Goal: Task Accomplishment & Management: Manage account settings

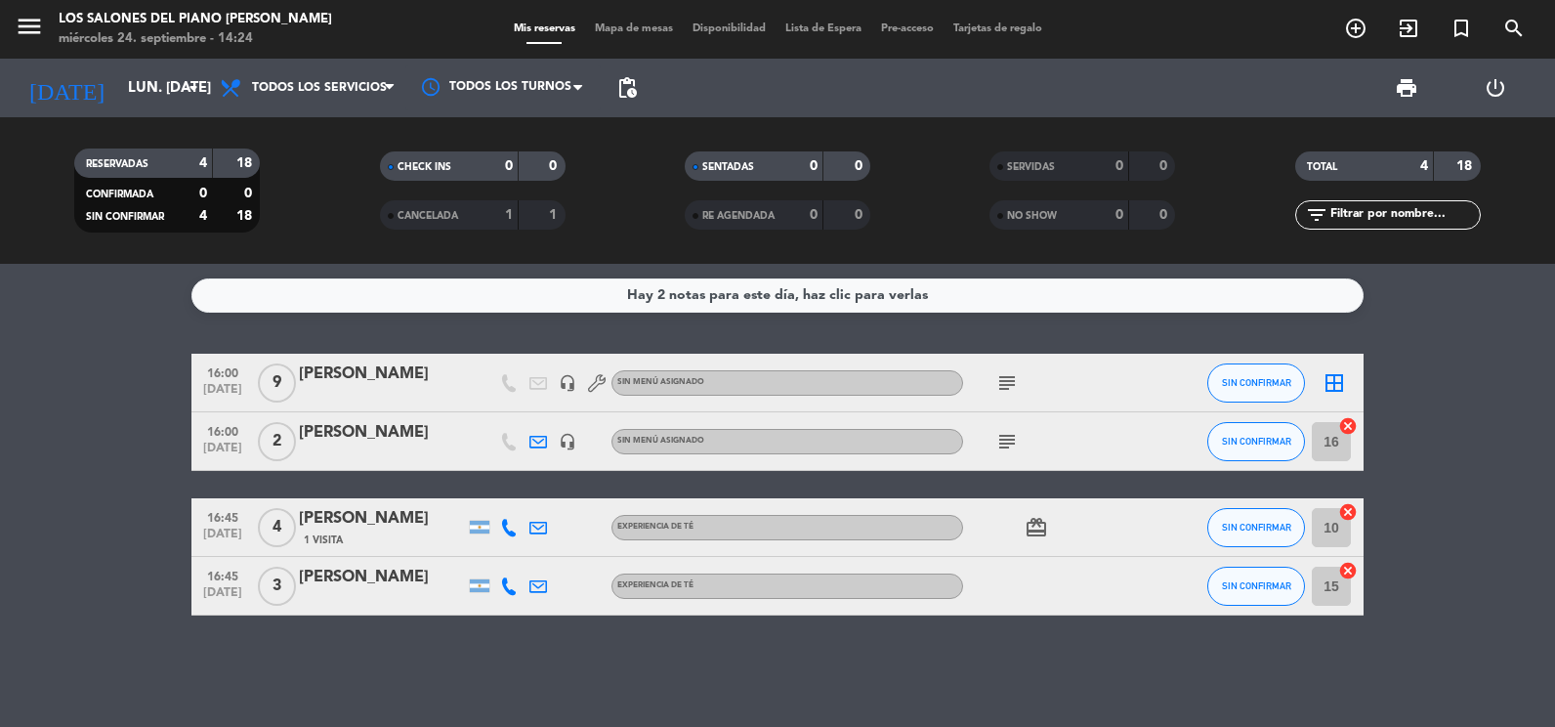
click at [1021, 439] on span "subject" at bounding box center [1006, 441] width 29 height 23
click at [1015, 435] on icon "subject" at bounding box center [1006, 441] width 23 height 23
click at [573, 441] on icon "headset_mic" at bounding box center [568, 442] width 18 height 18
click at [118, 73] on input "lun. [DATE]" at bounding box center [212, 88] width 188 height 36
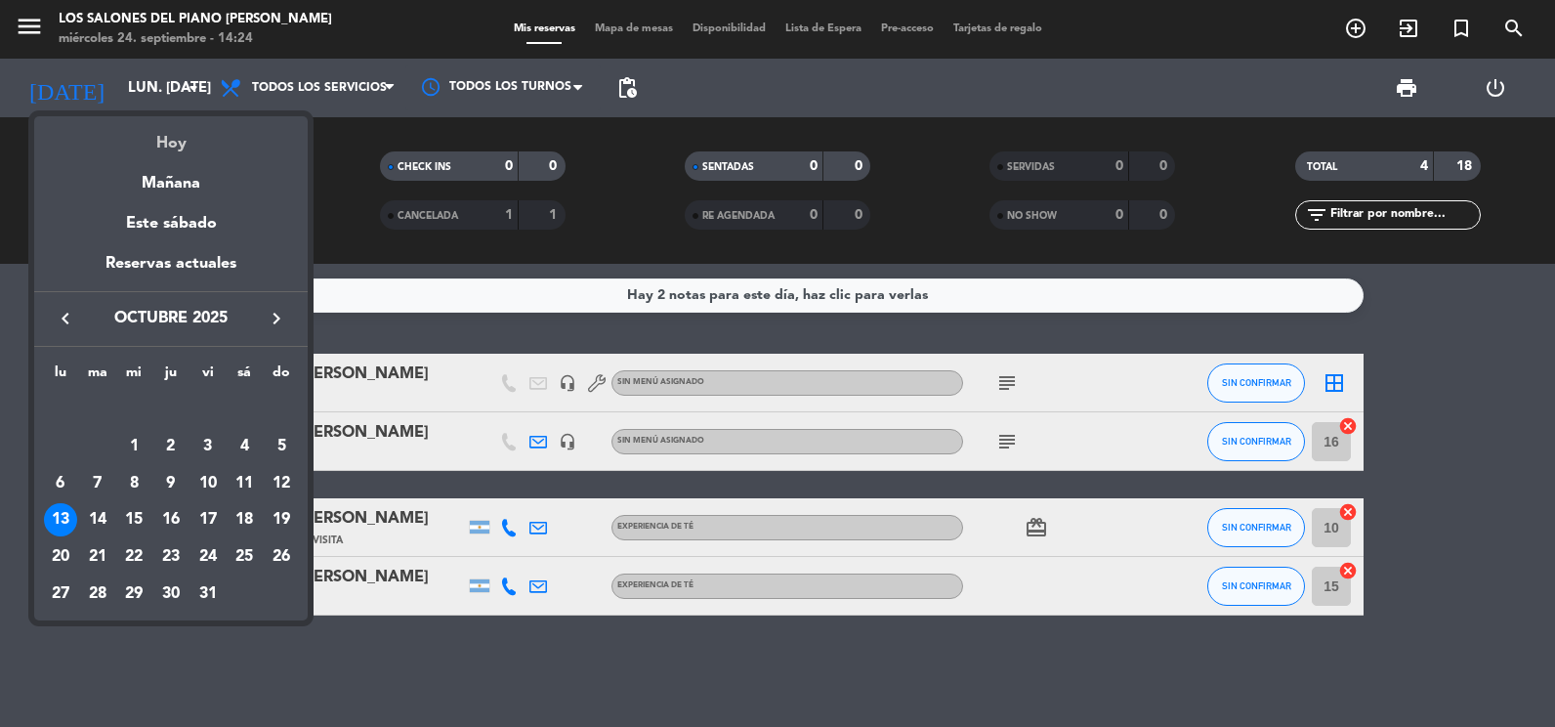
click at [155, 137] on div "Hoy" at bounding box center [170, 136] width 273 height 40
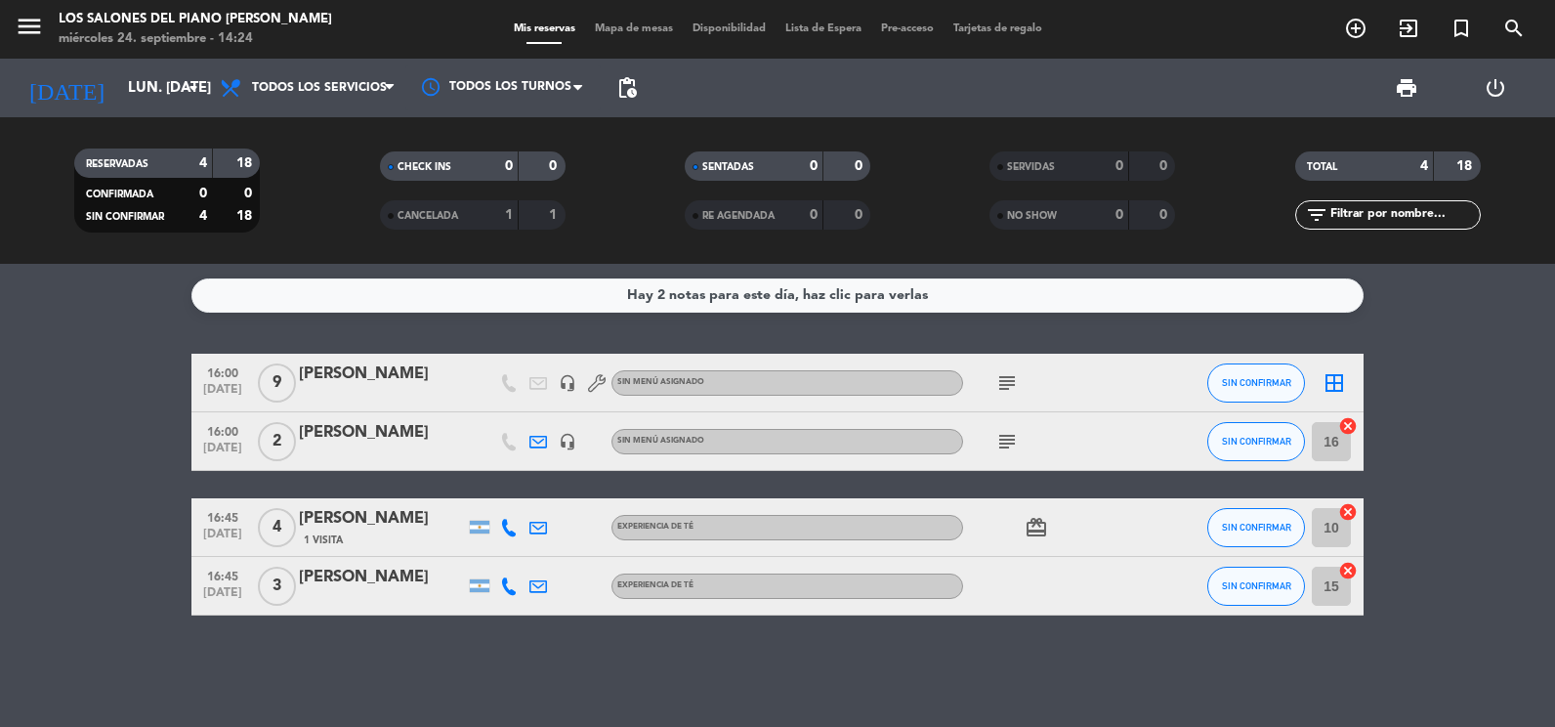
type input "mié. [DATE]"
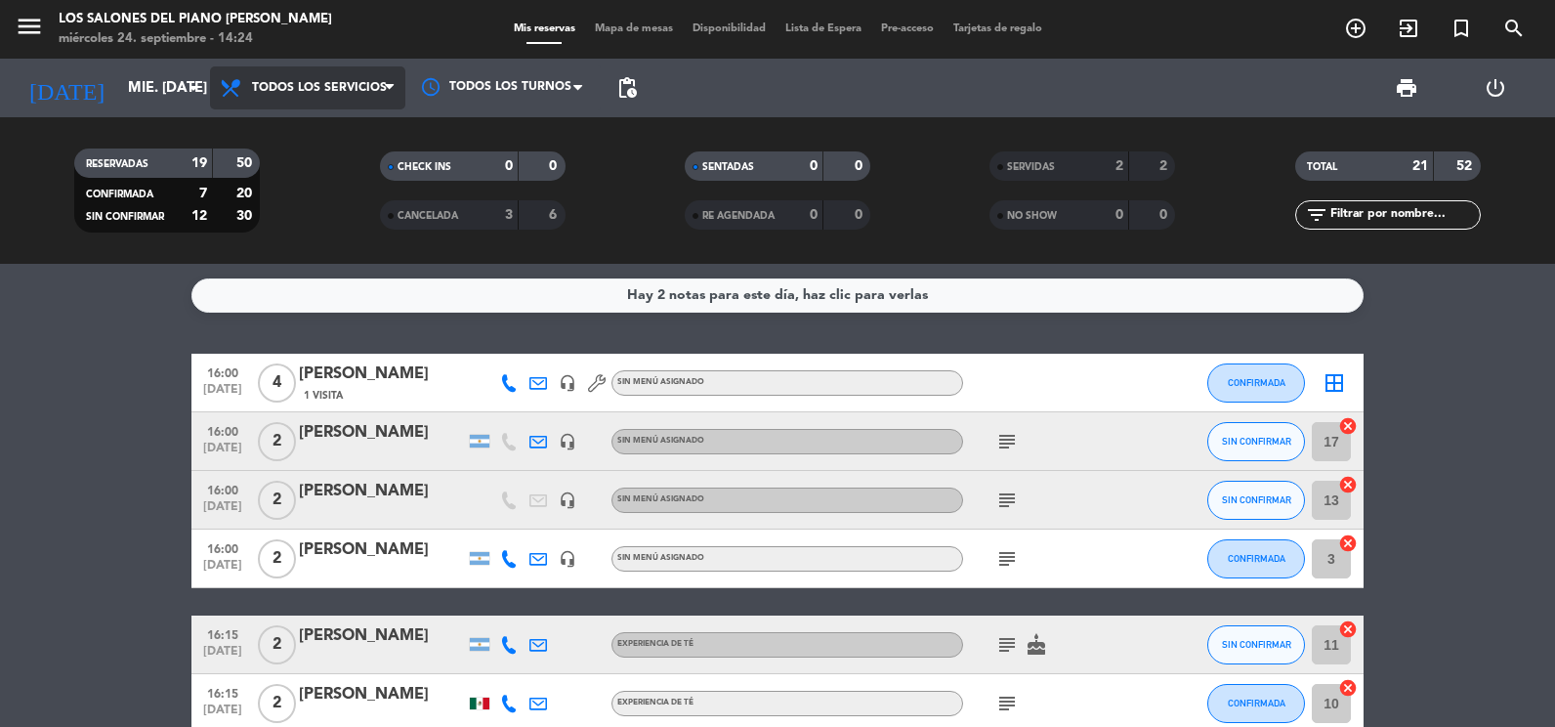
click at [267, 85] on span "Todos los servicios" at bounding box center [319, 88] width 135 height 14
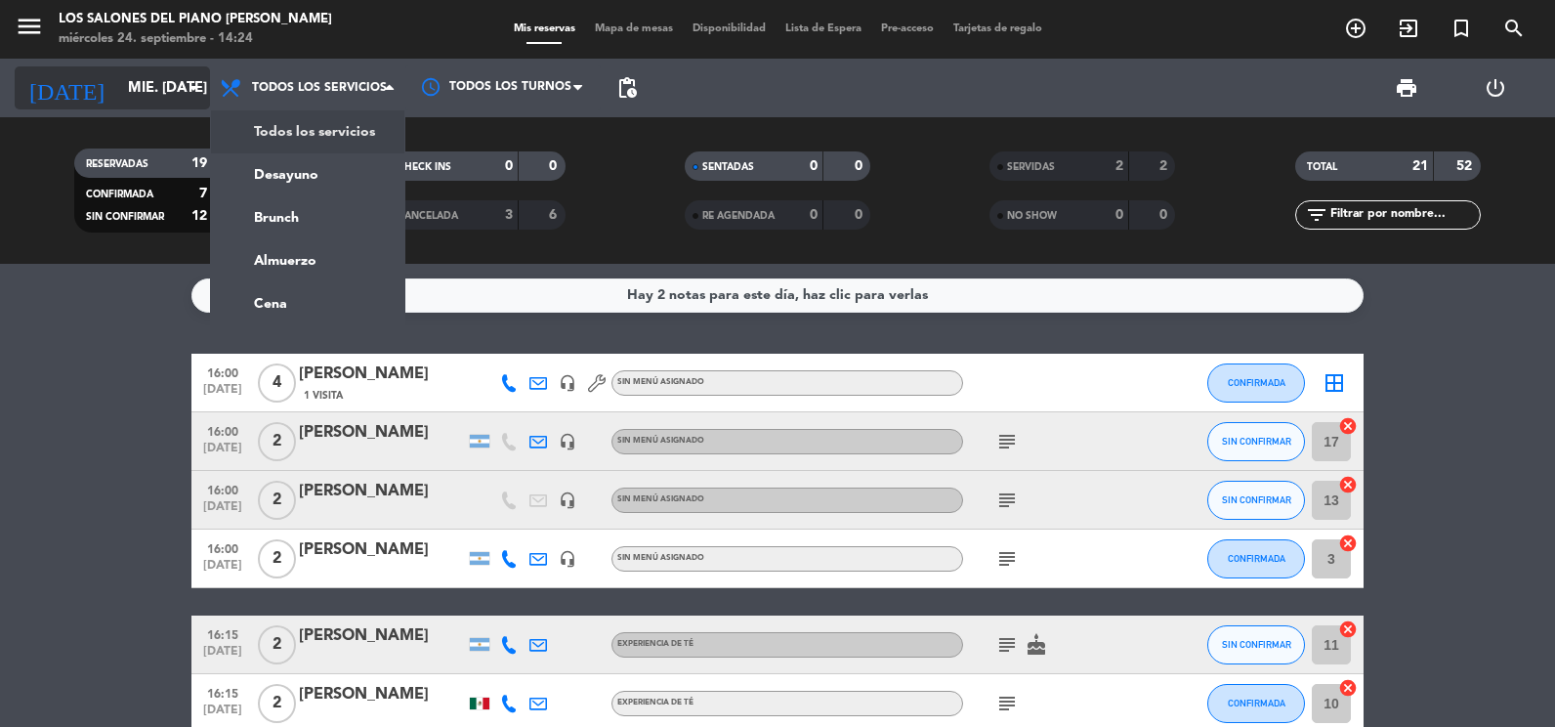
click at [134, 96] on input "mié. [DATE]" at bounding box center [212, 88] width 188 height 36
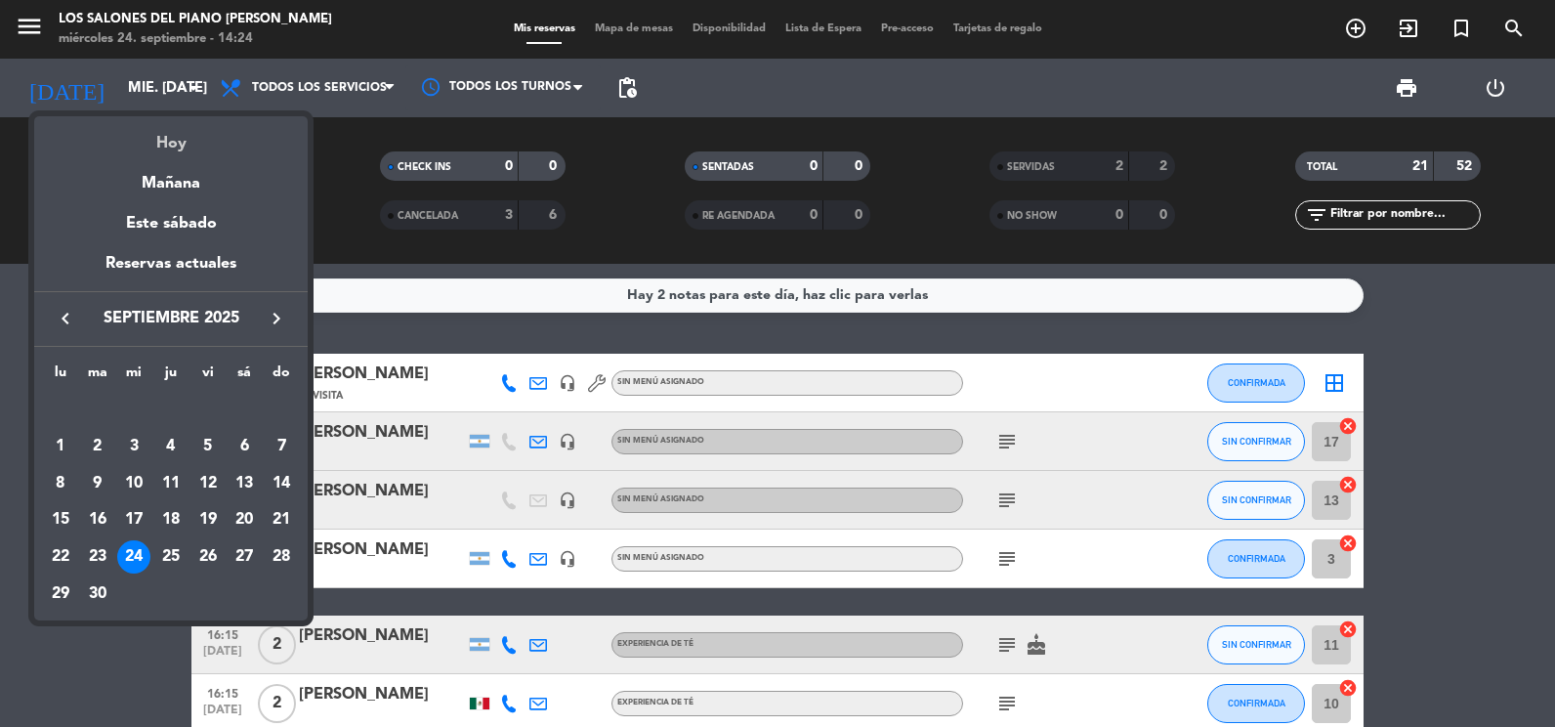
click at [183, 130] on div "Hoy" at bounding box center [170, 136] width 273 height 40
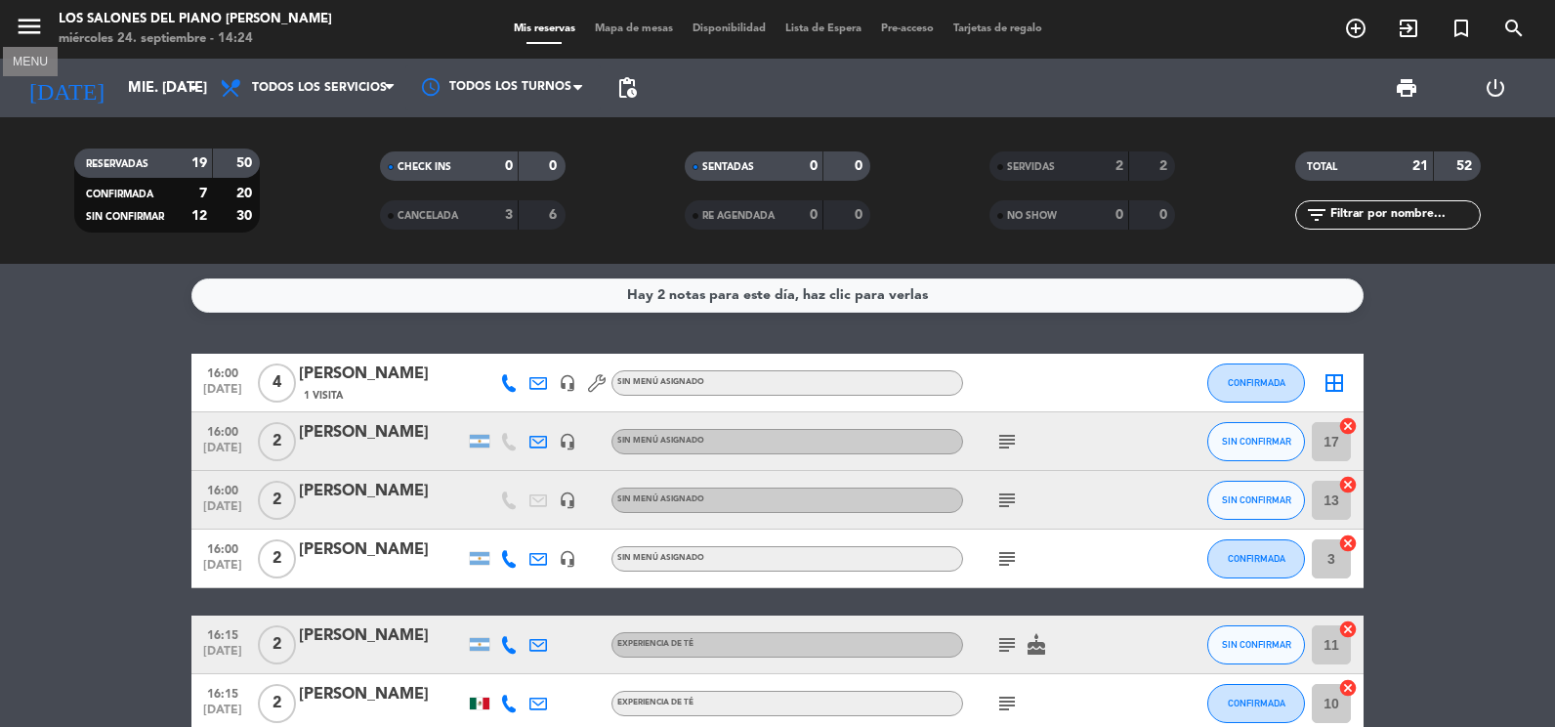
click at [27, 45] on button "menu" at bounding box center [29, 30] width 29 height 36
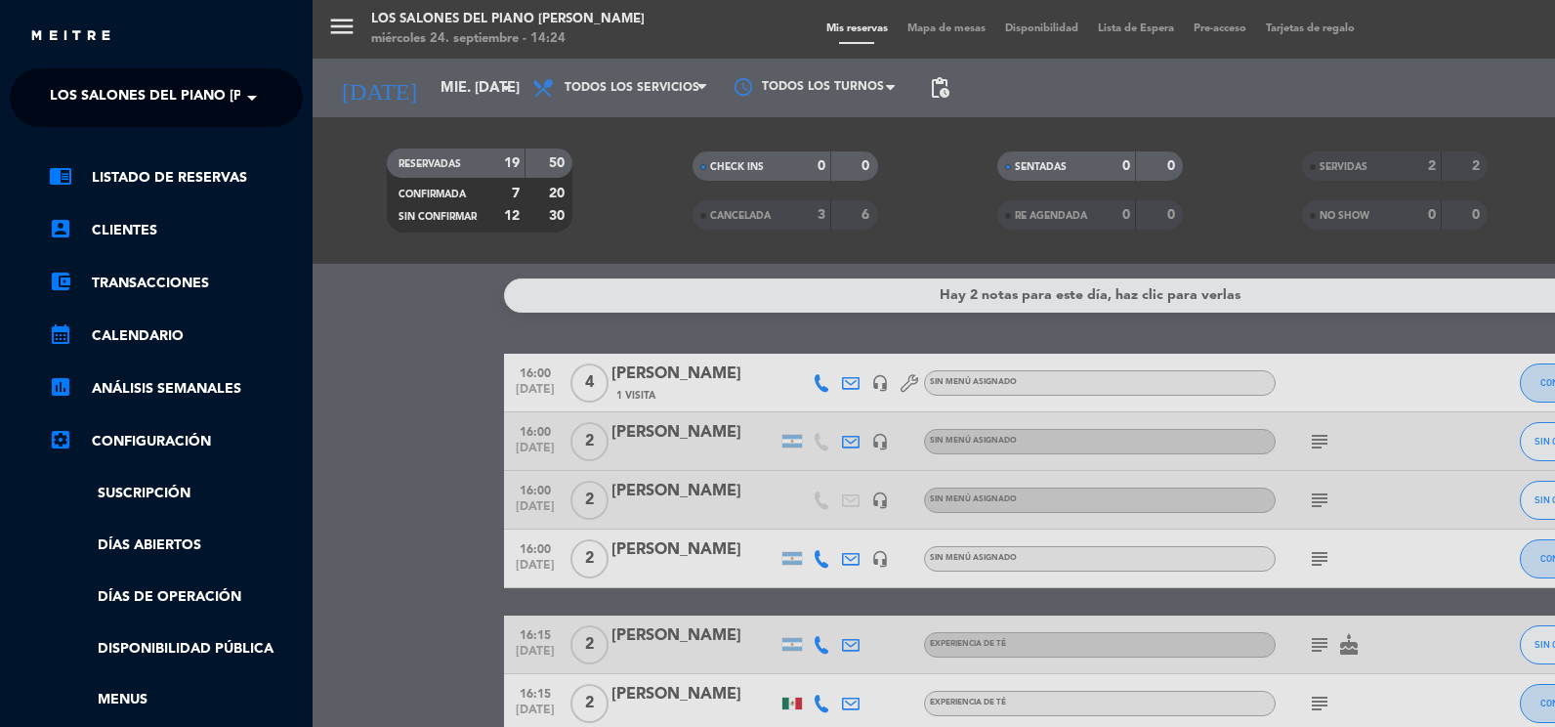
click at [94, 94] on span "Los Salones del Piano [PERSON_NAME]" at bounding box center [196, 97] width 293 height 41
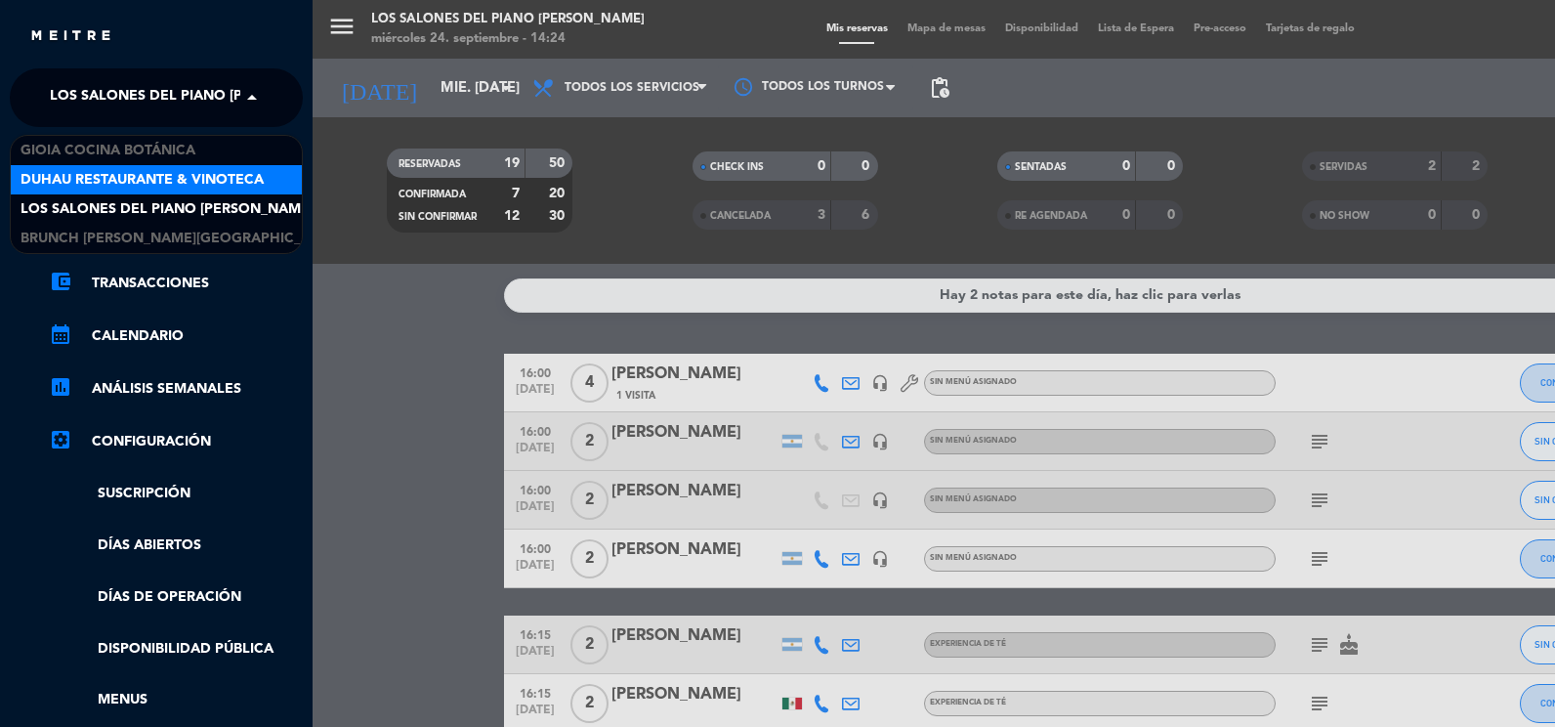
click at [94, 186] on span "Duhau Restaurante & Vinoteca" at bounding box center [142, 180] width 243 height 22
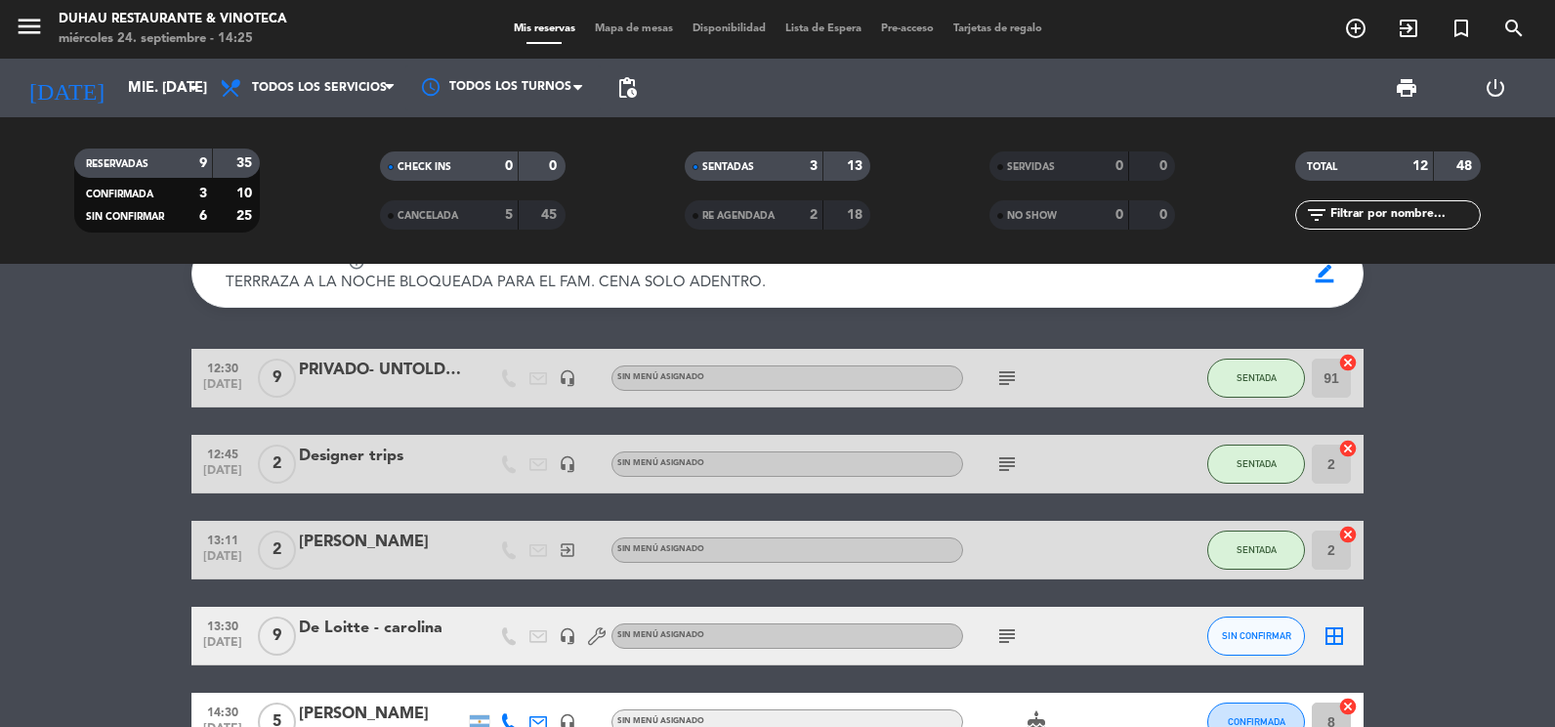
scroll to position [195, 0]
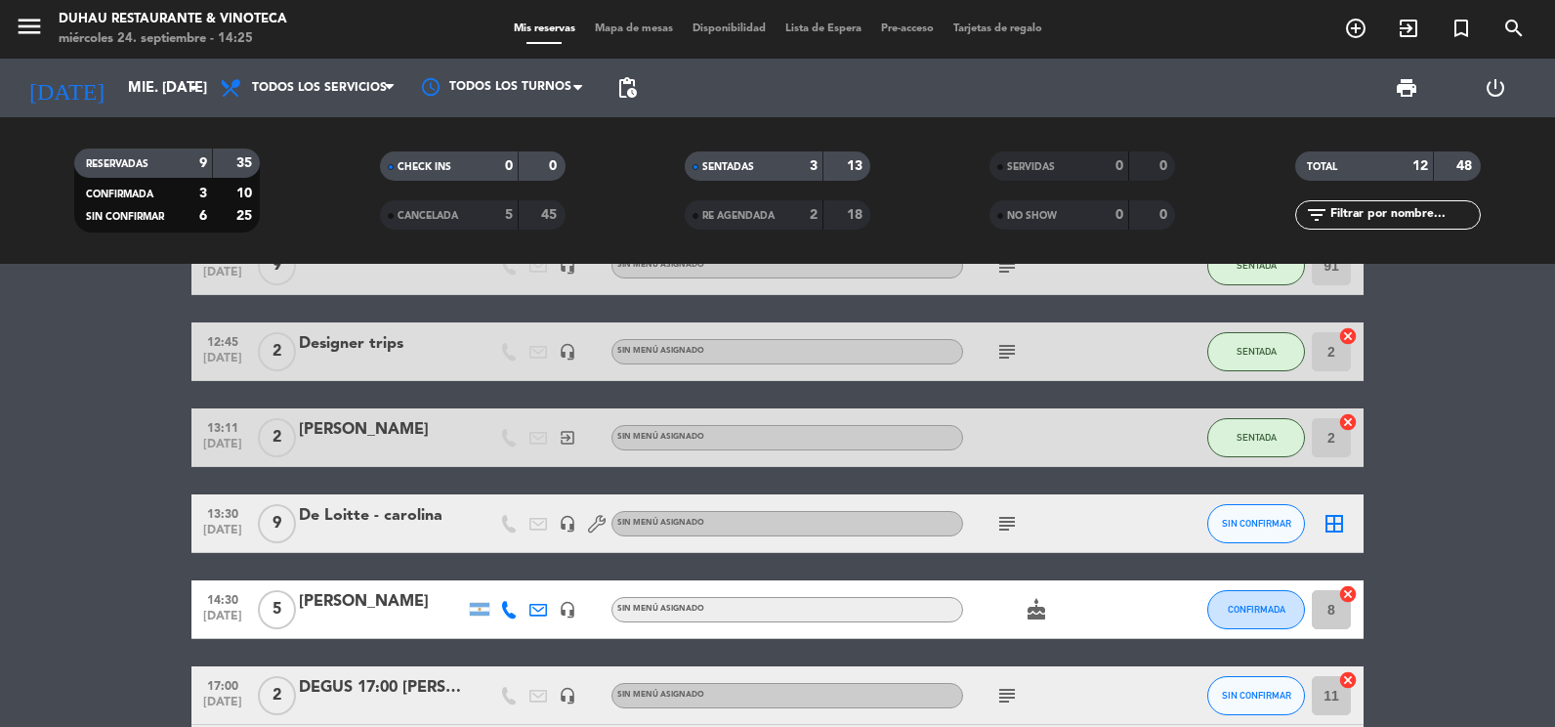
click at [393, 517] on div "De Loitte - carolina" at bounding box center [382, 515] width 166 height 25
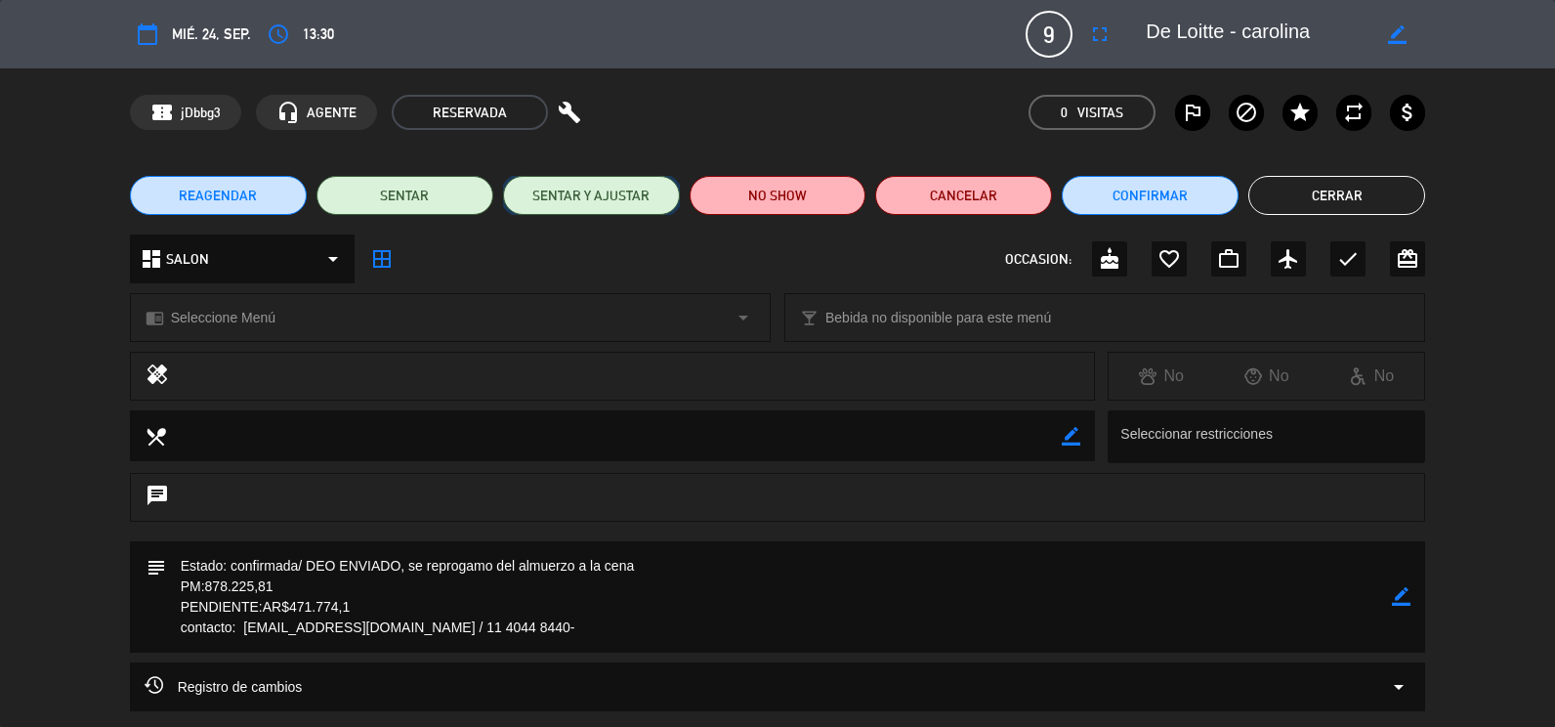
click at [597, 192] on button "SENTAR Y AJUSTAR" at bounding box center [591, 195] width 177 height 39
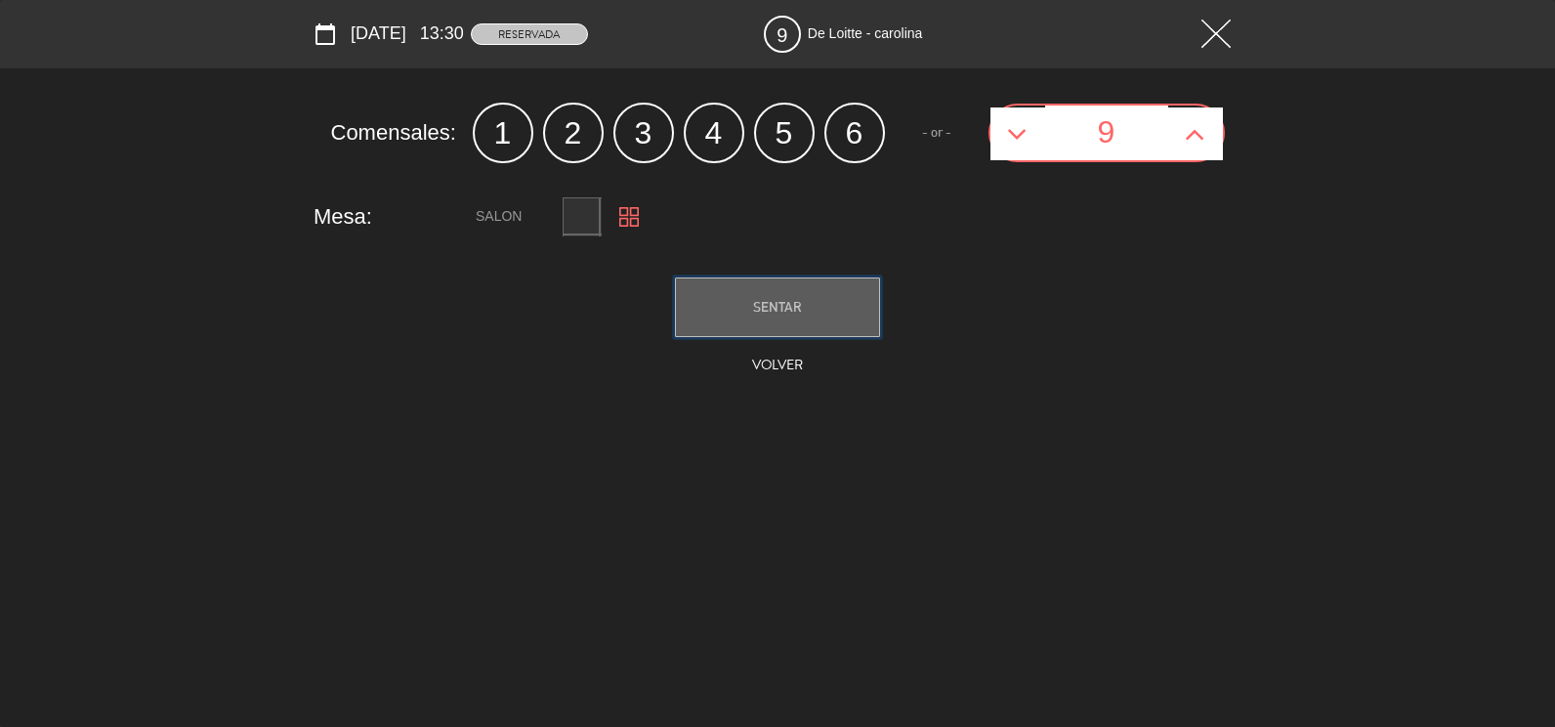
click at [756, 299] on span "SENTAR" at bounding box center [777, 307] width 49 height 16
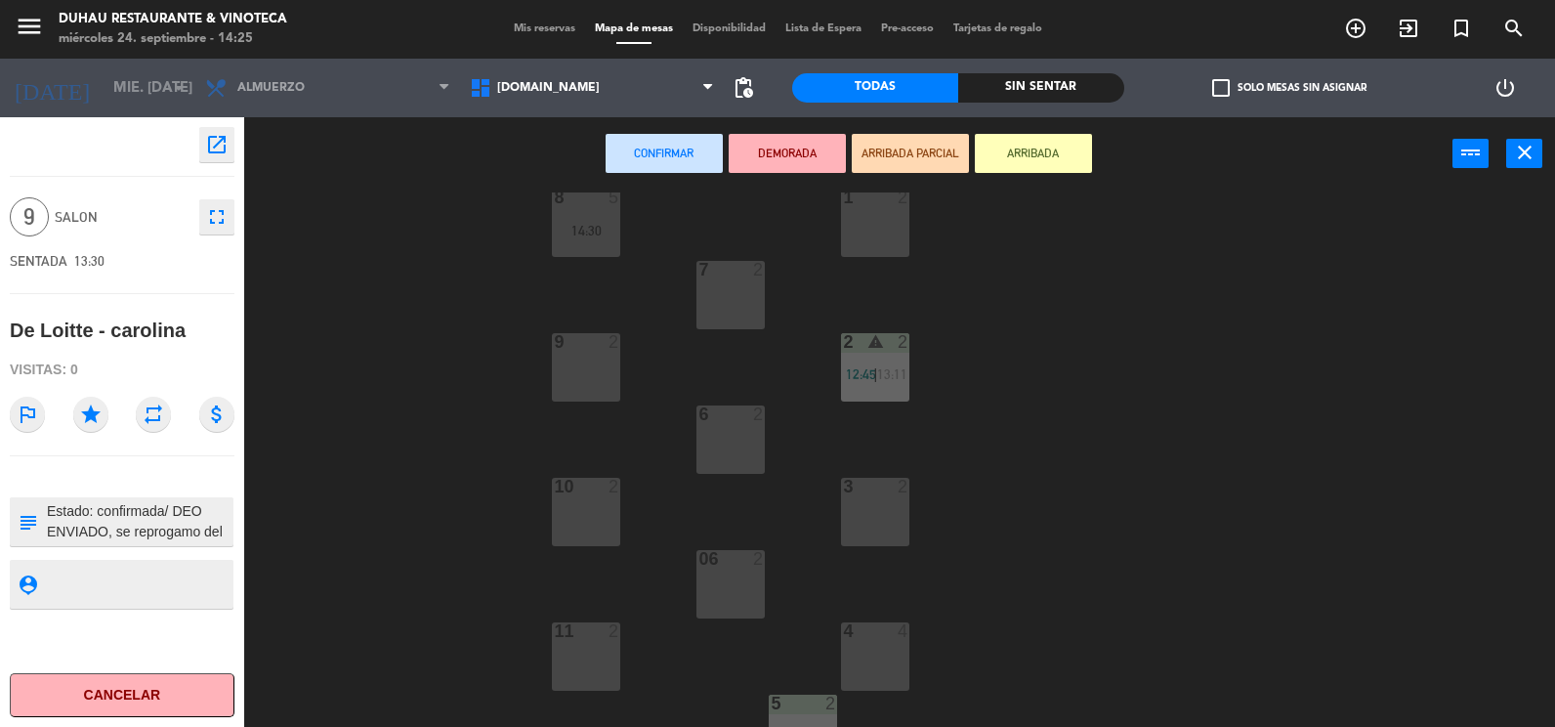
scroll to position [361, 0]
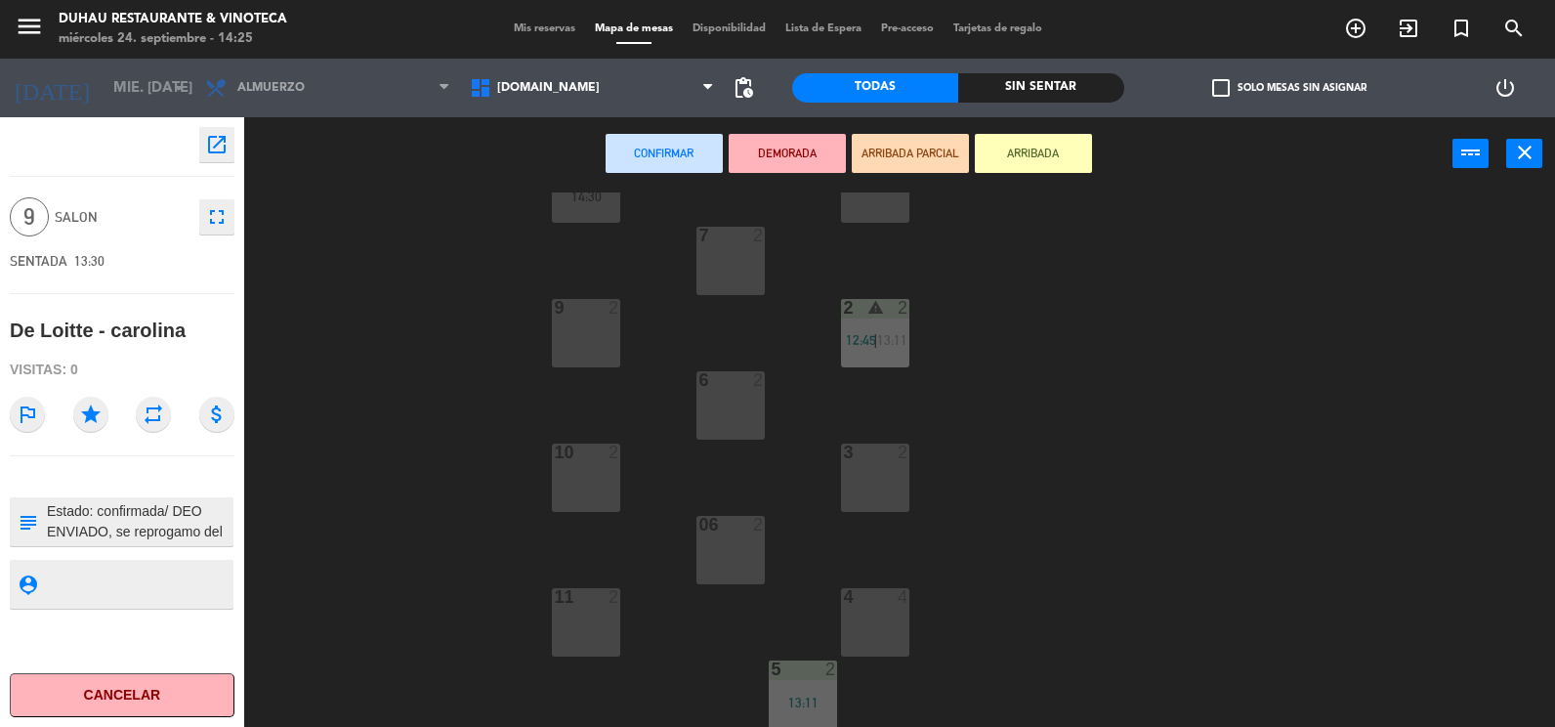
click at [596, 466] on div "10 2" at bounding box center [586, 477] width 68 height 68
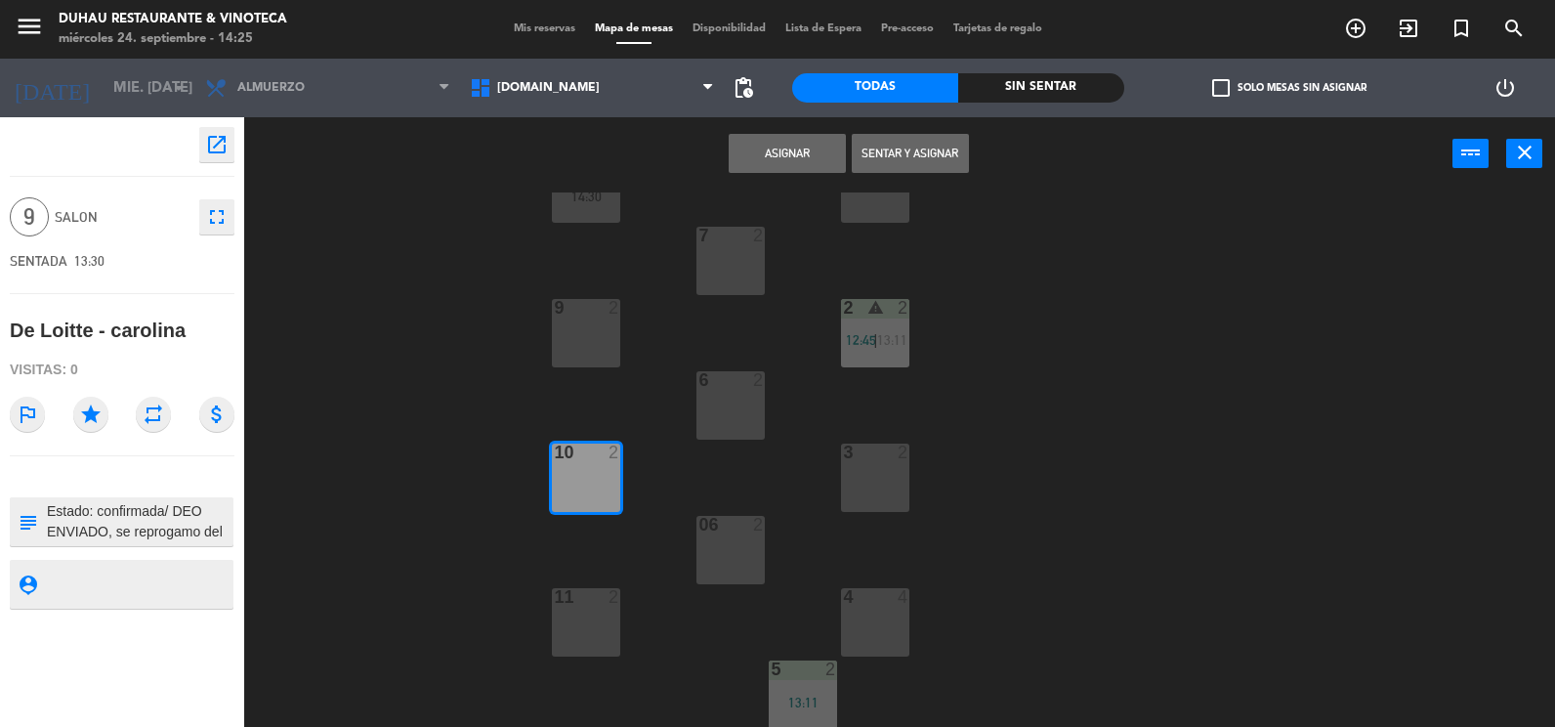
click at [915, 159] on button "Sentar y Asignar" at bounding box center [910, 153] width 117 height 39
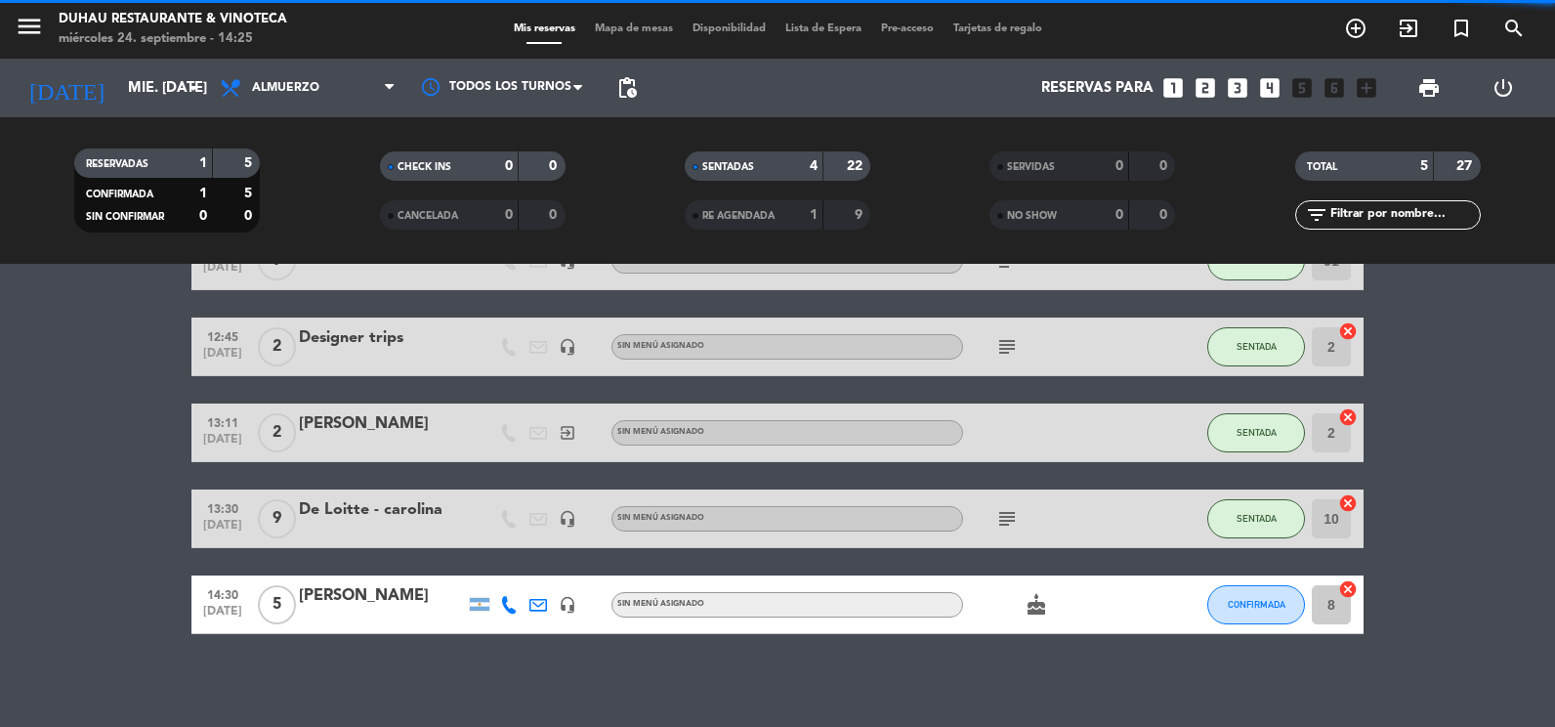
scroll to position [127, 0]
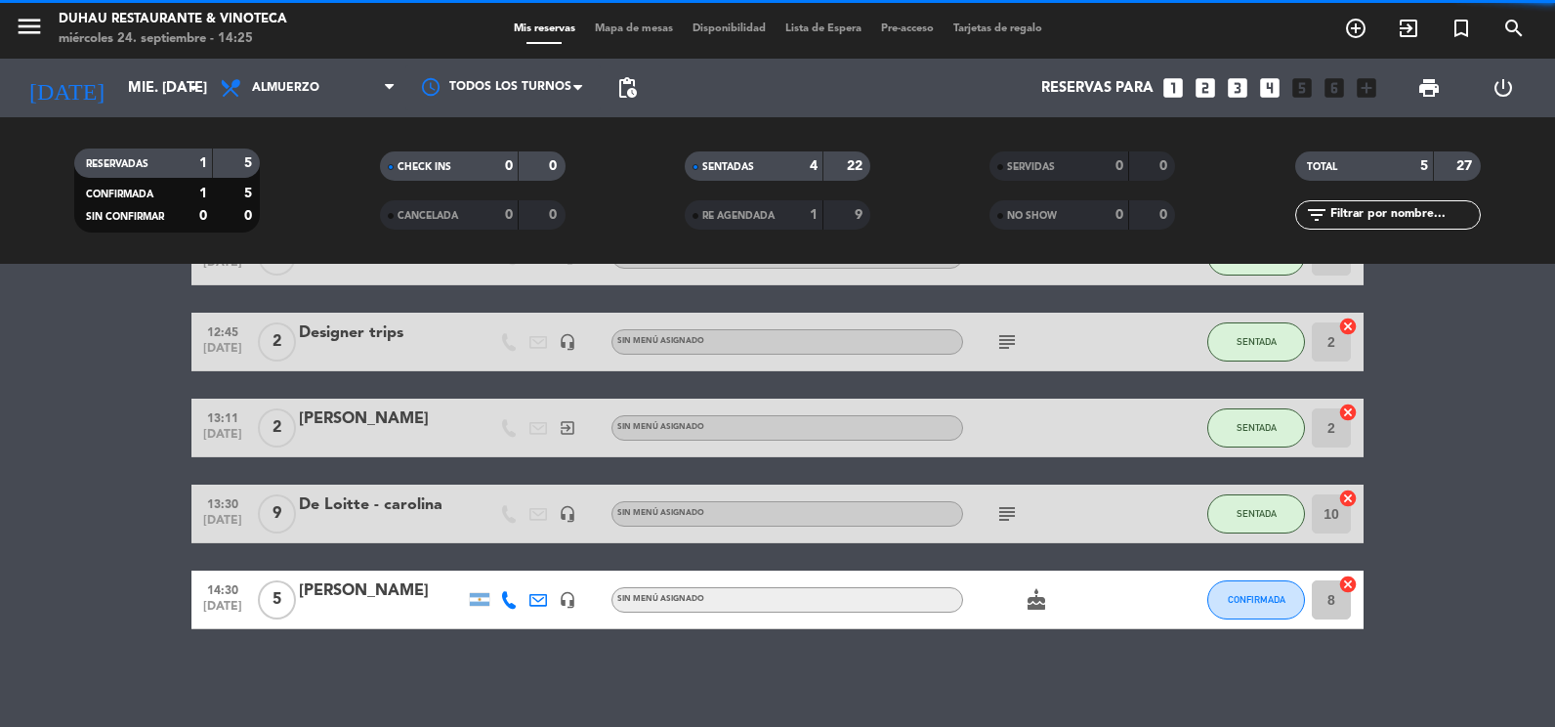
click at [353, 591] on div "[PERSON_NAME]" at bounding box center [382, 590] width 166 height 25
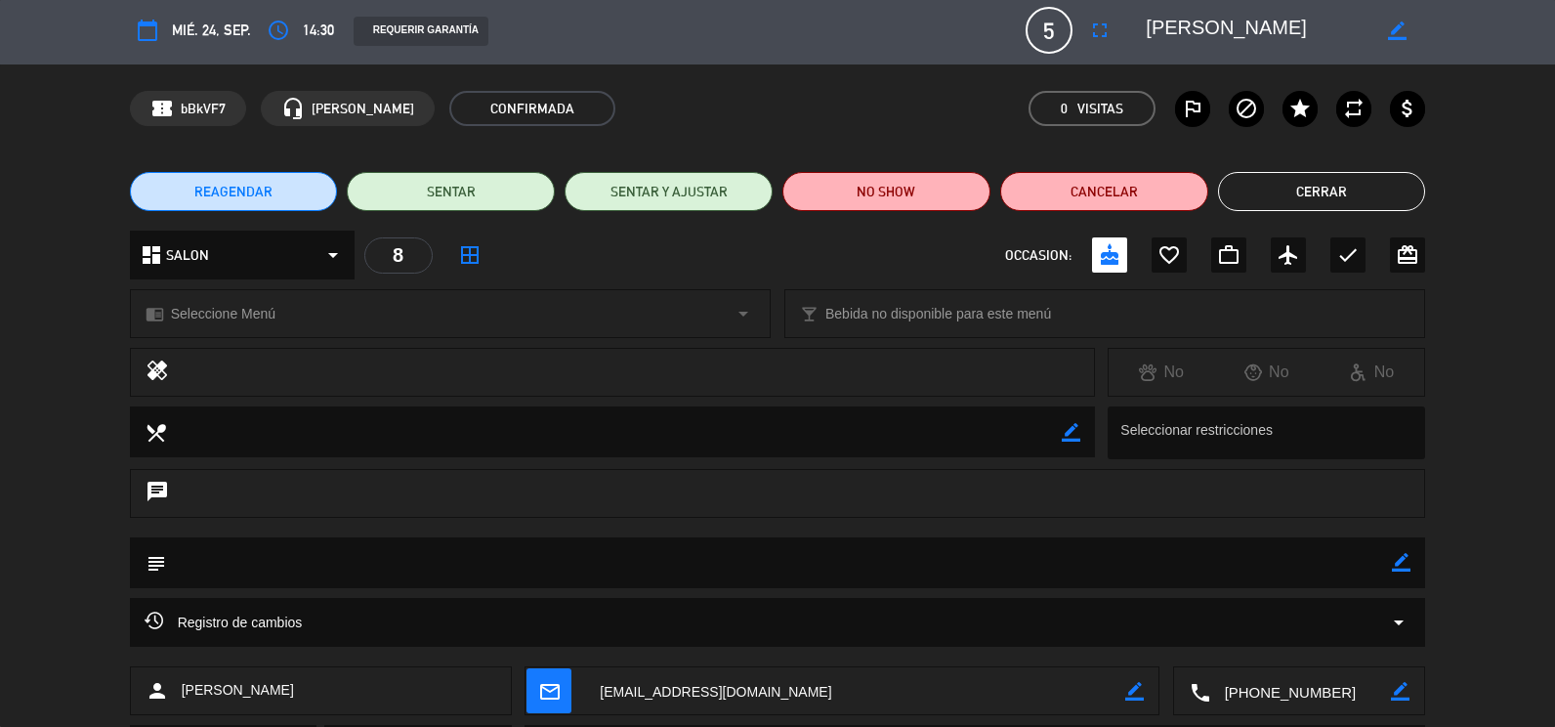
scroll to position [0, 0]
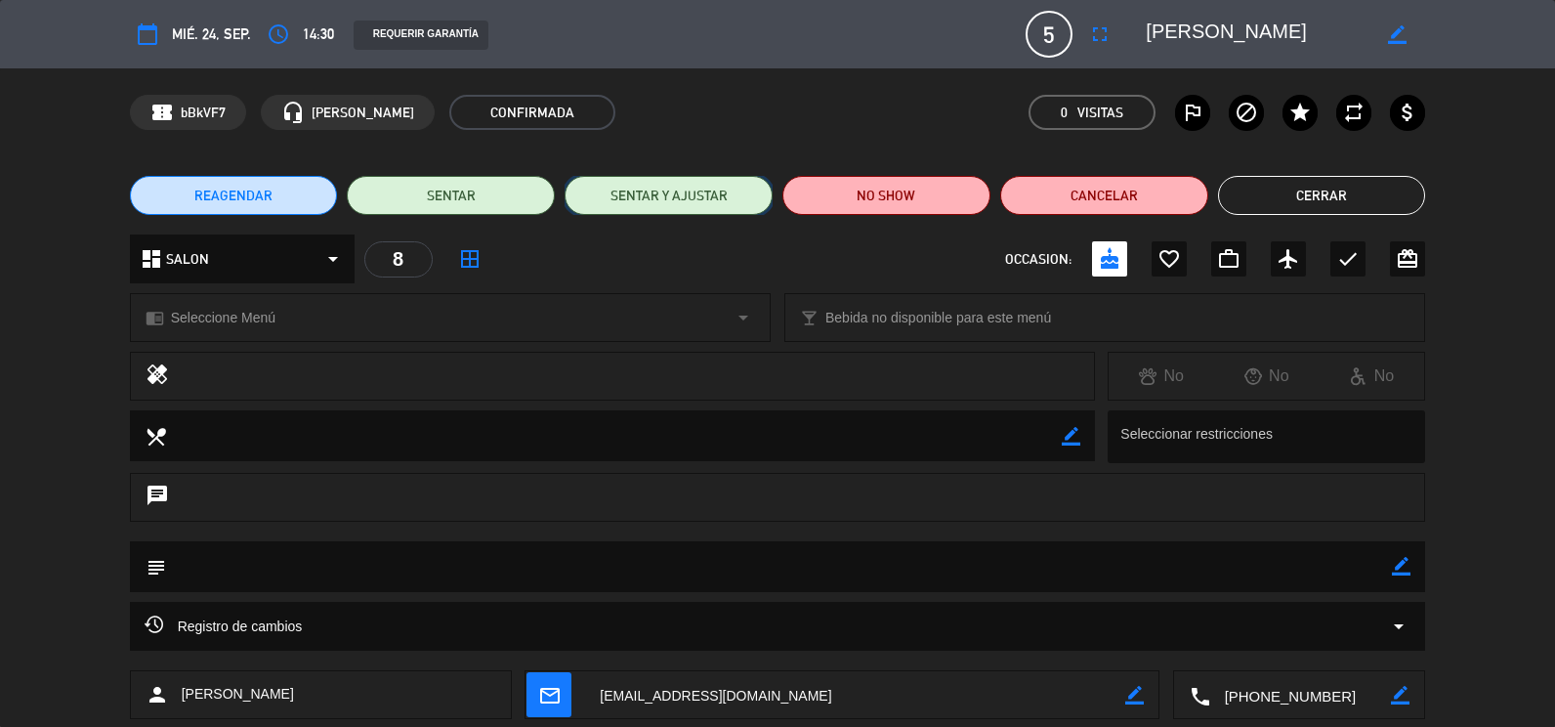
click at [662, 188] on button "SENTAR Y AJUSTAR" at bounding box center [668, 195] width 208 height 39
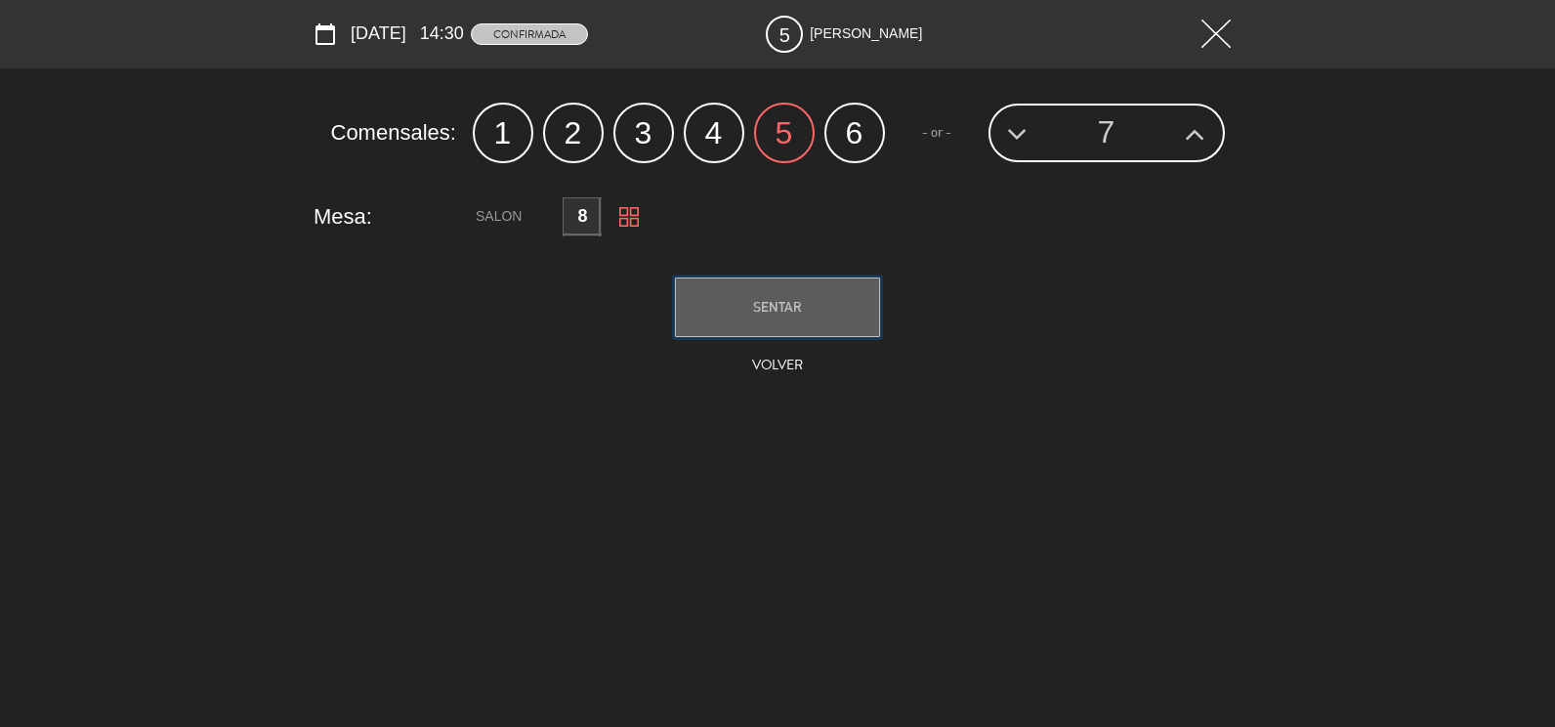
click at [786, 305] on span "SENTAR" at bounding box center [777, 307] width 49 height 16
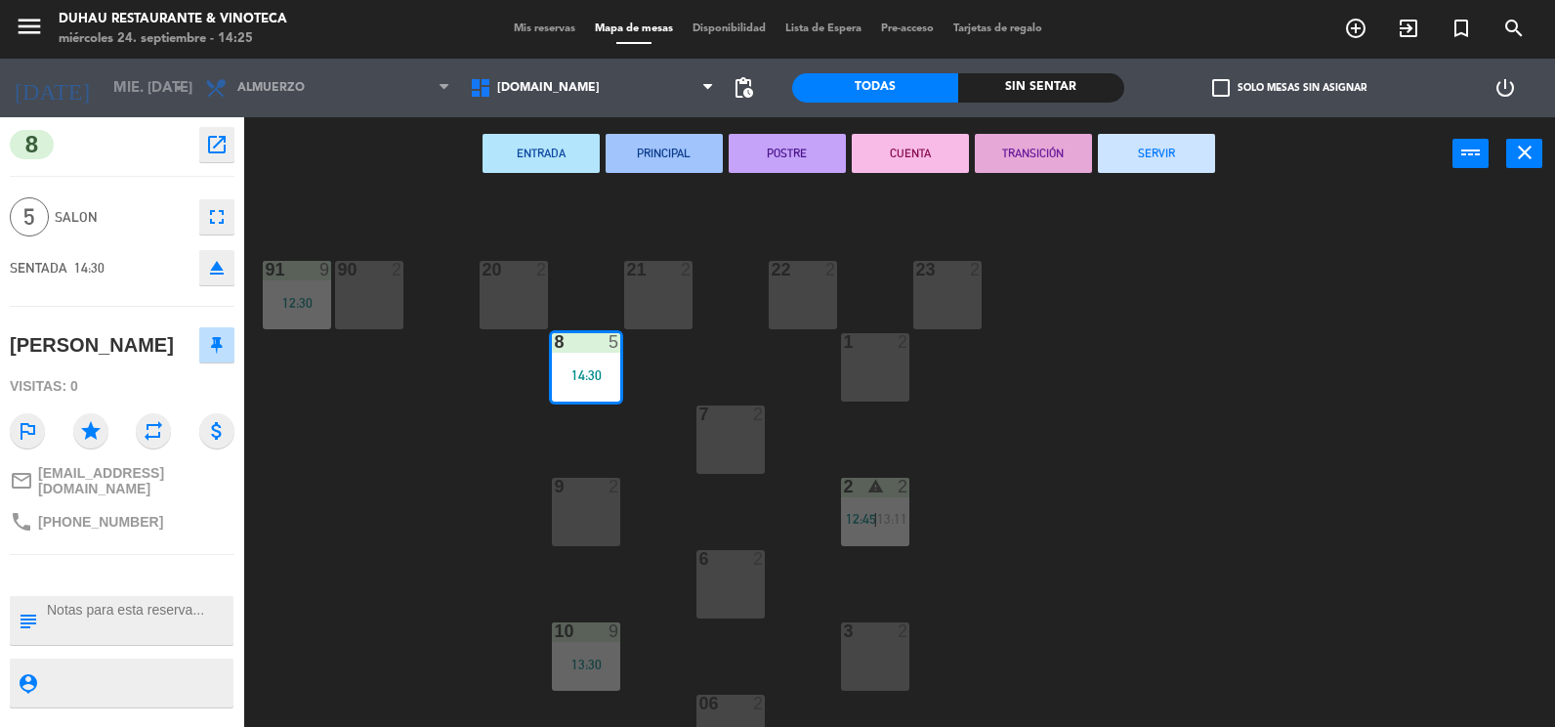
scroll to position [195, 0]
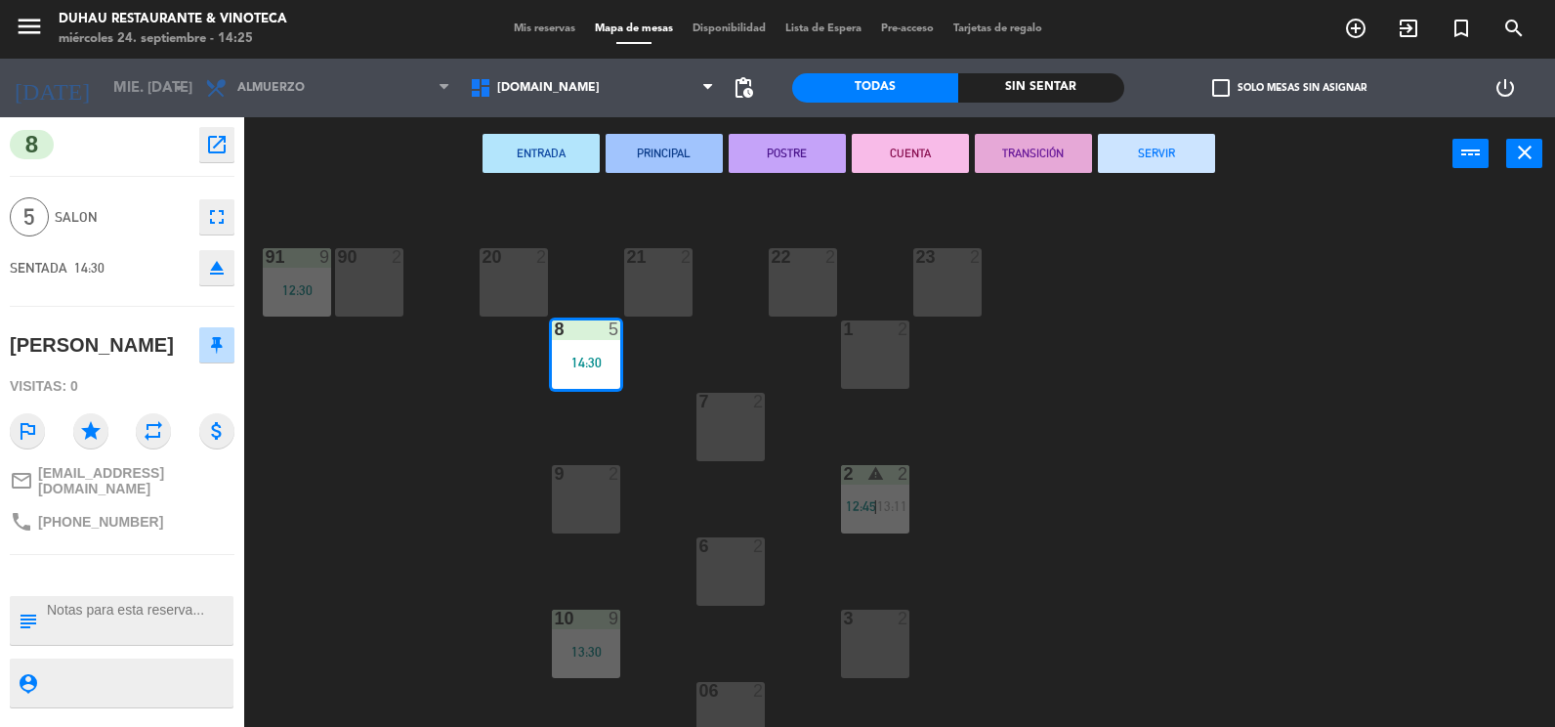
click at [725, 421] on div "7 2" at bounding box center [730, 427] width 68 height 68
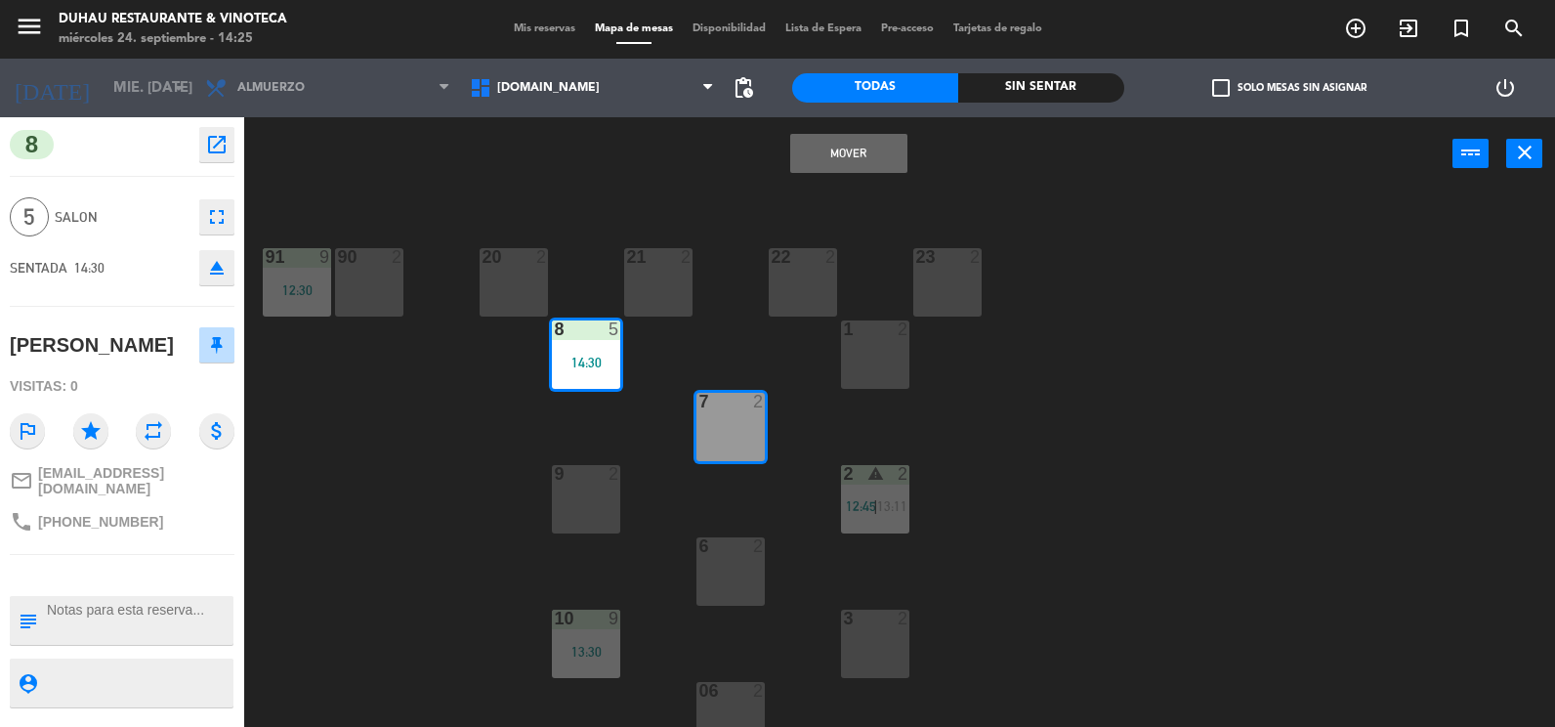
click at [831, 151] on button "Mover" at bounding box center [848, 153] width 117 height 39
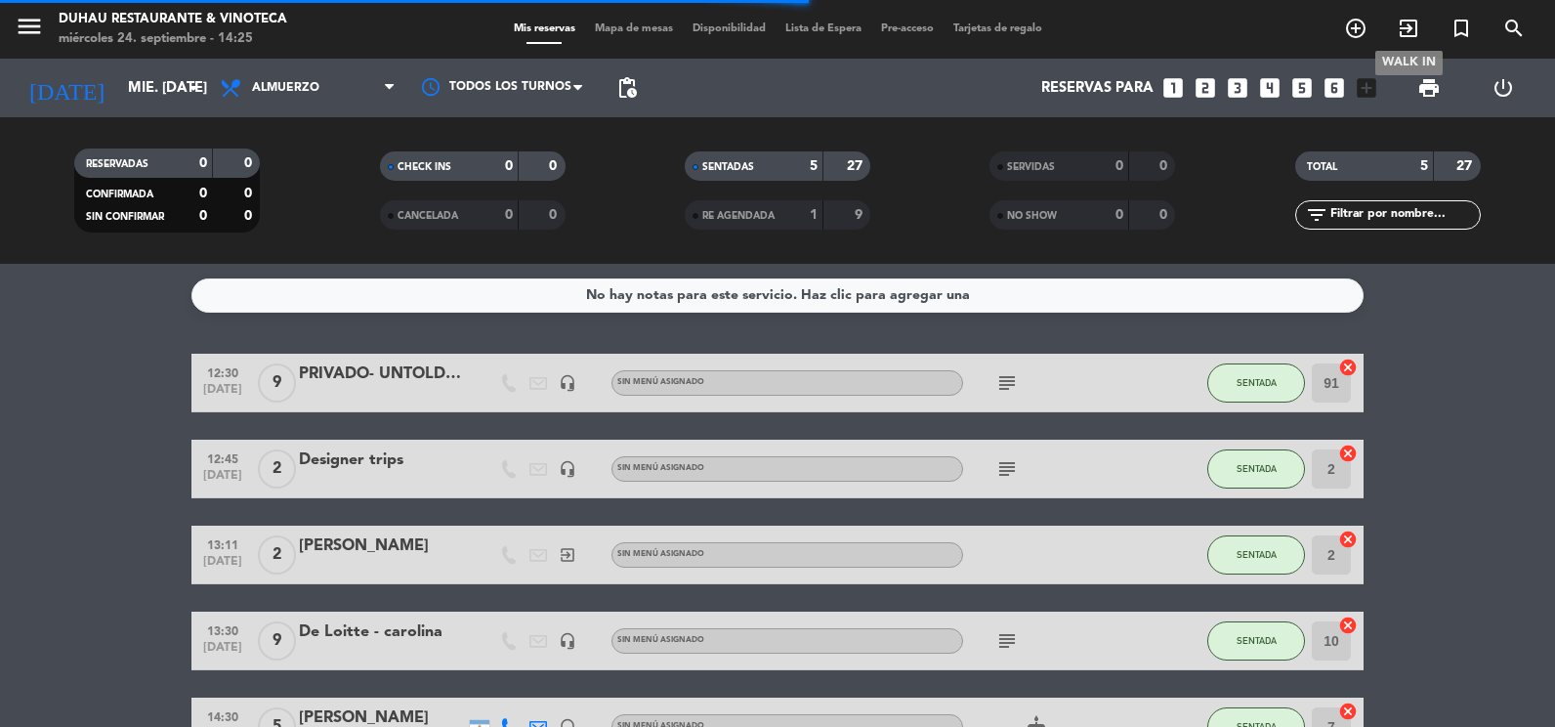
click at [1414, 24] on icon "exit_to_app" at bounding box center [1408, 28] width 23 height 23
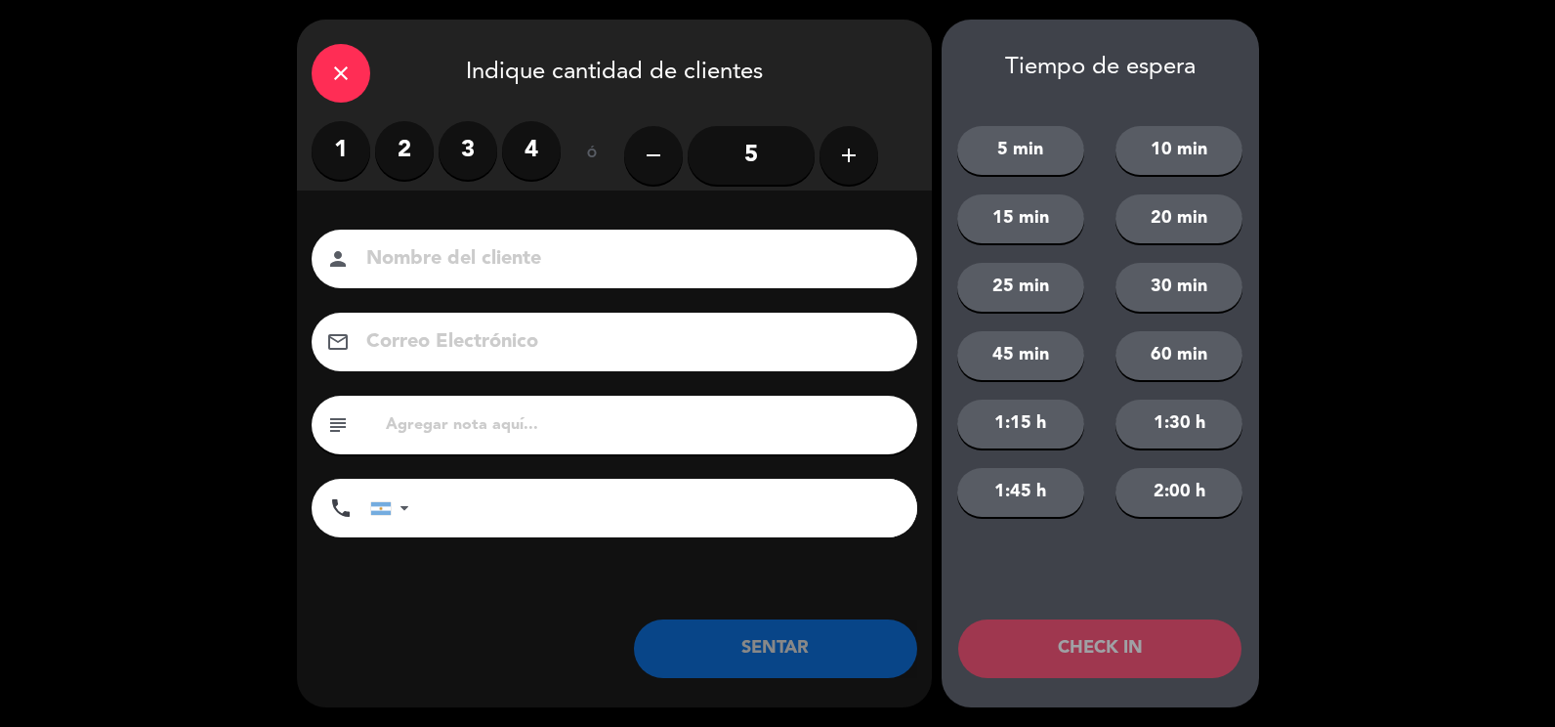
click at [341, 156] on label "1" at bounding box center [341, 150] width 59 height 59
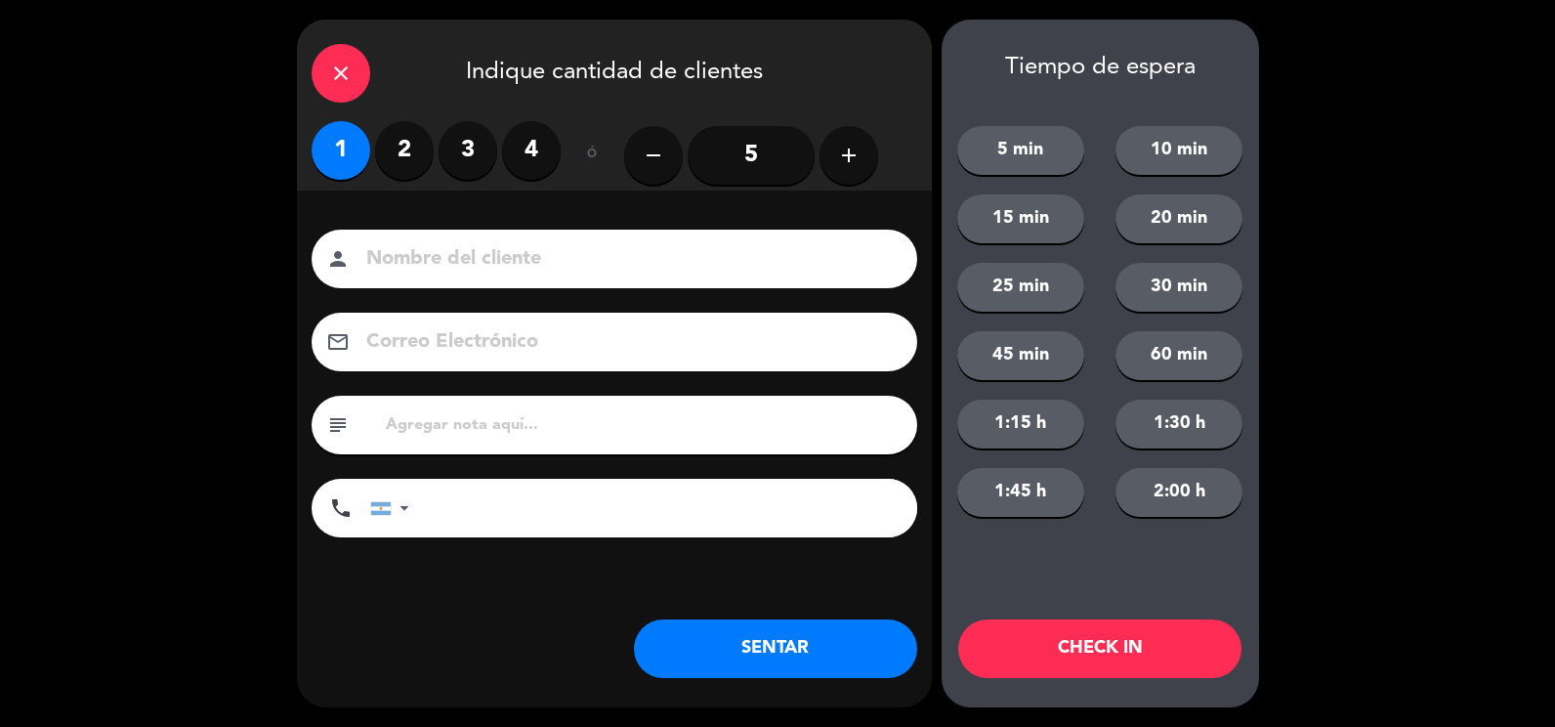
click at [490, 273] on input at bounding box center [627, 259] width 527 height 34
type input "[PERSON_NAME]"
click at [849, 634] on button "SENTAR" at bounding box center [775, 648] width 283 height 59
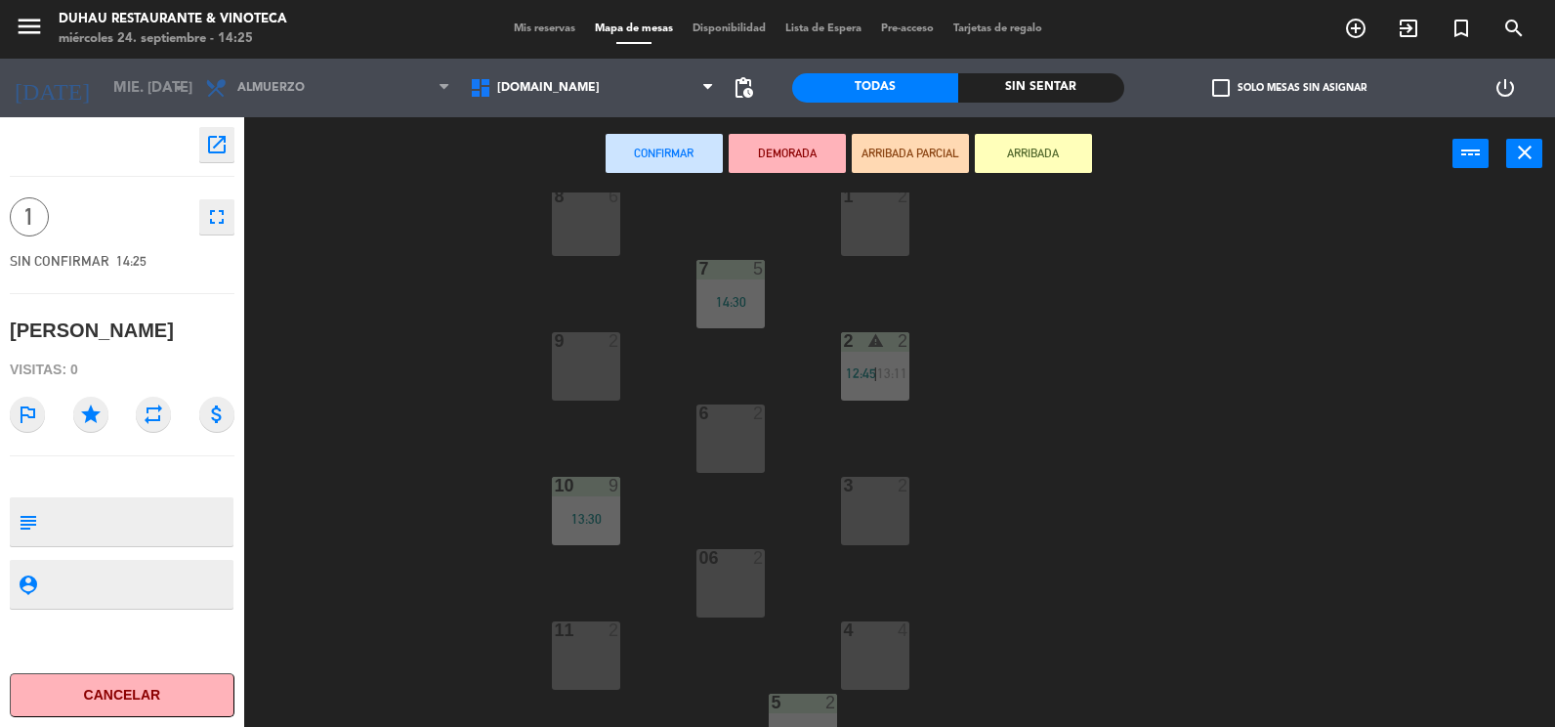
scroll to position [361, 0]
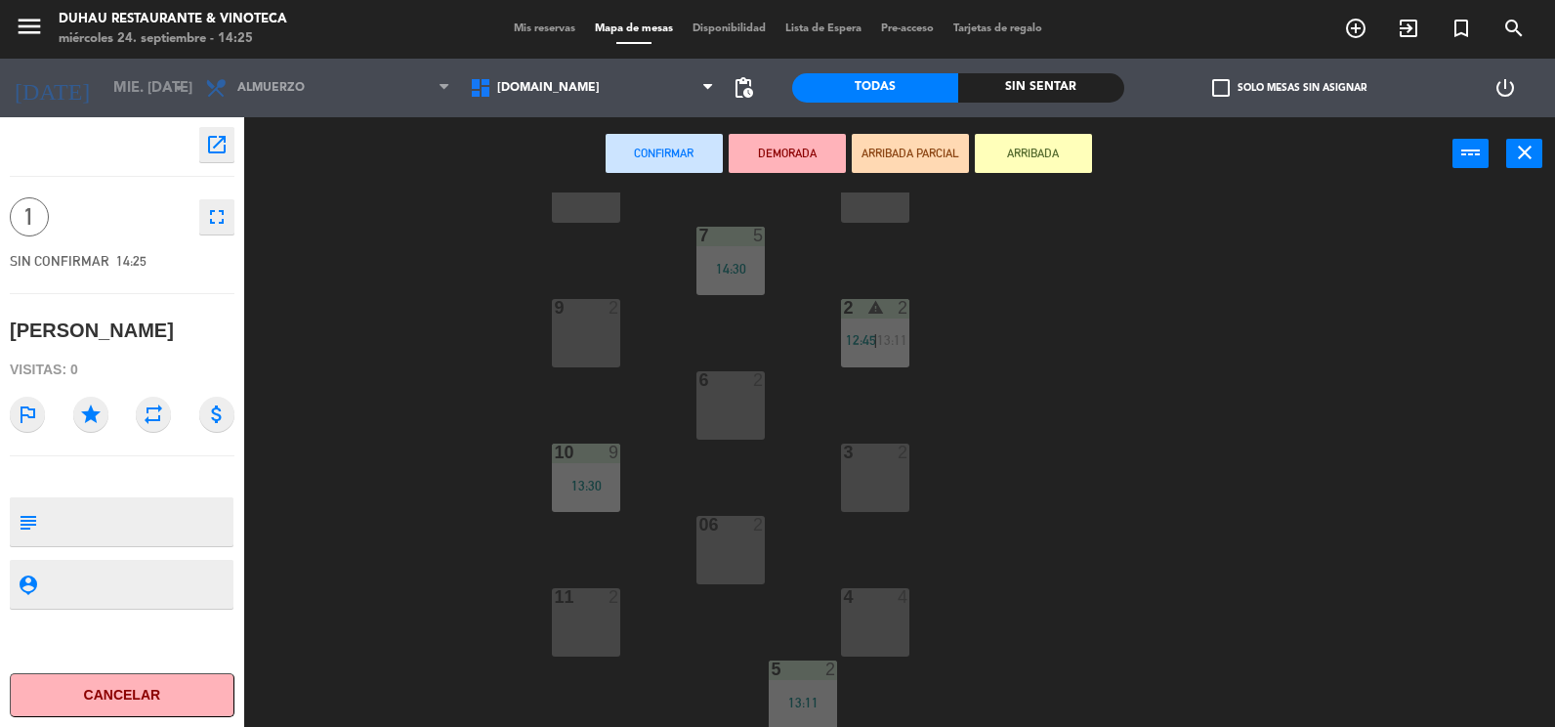
click at [733, 398] on div "6 2" at bounding box center [730, 405] width 68 height 68
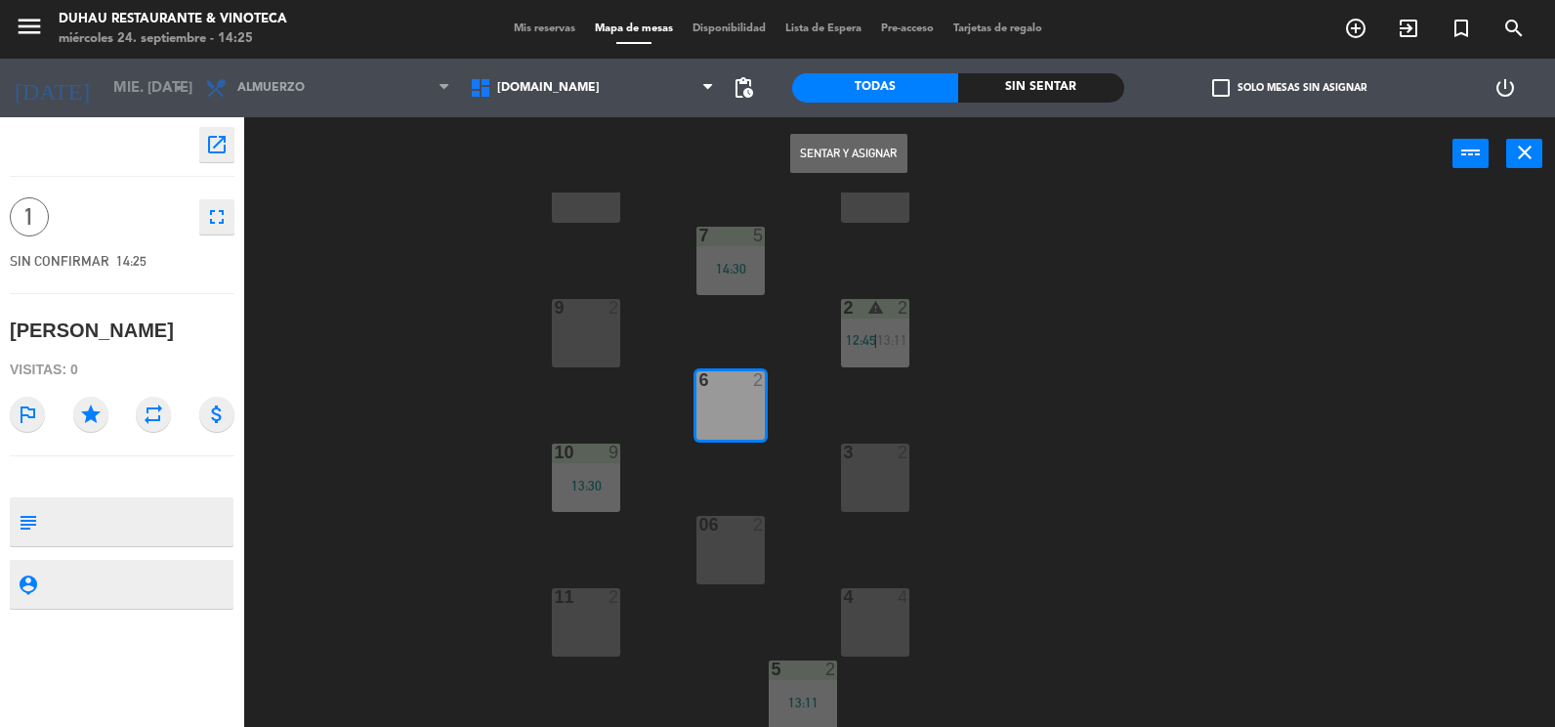
click at [897, 144] on button "Sentar y Asignar" at bounding box center [848, 153] width 117 height 39
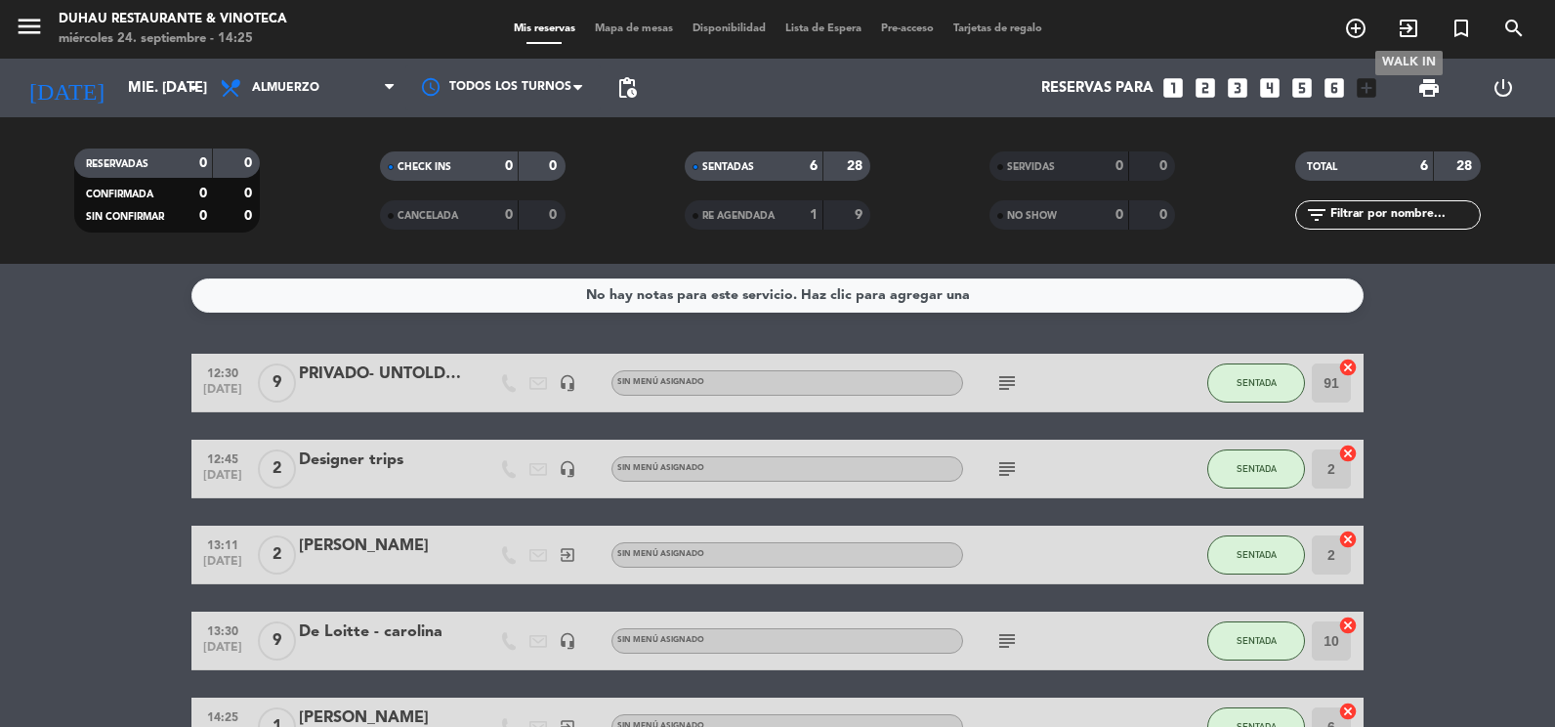
click at [1406, 38] on icon "exit_to_app" at bounding box center [1408, 28] width 23 height 23
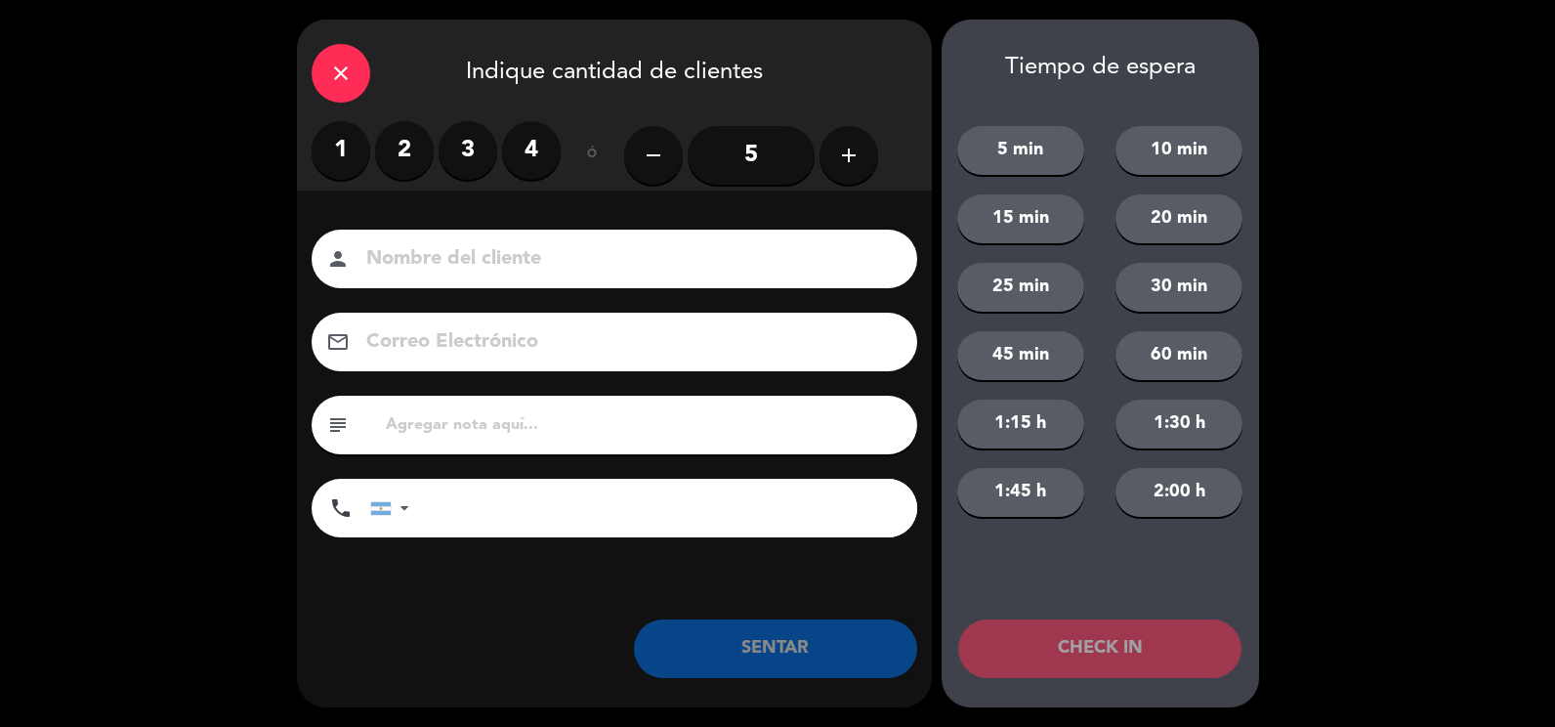
click at [416, 138] on label "2" at bounding box center [404, 150] width 59 height 59
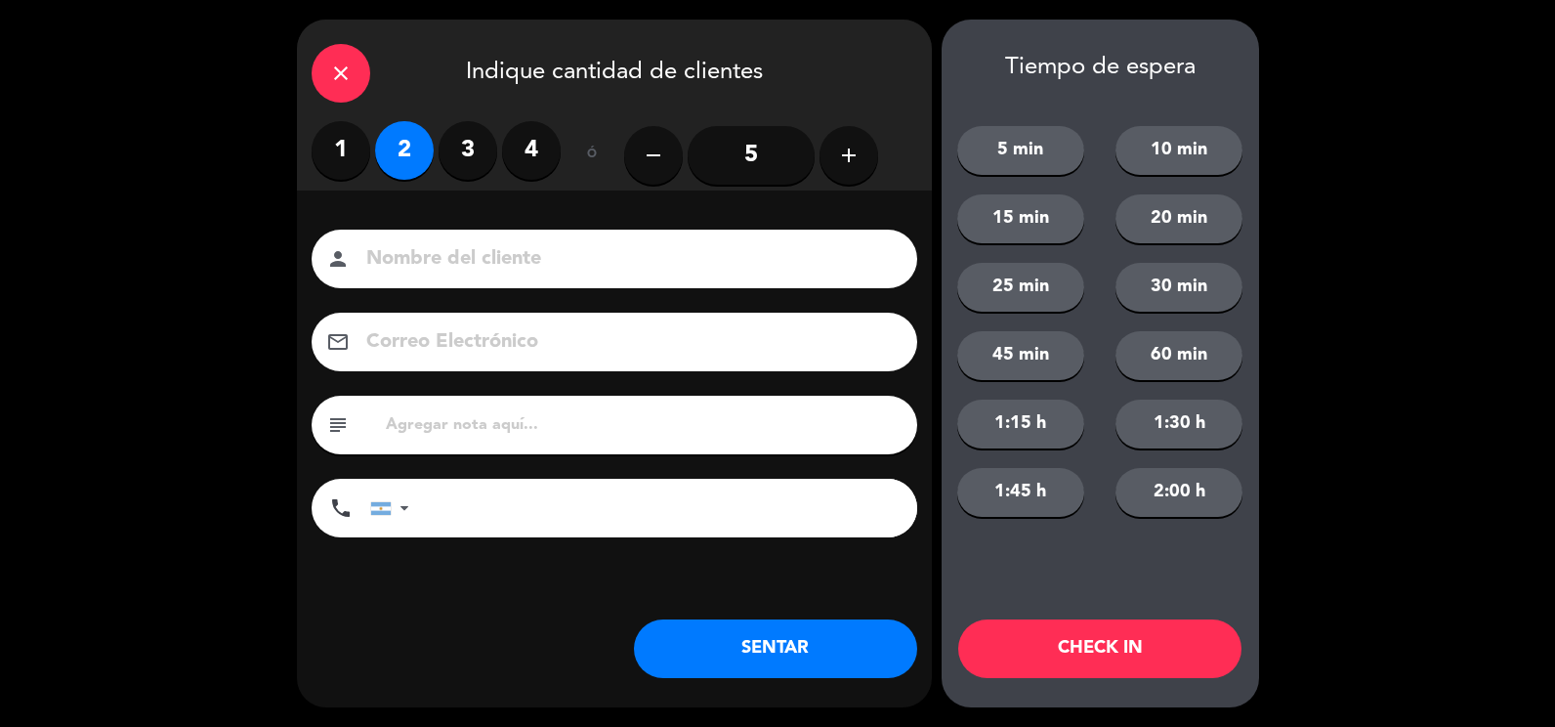
click at [744, 639] on button "SENTAR" at bounding box center [775, 648] width 283 height 59
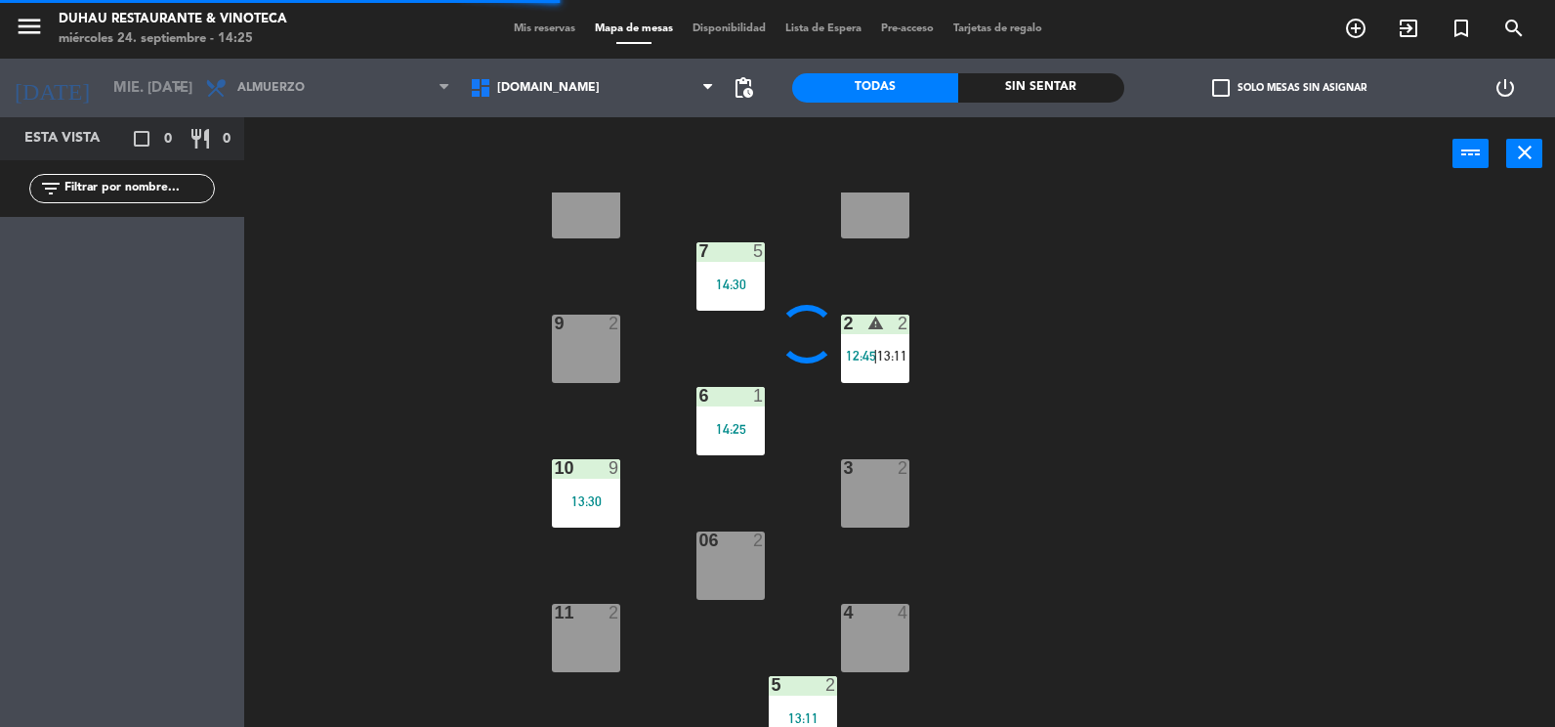
scroll to position [361, 0]
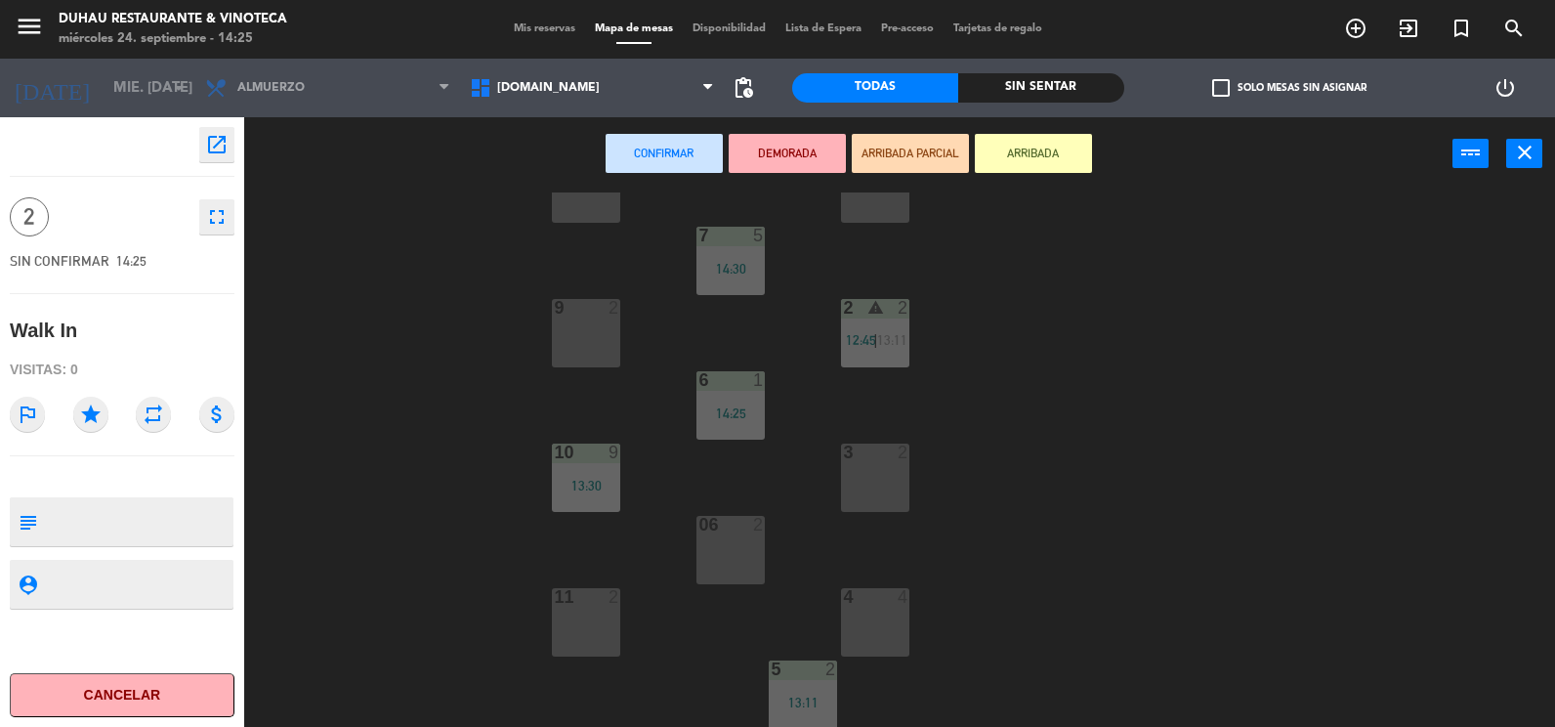
click at [882, 471] on div "3 2" at bounding box center [875, 477] width 68 height 68
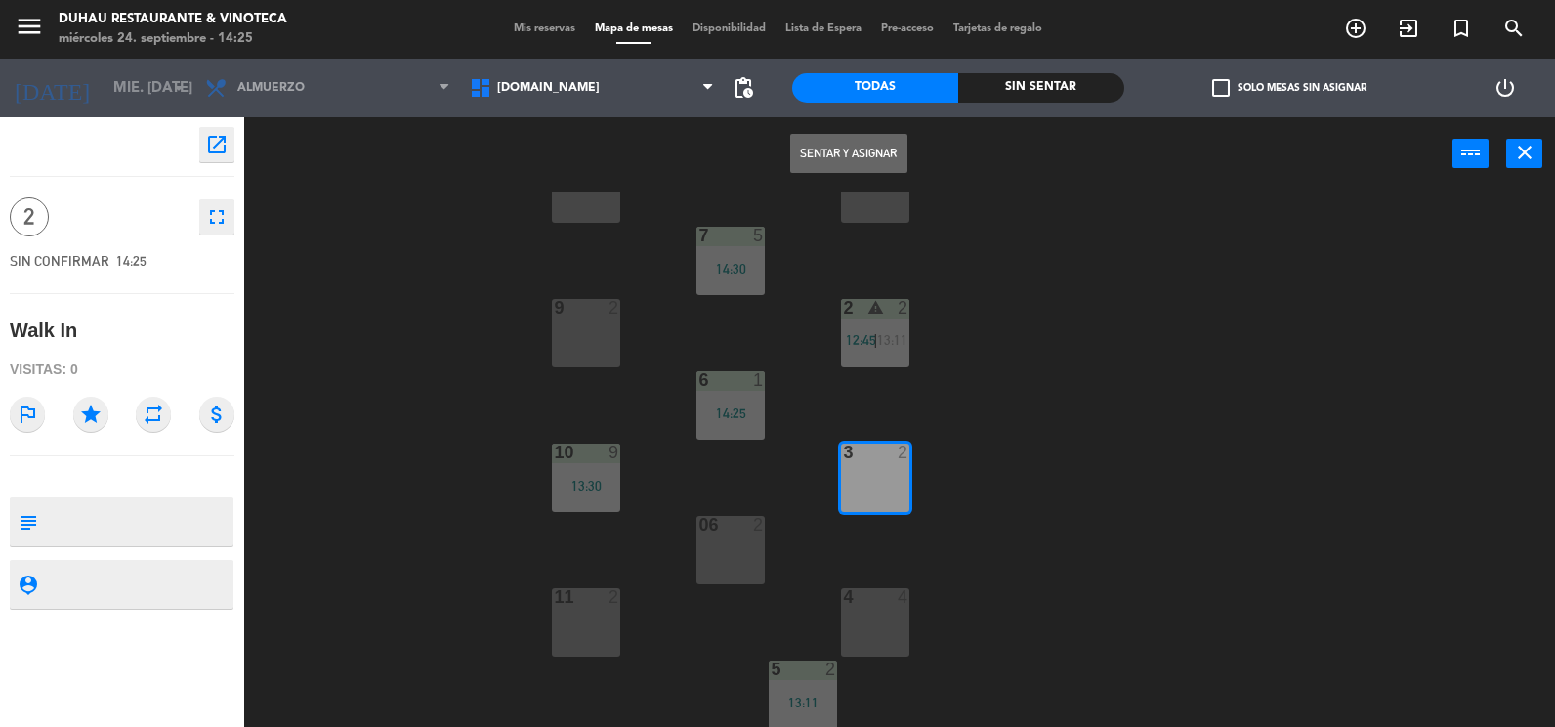
click at [869, 147] on button "Sentar y Asignar" at bounding box center [848, 153] width 117 height 39
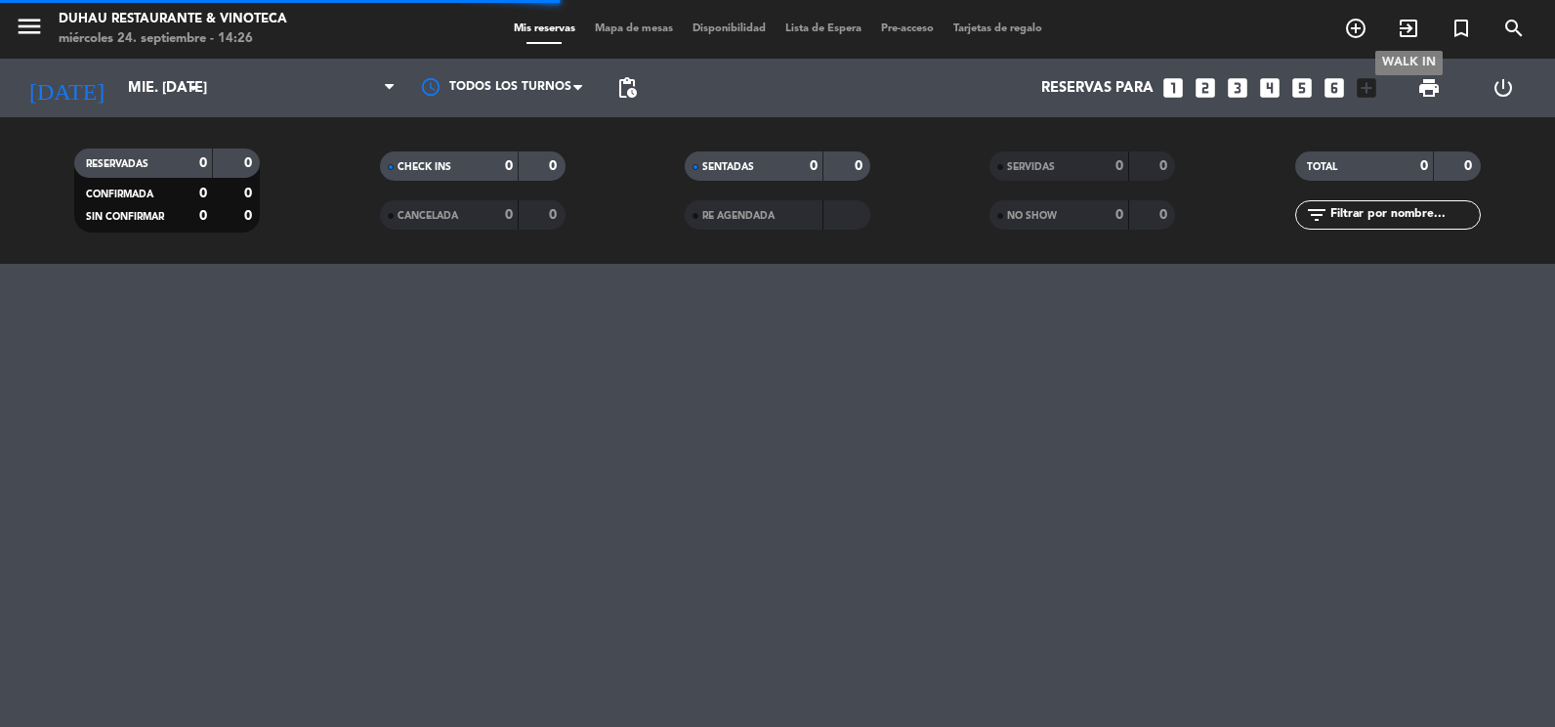
click at [1411, 25] on icon "exit_to_app" at bounding box center [1408, 28] width 23 height 23
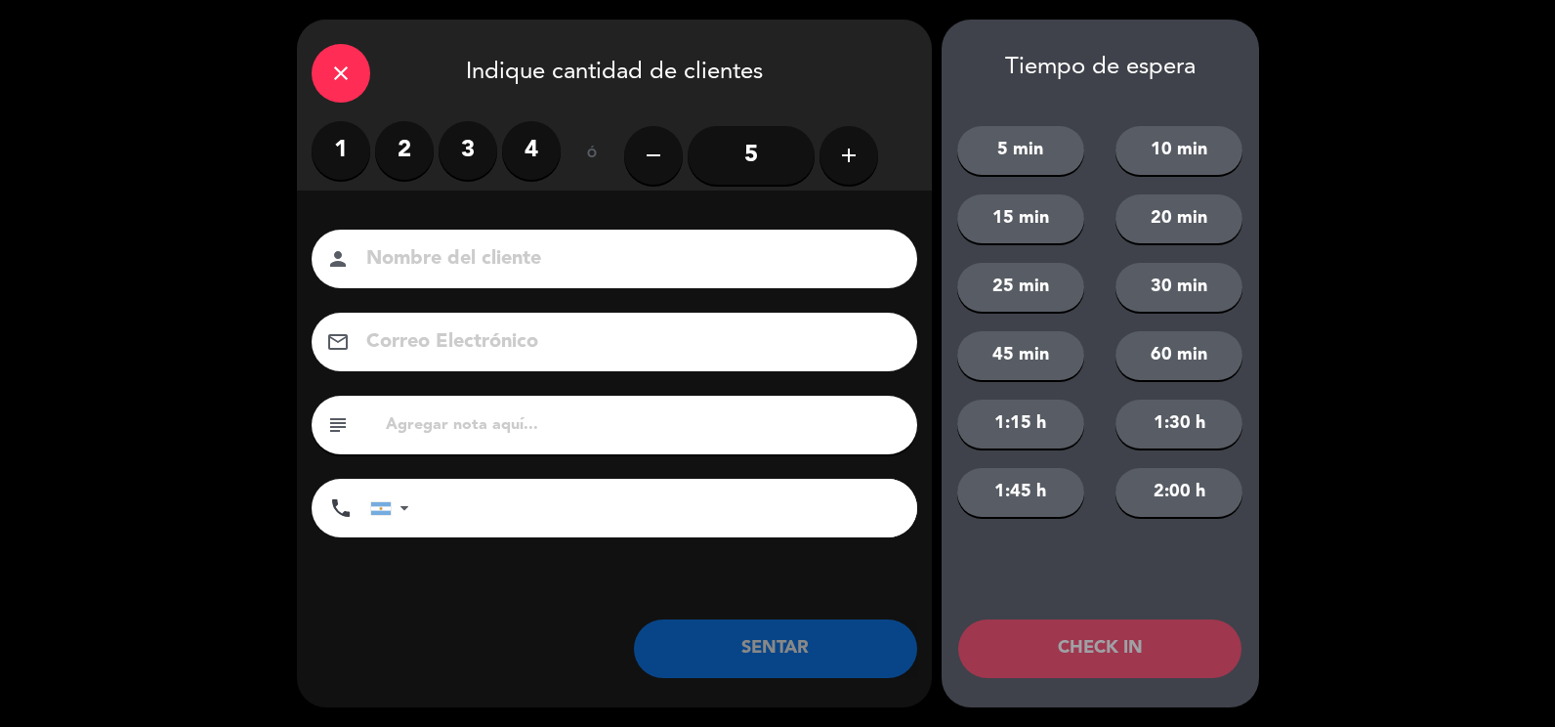
drag, startPoint x: 329, startPoint y: 145, endPoint x: 349, endPoint y: 152, distance: 21.0
click at [330, 145] on label "1" at bounding box center [341, 150] width 59 height 59
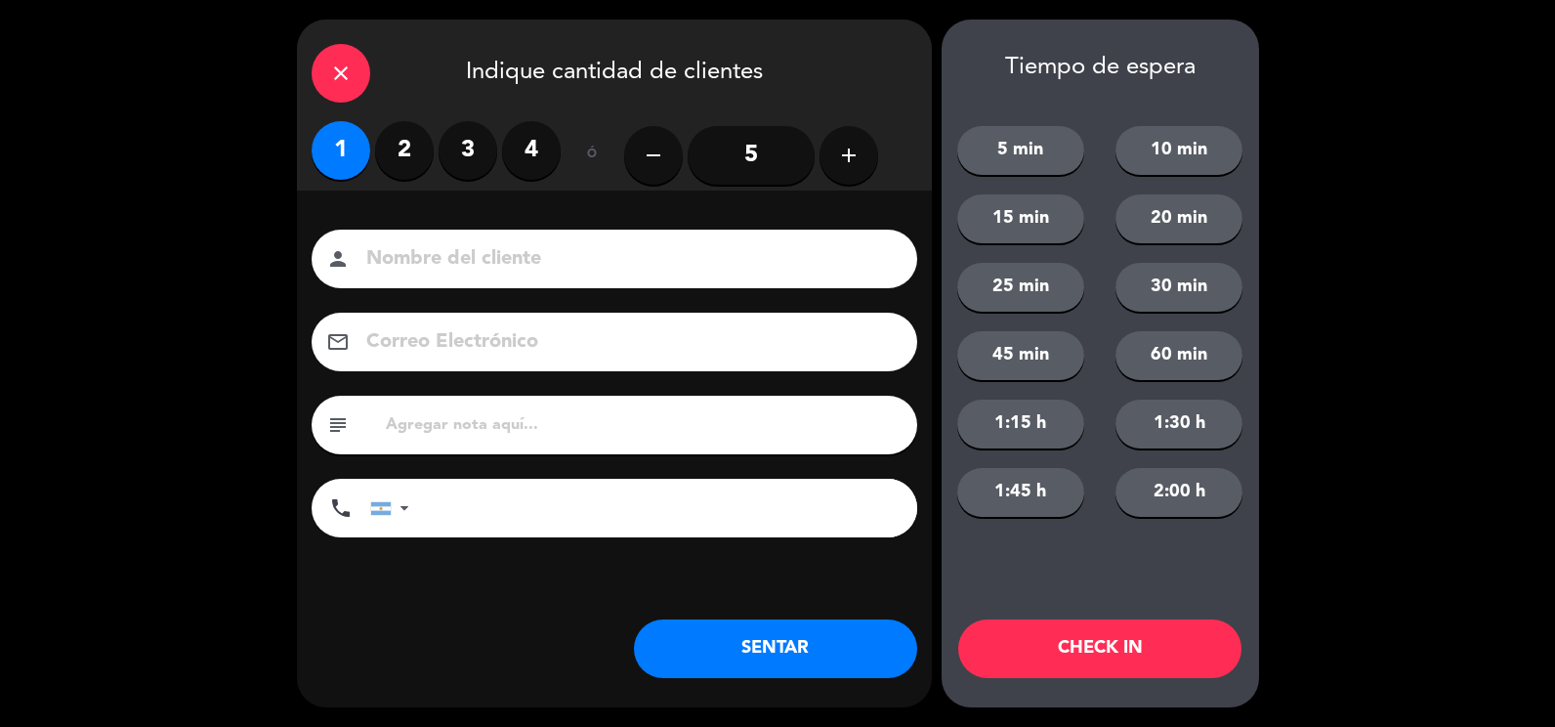
click at [724, 635] on button "SENTAR" at bounding box center [775, 648] width 283 height 59
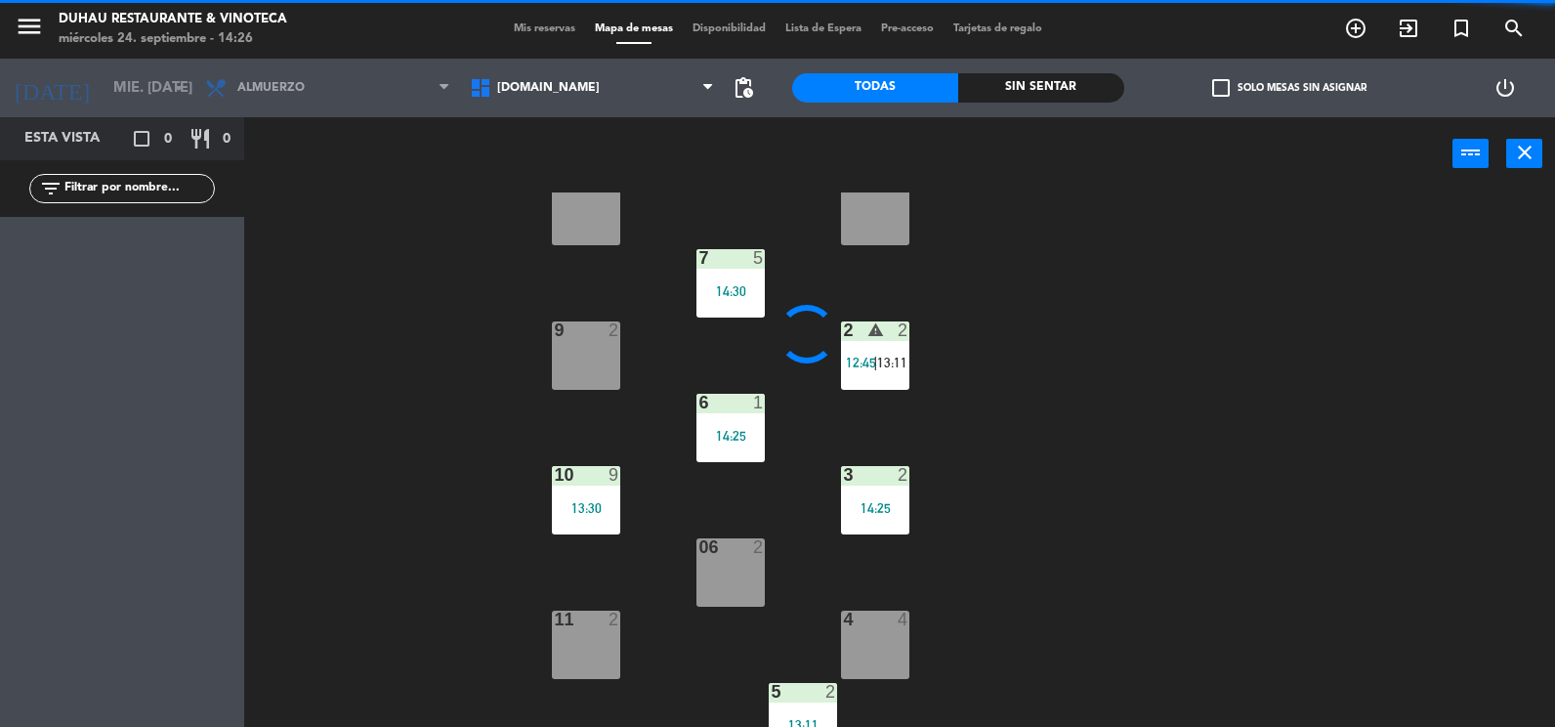
scroll to position [361, 0]
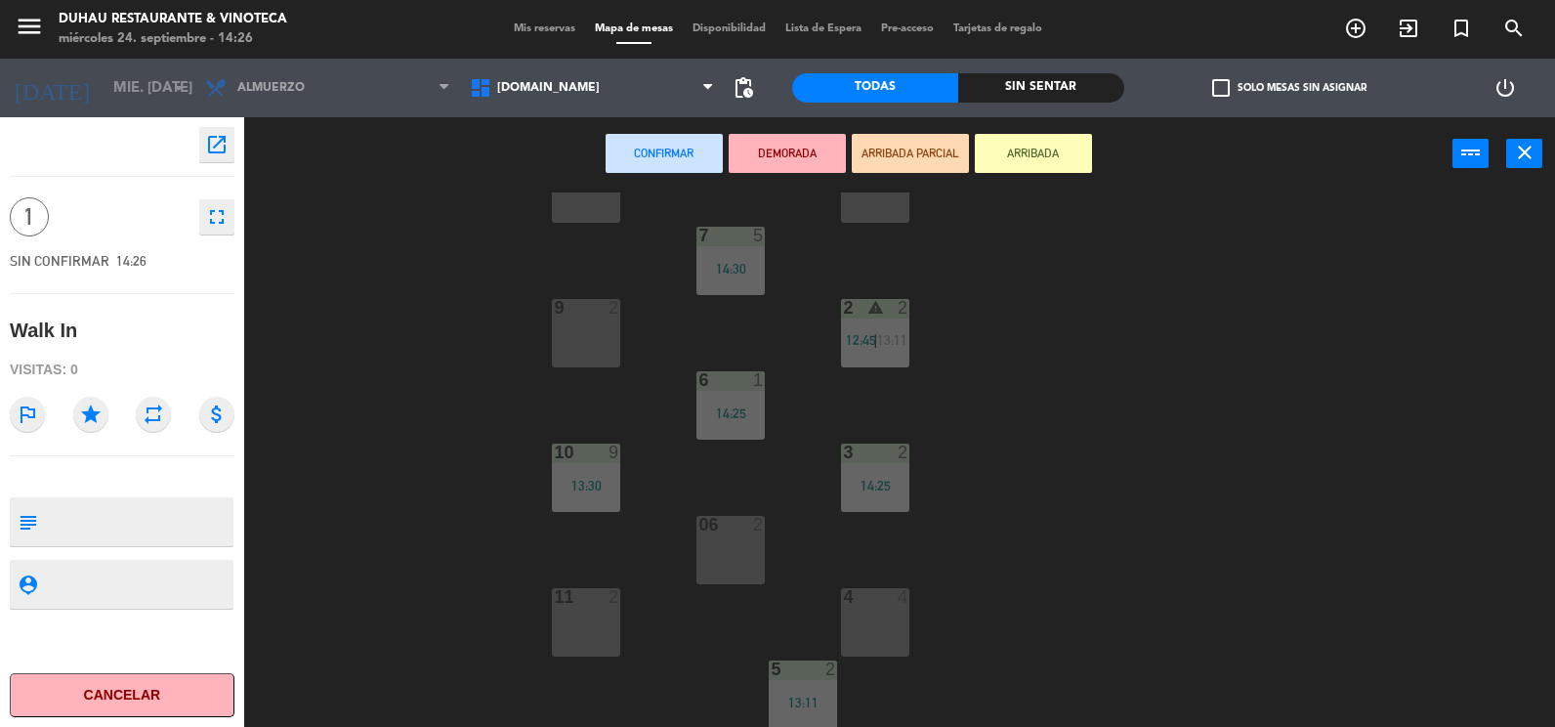
click at [869, 627] on div "4 4" at bounding box center [875, 622] width 68 height 68
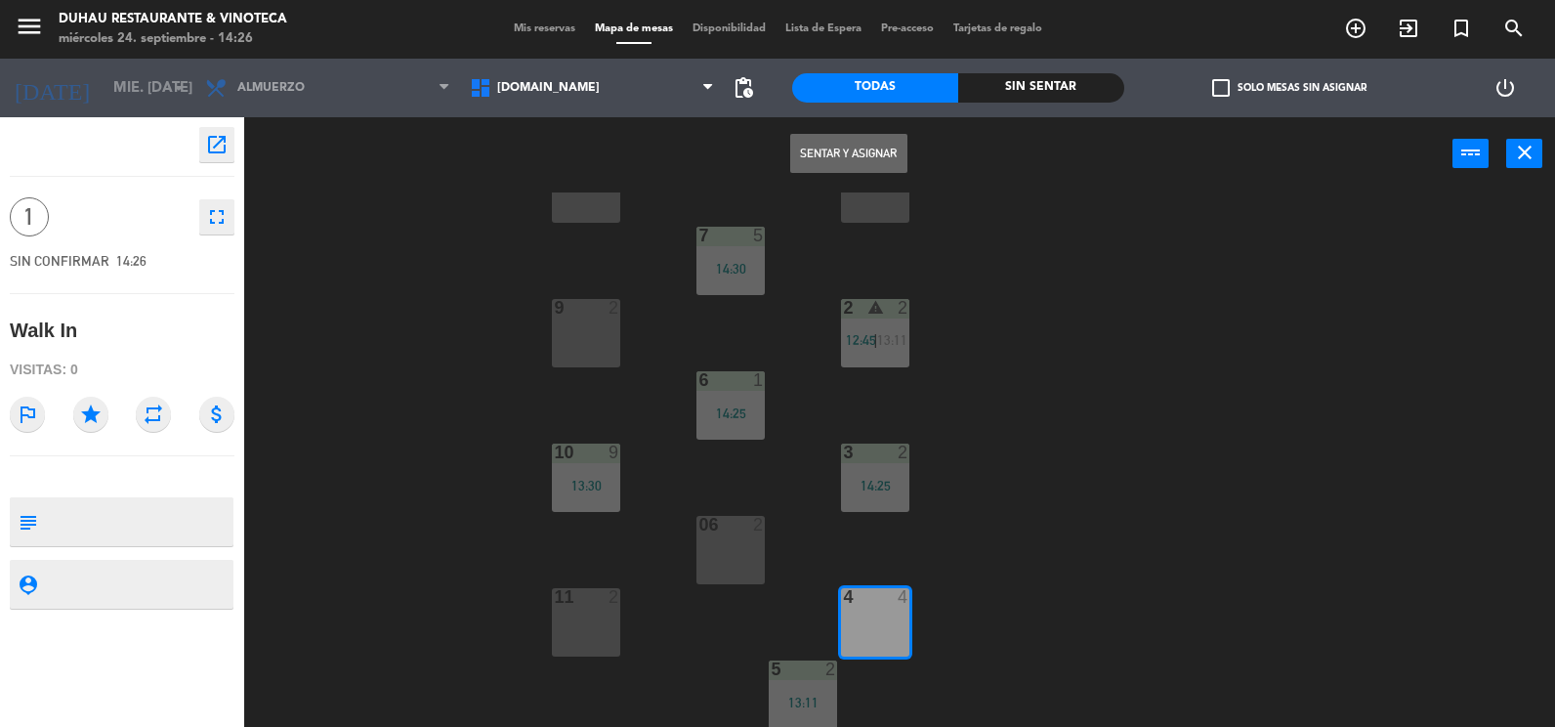
click at [827, 154] on button "Sentar y Asignar" at bounding box center [848, 153] width 117 height 39
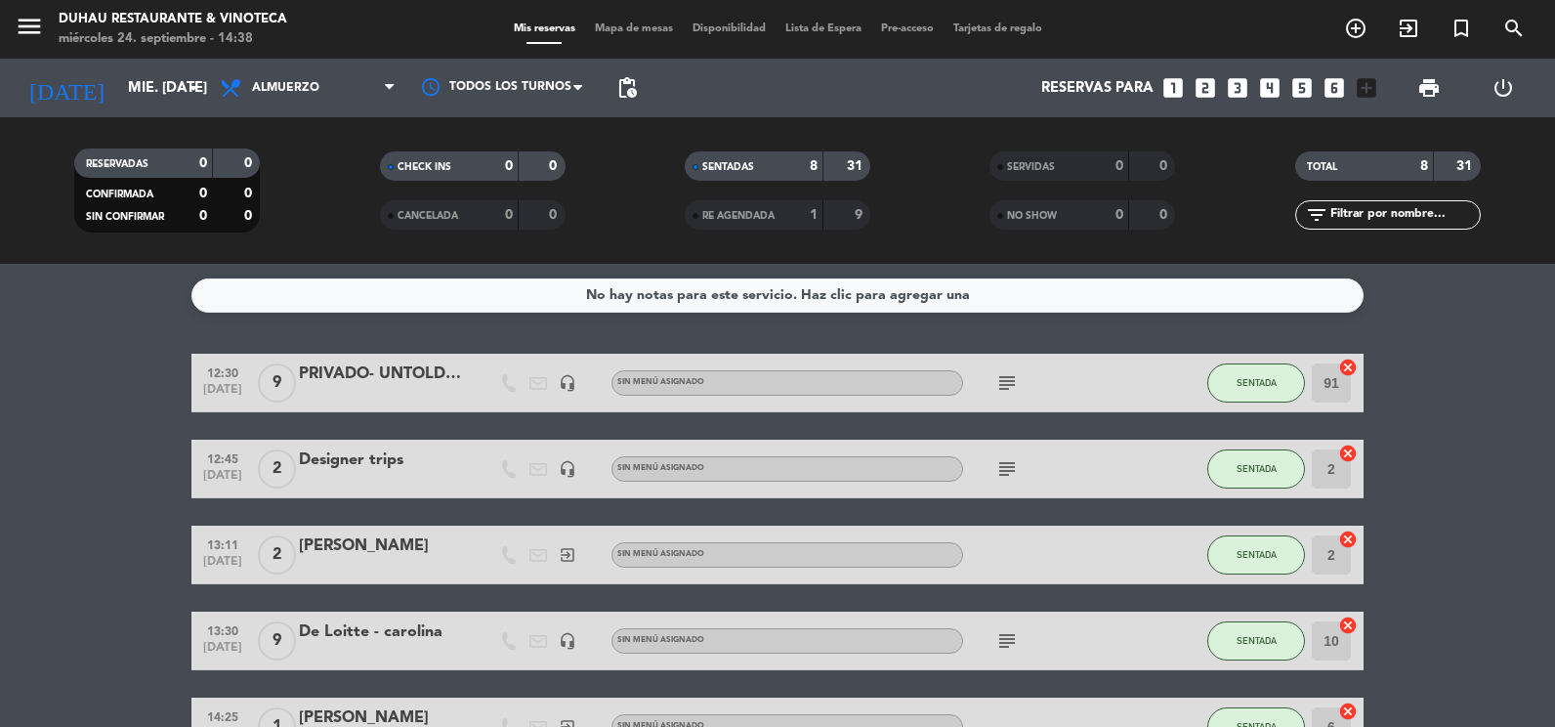
click at [419, 372] on div "PRIVADO- UNTOLD [PERSON_NAME]" at bounding box center [382, 373] width 166 height 25
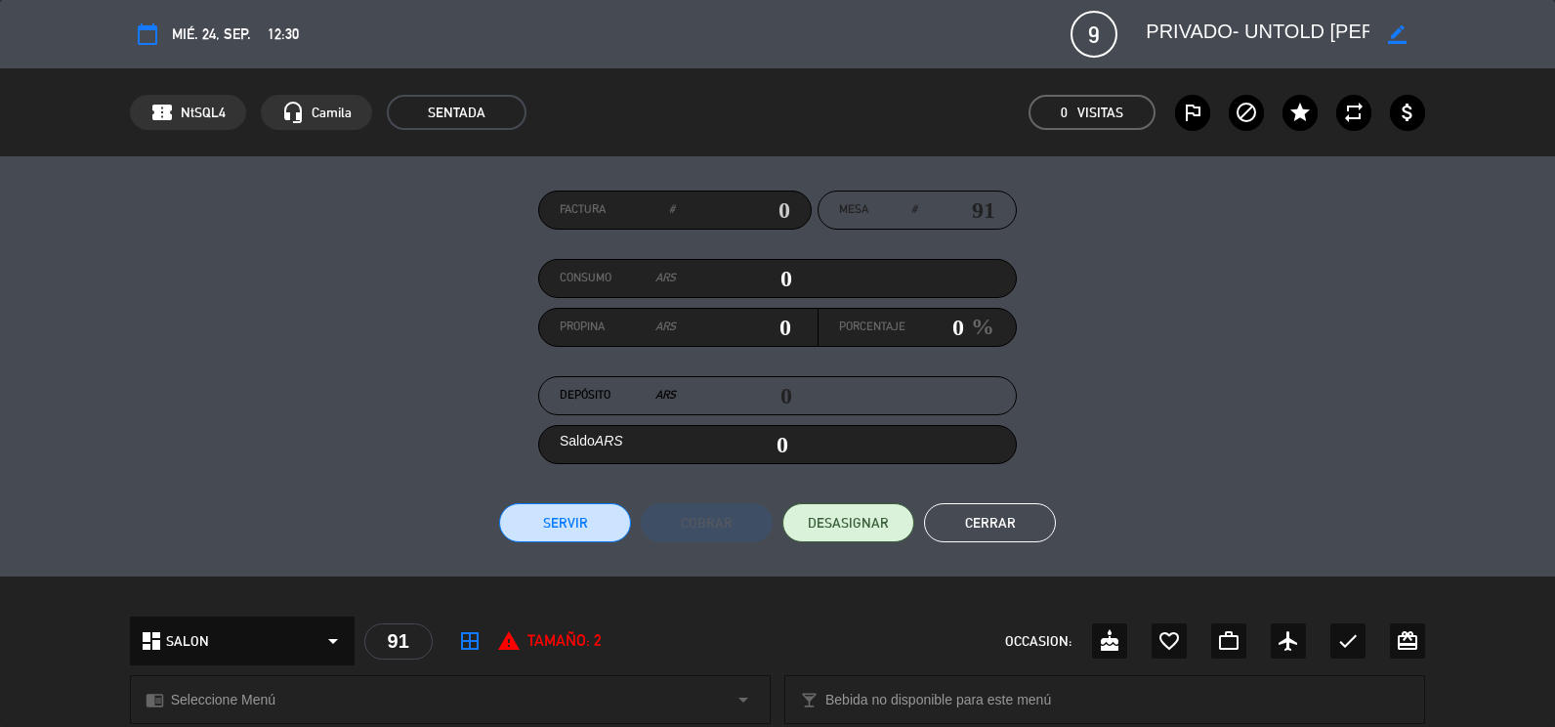
click at [1390, 38] on icon "border_color" at bounding box center [1397, 34] width 19 height 19
click at [1390, 38] on icon at bounding box center [1397, 34] width 19 height 19
click at [974, 535] on button "Cerrar" at bounding box center [990, 522] width 132 height 39
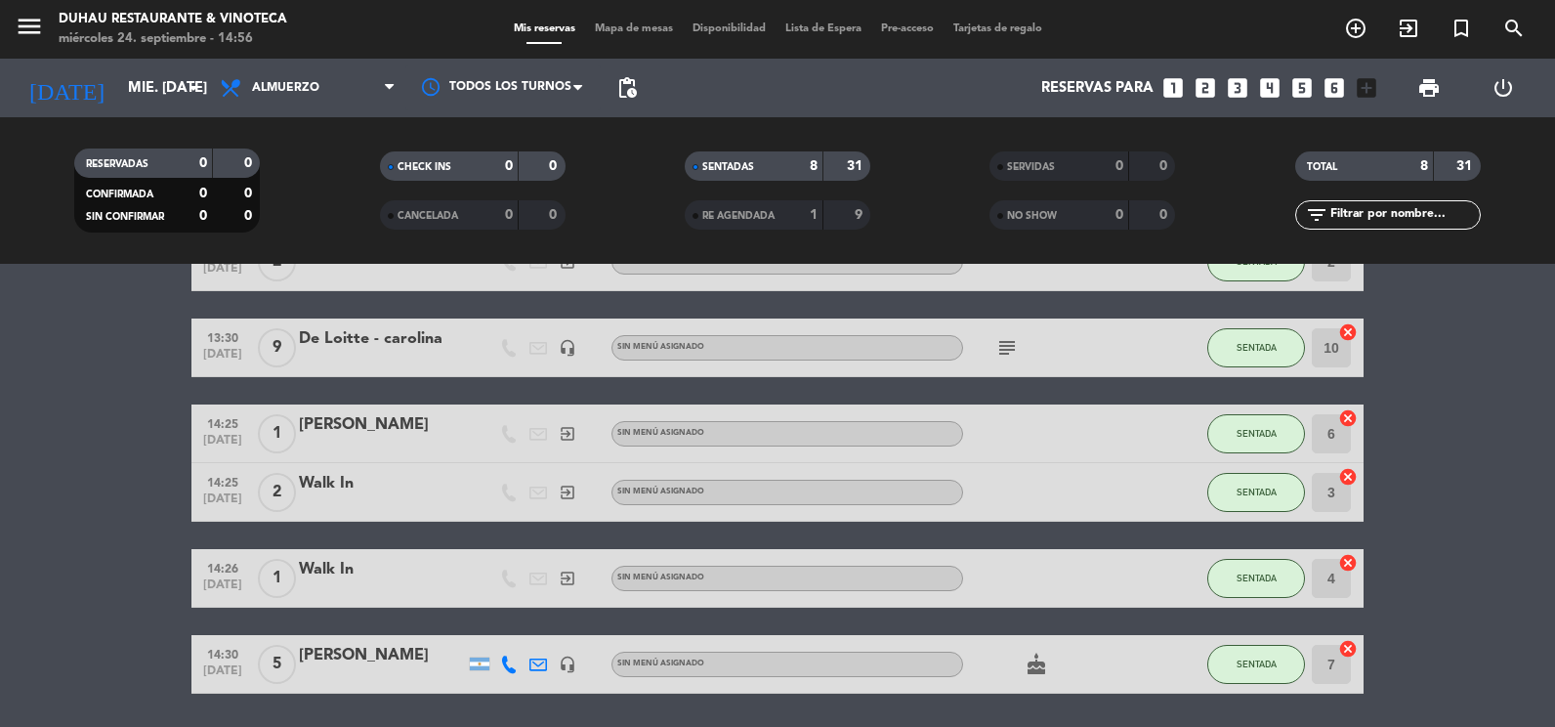
scroll to position [357, 0]
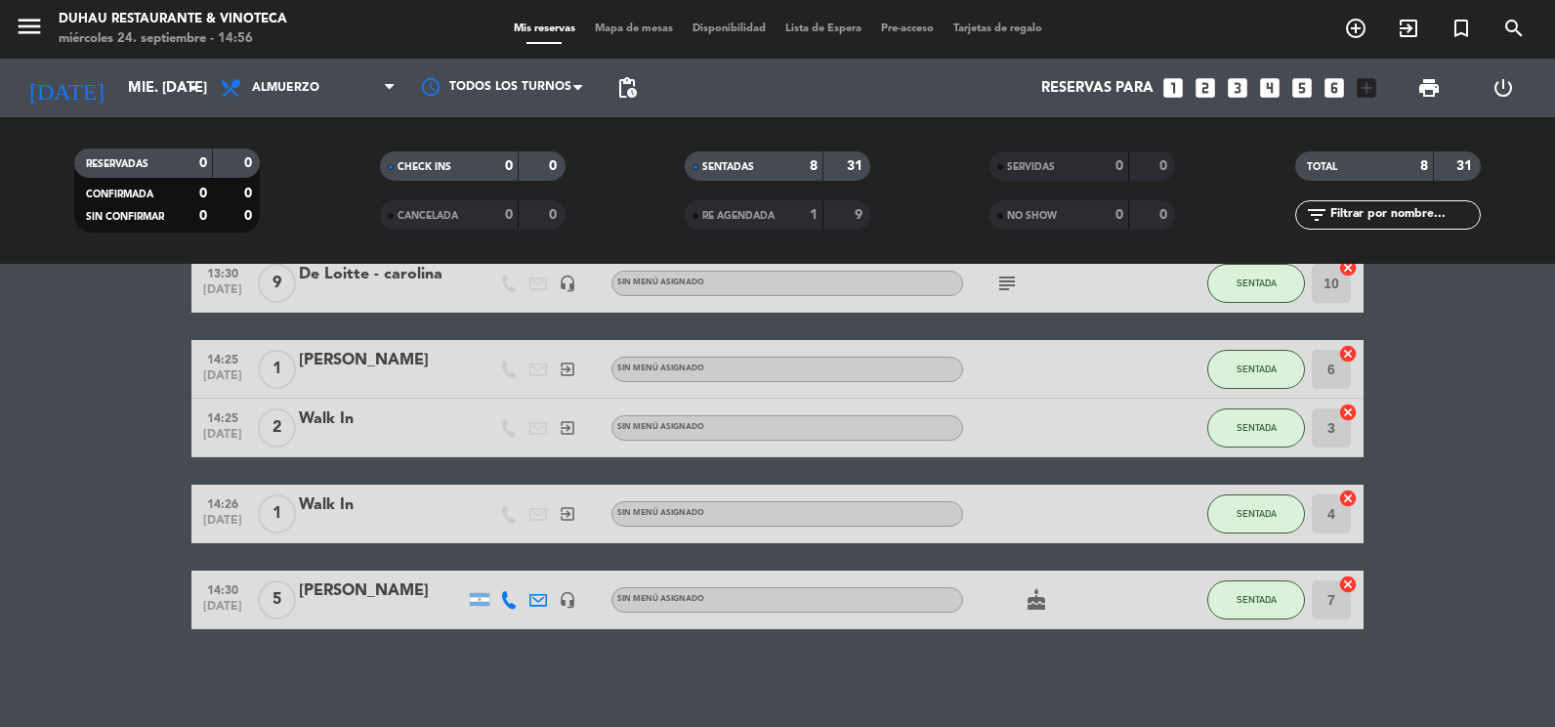
click at [563, 597] on icon "headset_mic" at bounding box center [568, 600] width 18 height 18
click at [528, 600] on div at bounding box center [537, 599] width 29 height 58
click at [532, 600] on icon at bounding box center [538, 600] width 18 height 18
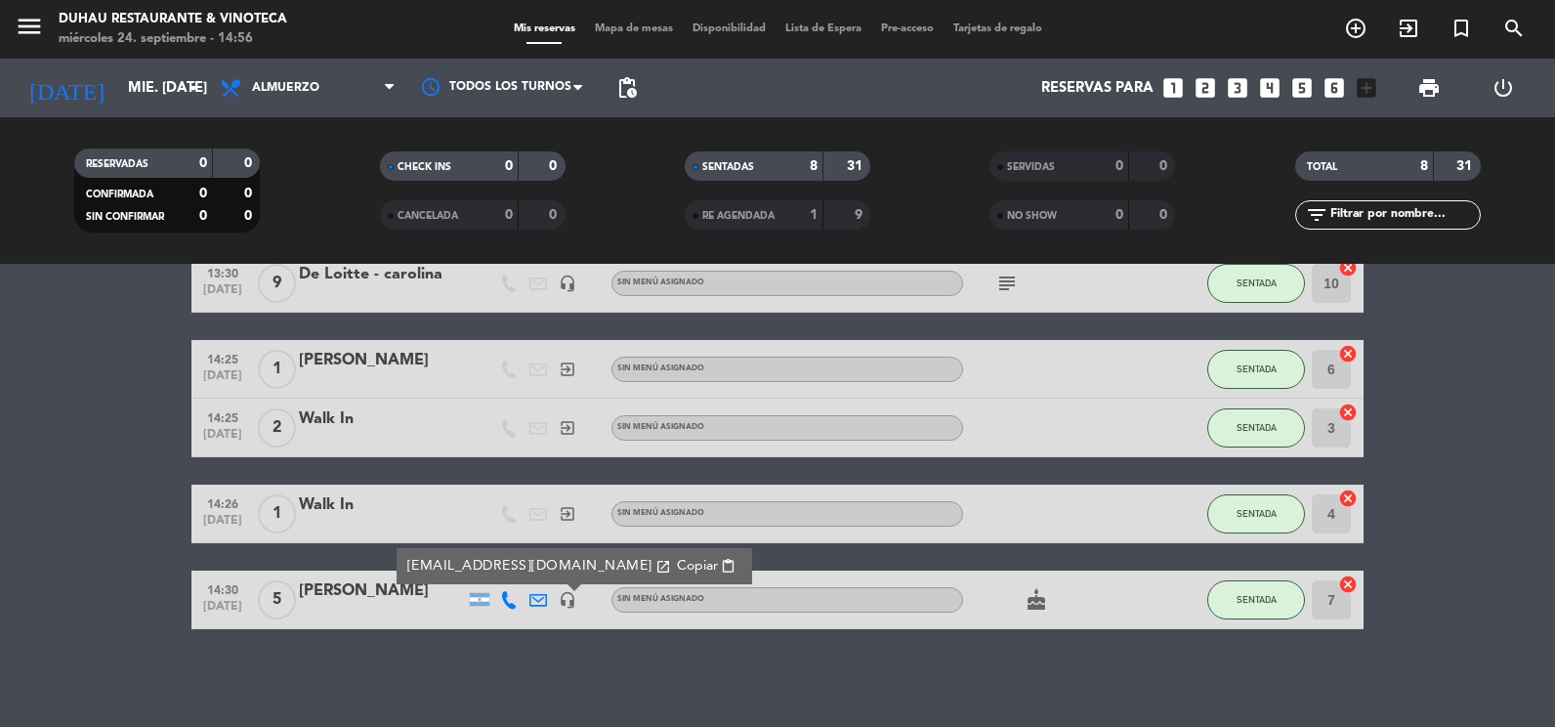
click at [418, 634] on div "No hay notas para este servicio. Haz clic para agregar una 12:30 [DATE] 9 PRIVA…" at bounding box center [777, 495] width 1555 height 463
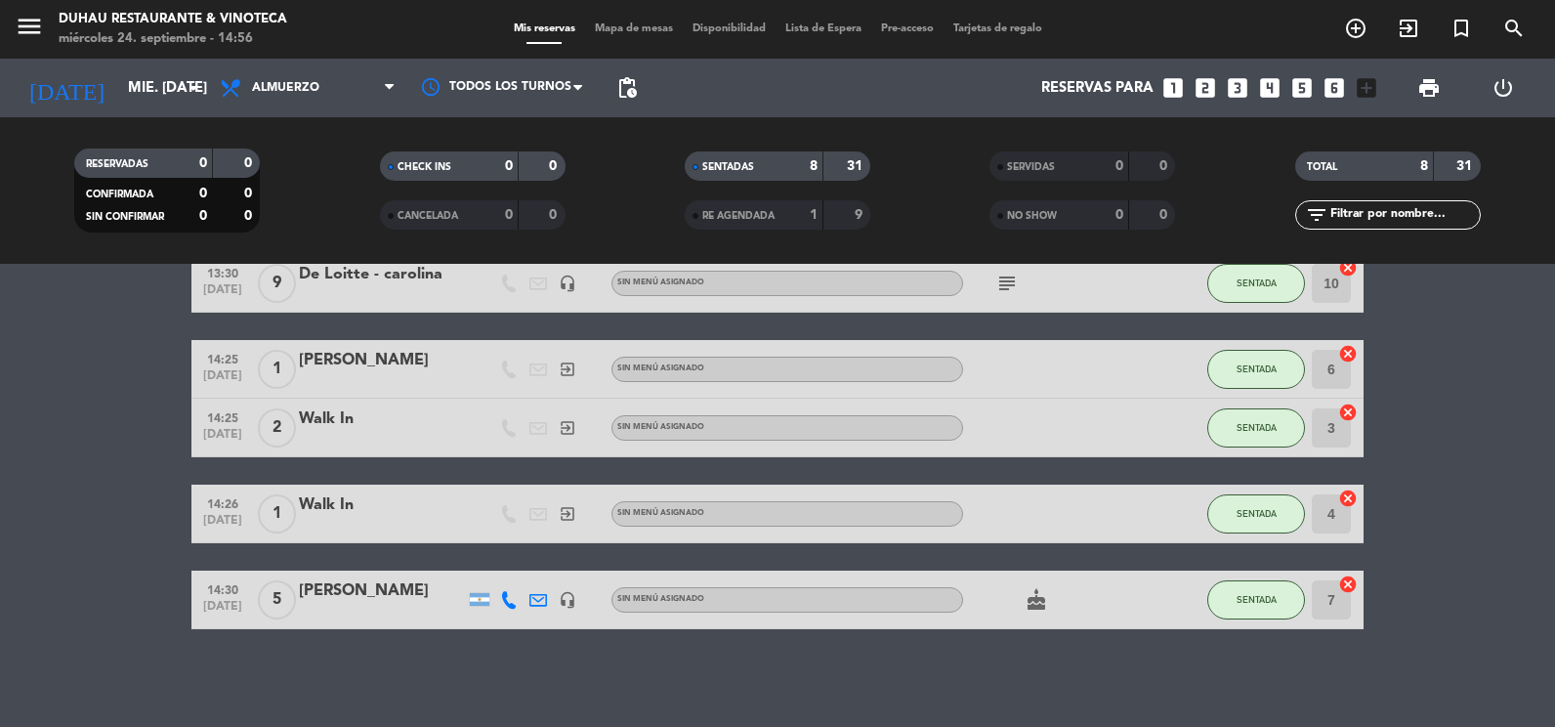
click at [483, 601] on div at bounding box center [480, 599] width 20 height 13
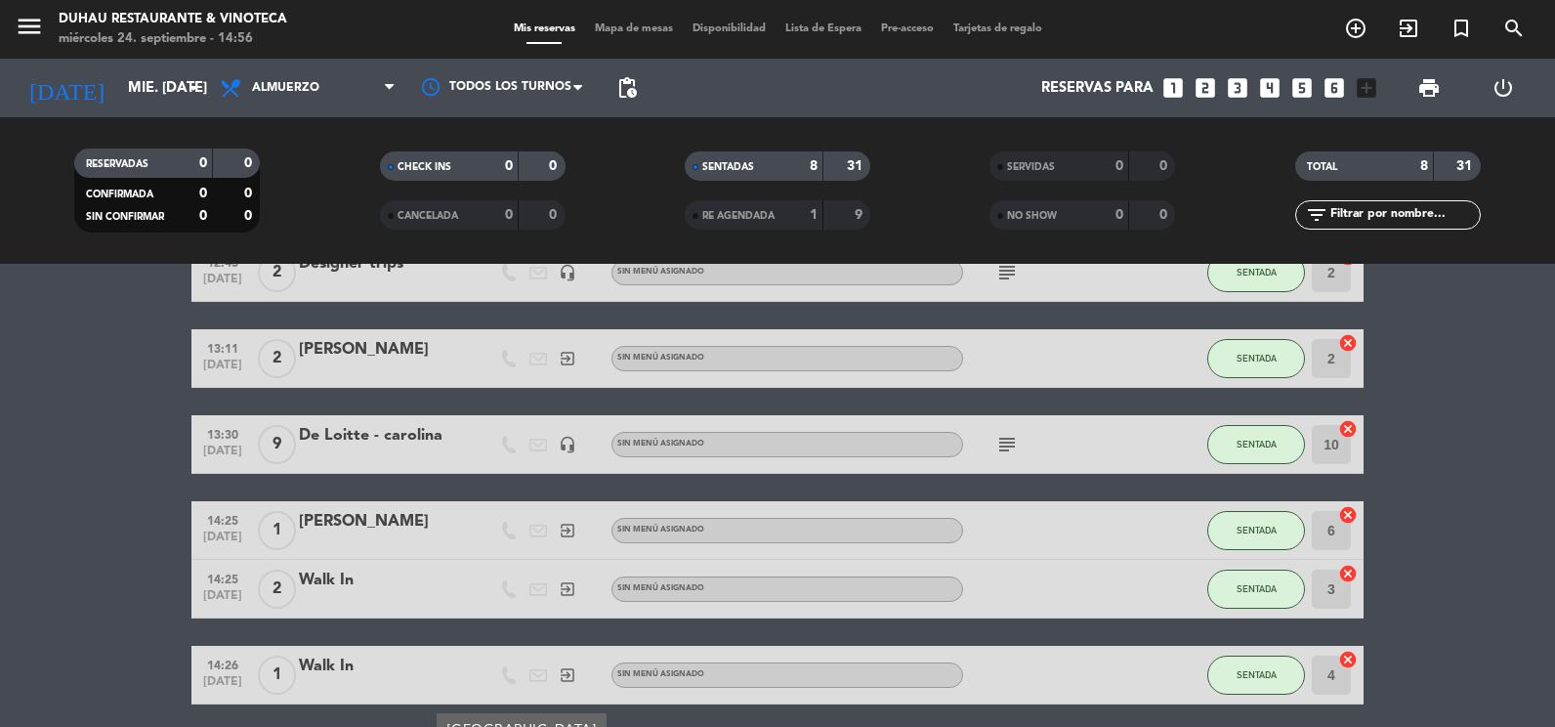
scroll to position [0, 0]
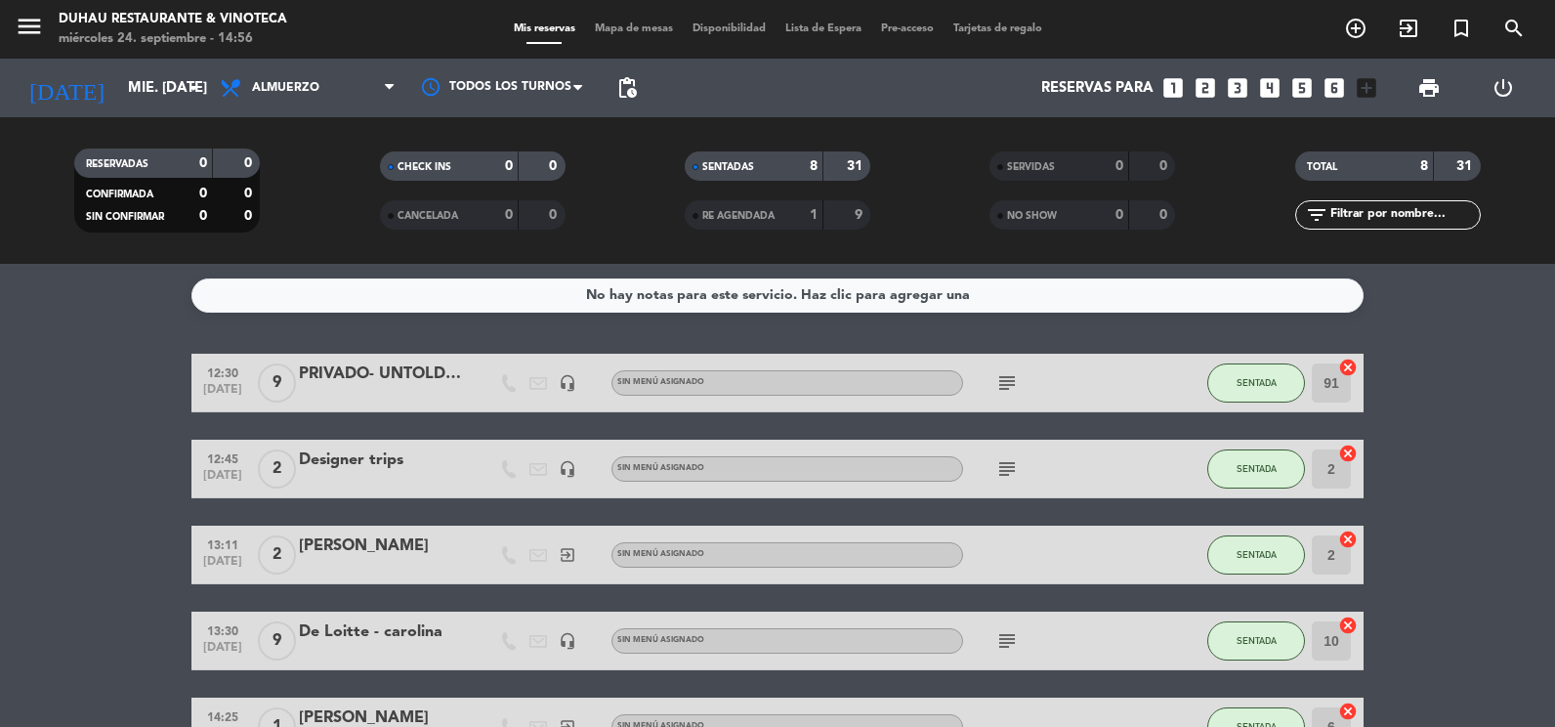
click at [180, 456] on bookings-row "12:30 [DATE] 9 PRIVADO- UNTOLD [PERSON_NAME] headset_mic Sin menú asignado subj…" at bounding box center [777, 670] width 1555 height 633
click at [118, 70] on input "mié. [DATE]" at bounding box center [212, 88] width 188 height 36
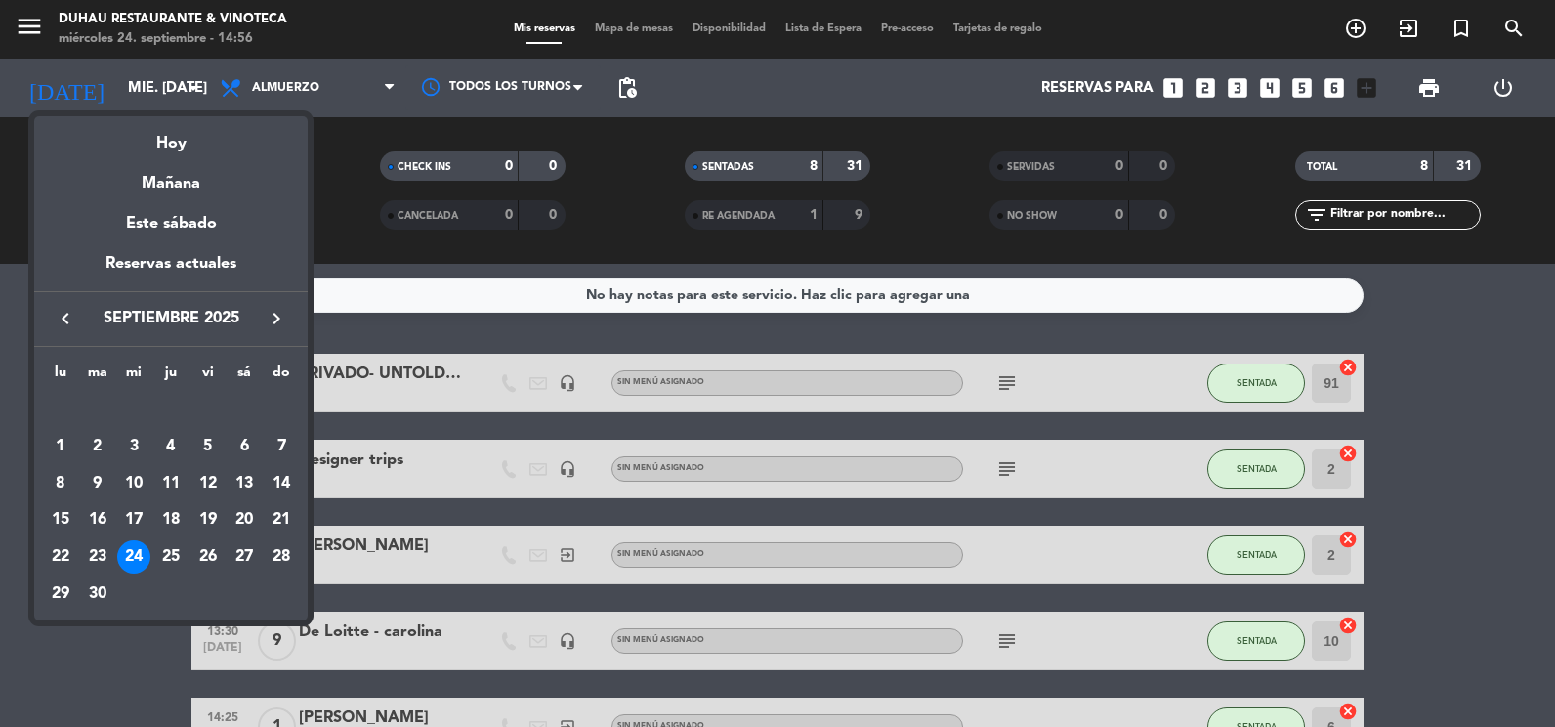
click at [87, 76] on div at bounding box center [777, 363] width 1555 height 727
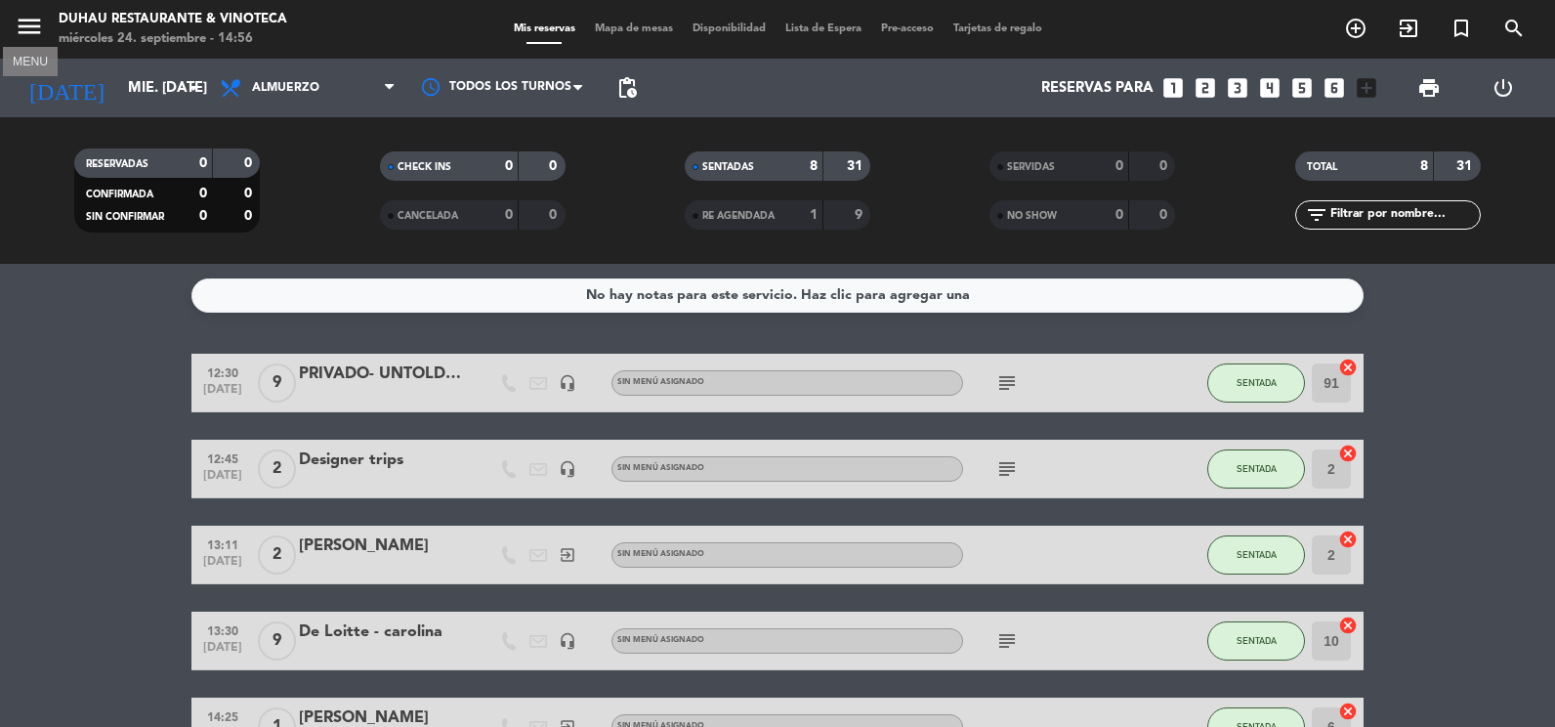
click at [36, 35] on icon "menu" at bounding box center [29, 26] width 29 height 29
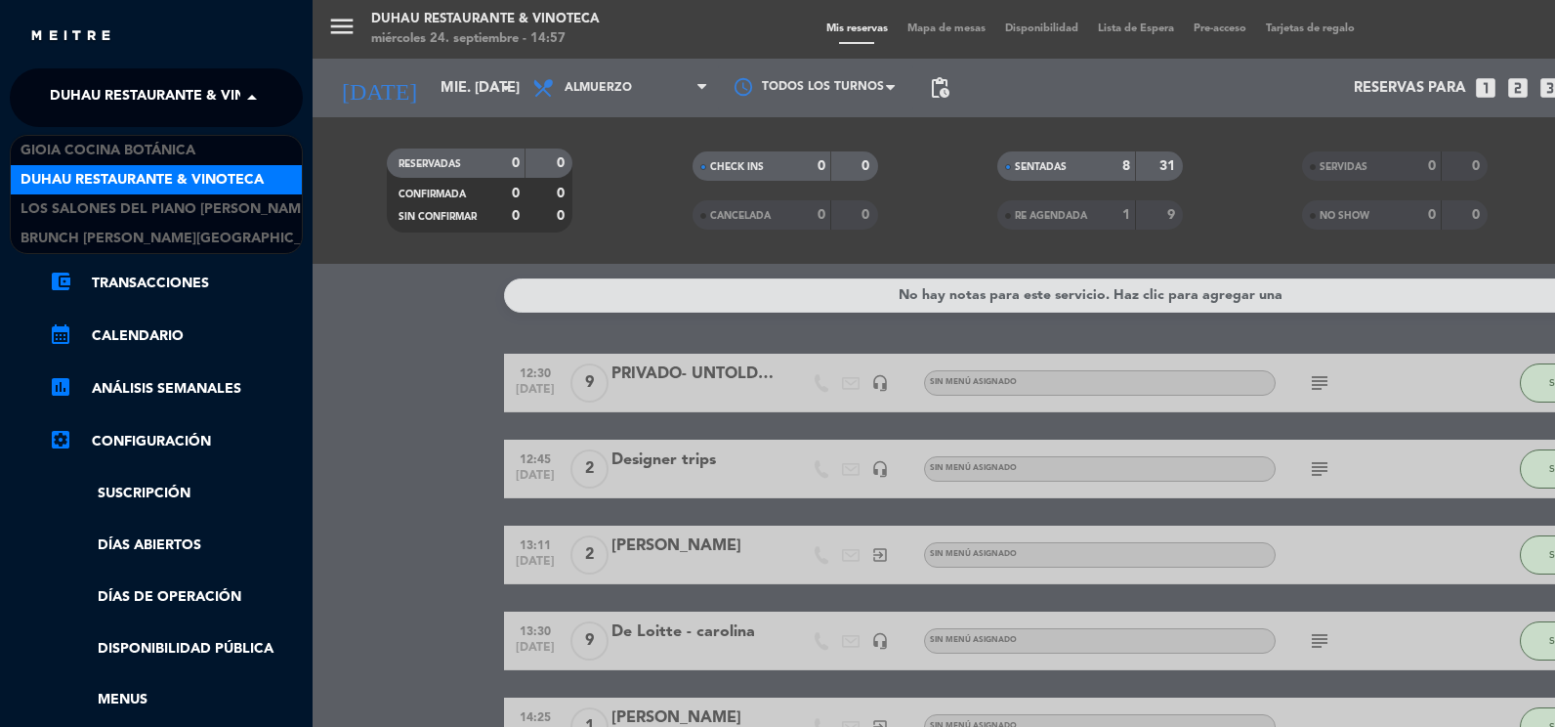
click at [103, 101] on span "Duhau Restaurante & Vinoteca" at bounding box center [171, 97] width 243 height 41
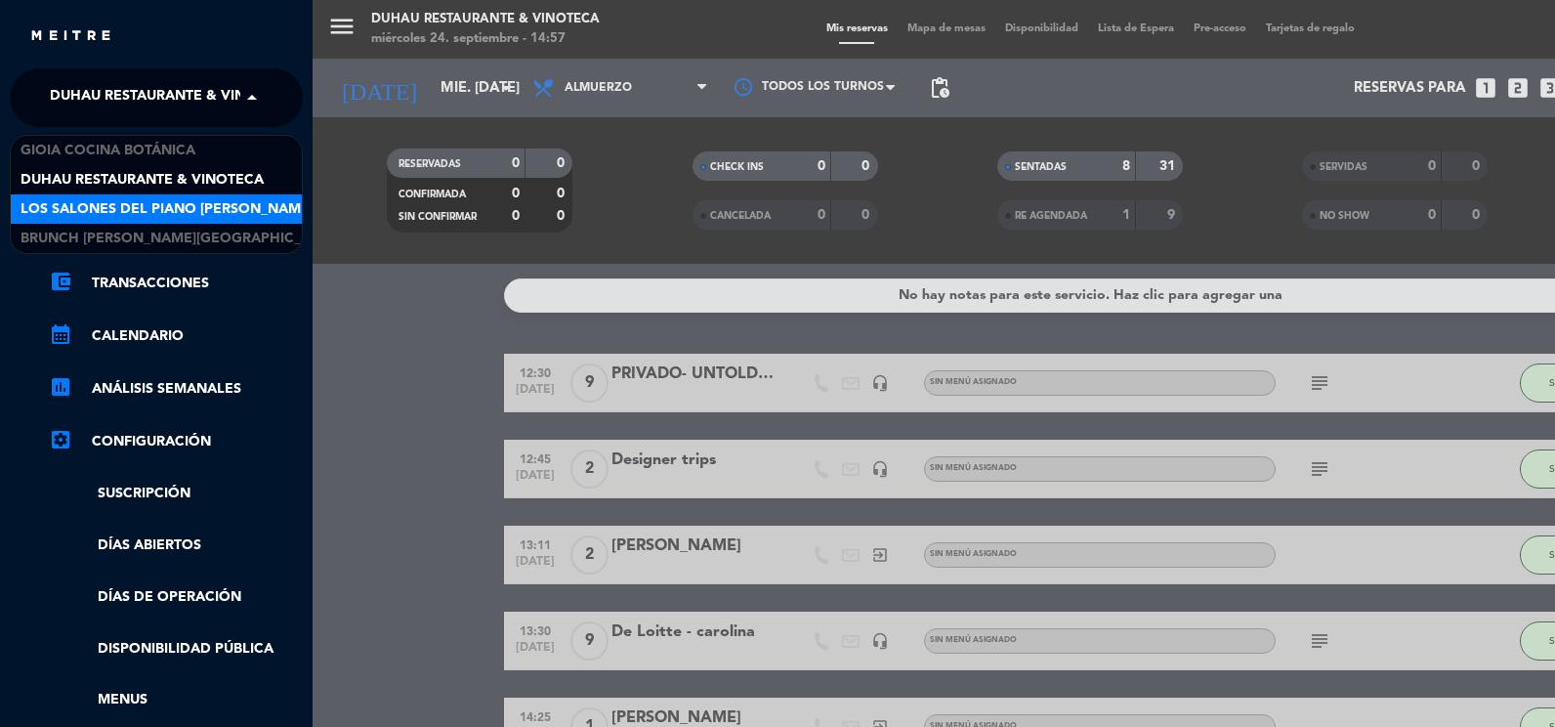
click at [101, 196] on div "Los Salones del Piano [PERSON_NAME]" at bounding box center [156, 208] width 291 height 29
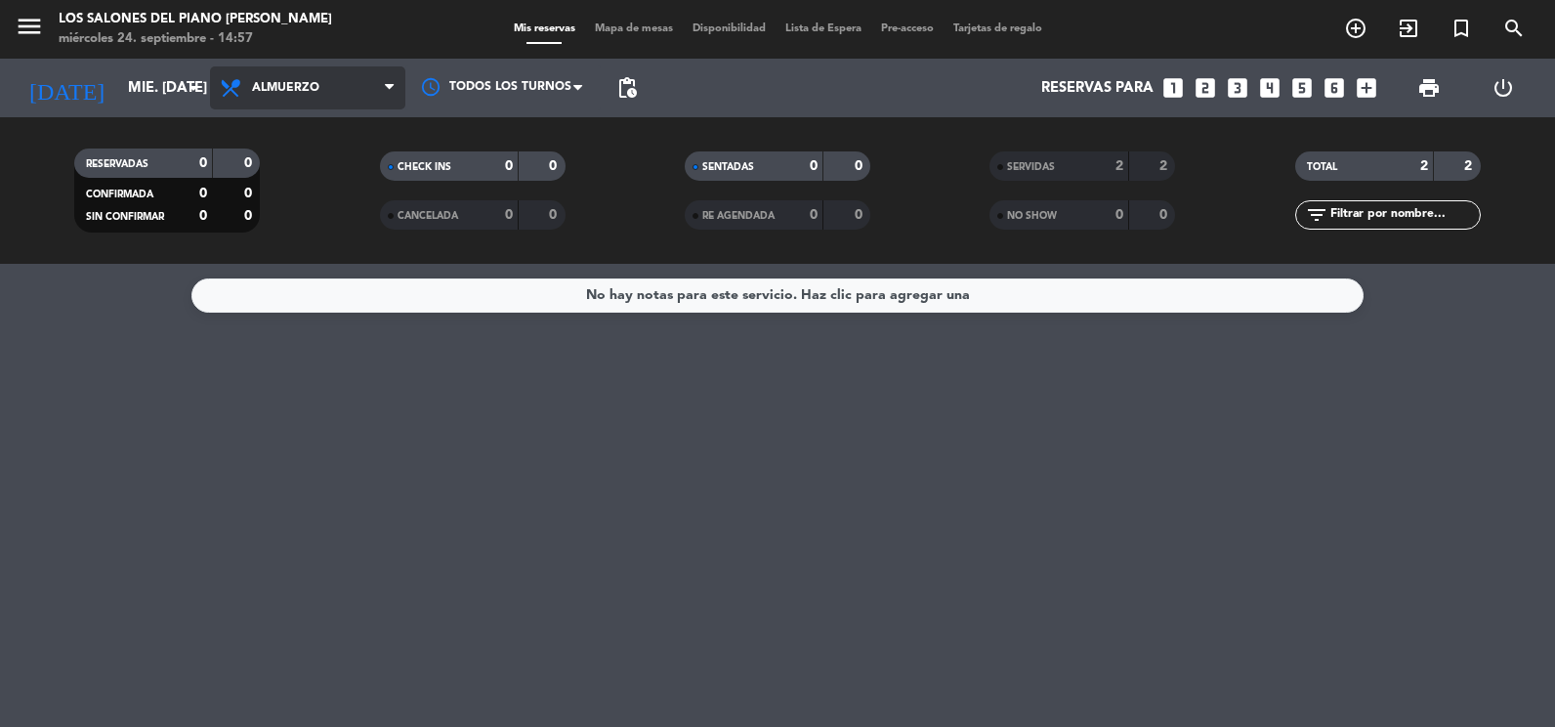
click at [356, 99] on span "Almuerzo" at bounding box center [307, 87] width 195 height 43
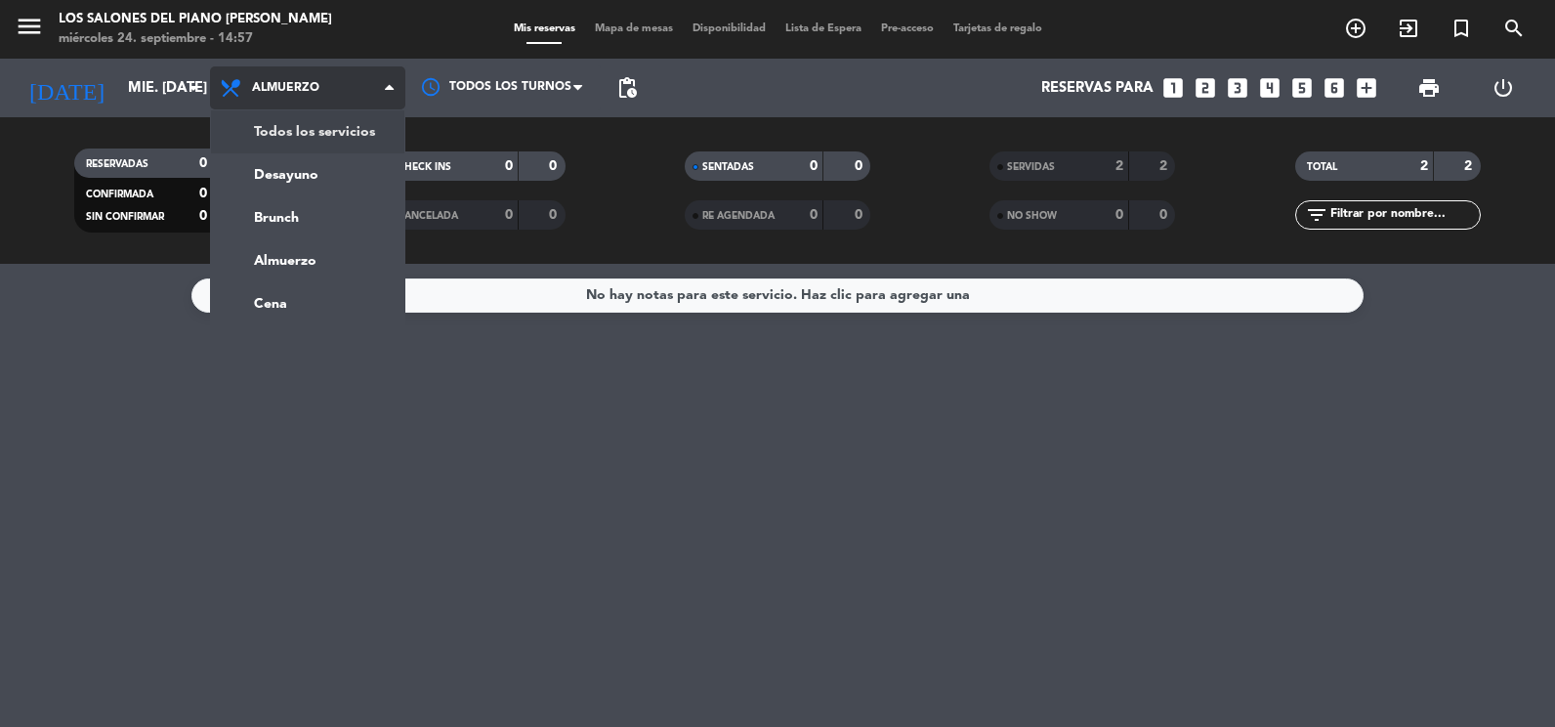
click at [340, 144] on div "menu Los Salones del Piano [PERSON_NAME] miércoles 24. septiembre - 14:57 Mis r…" at bounding box center [777, 132] width 1555 height 264
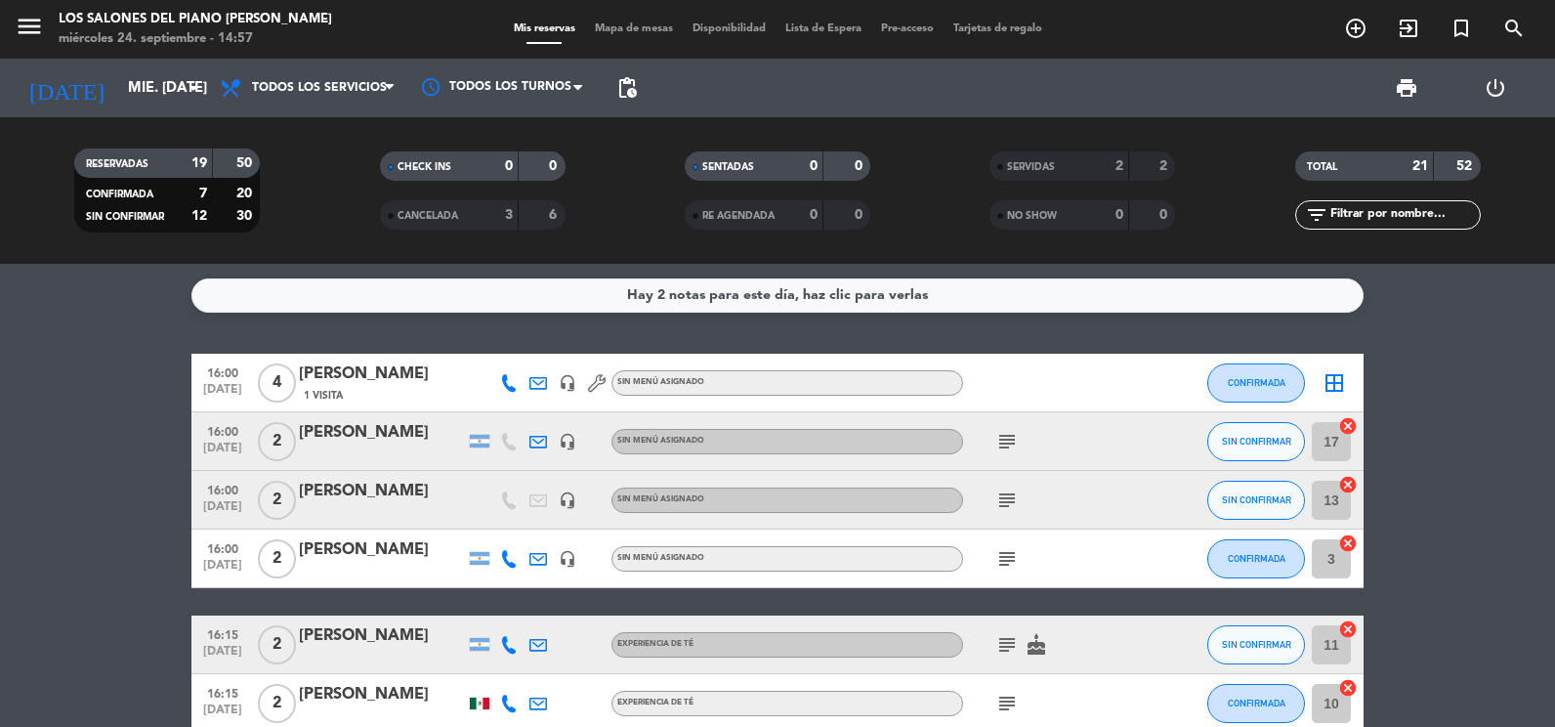
click at [1016, 439] on icon "subject" at bounding box center [1006, 441] width 23 height 23
click at [1009, 496] on icon "subject" at bounding box center [1006, 499] width 23 height 23
click at [1002, 564] on icon "subject" at bounding box center [1006, 558] width 23 height 23
click at [552, 438] on div at bounding box center [537, 441] width 29 height 58
click at [563, 440] on icon "headset_mic" at bounding box center [568, 442] width 18 height 18
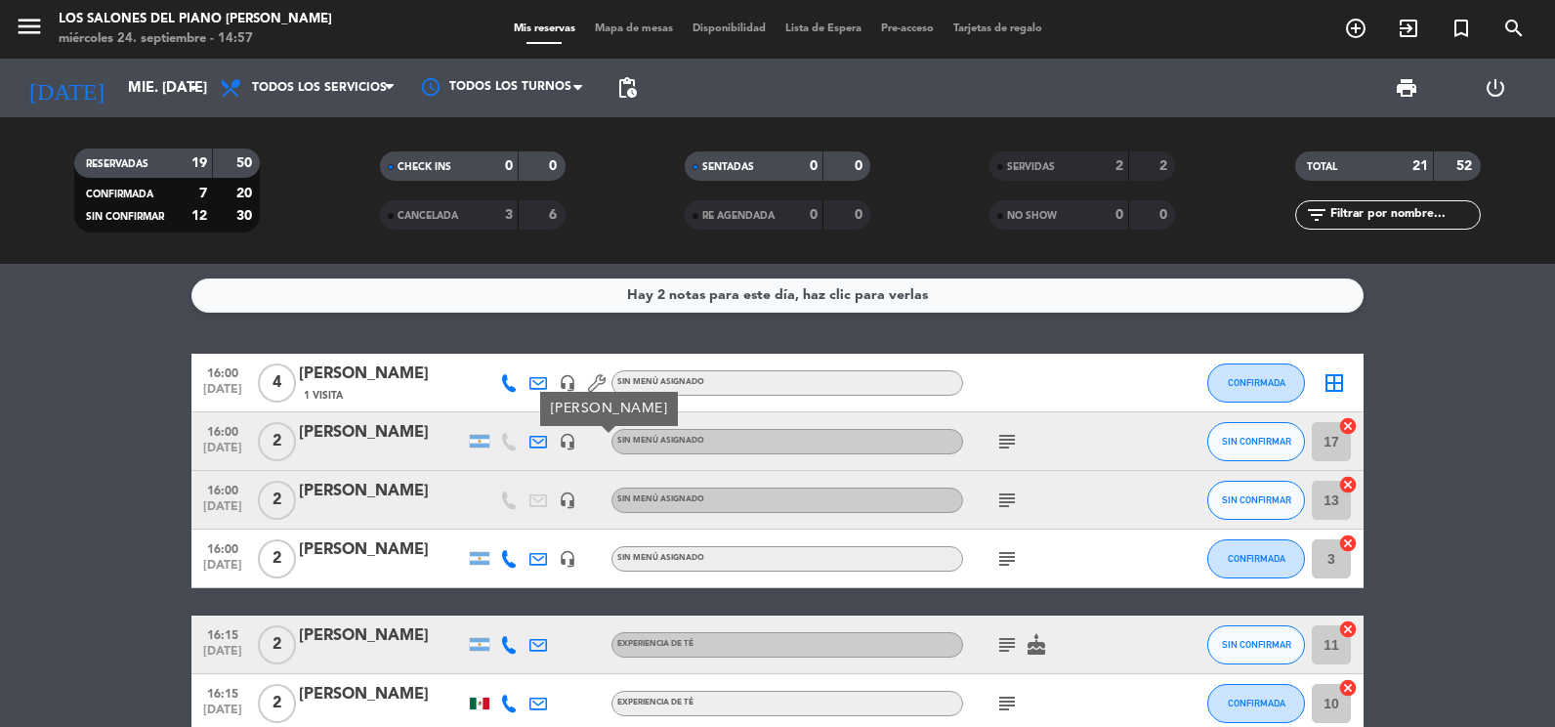
click at [563, 498] on icon "headset_mic" at bounding box center [568, 500] width 18 height 18
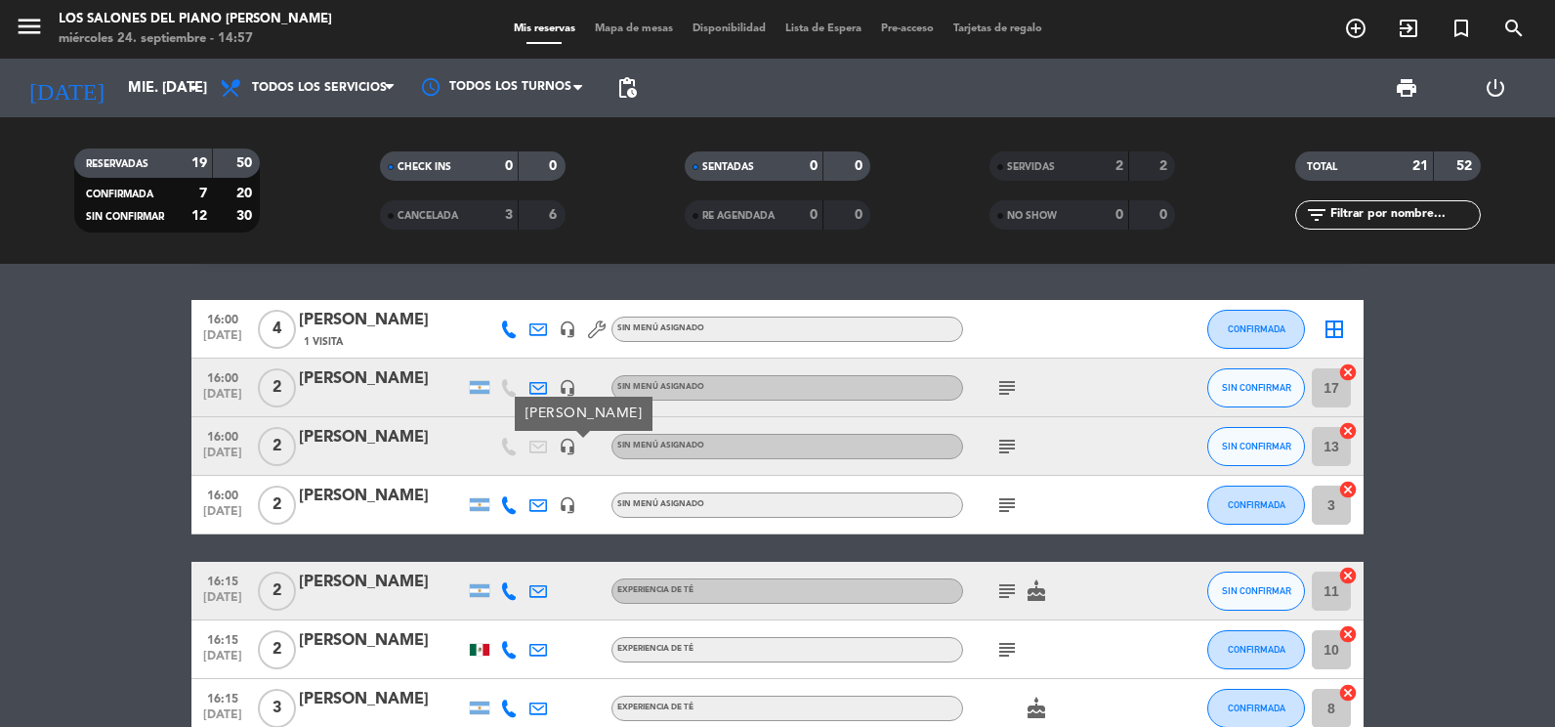
scroll to position [98, 0]
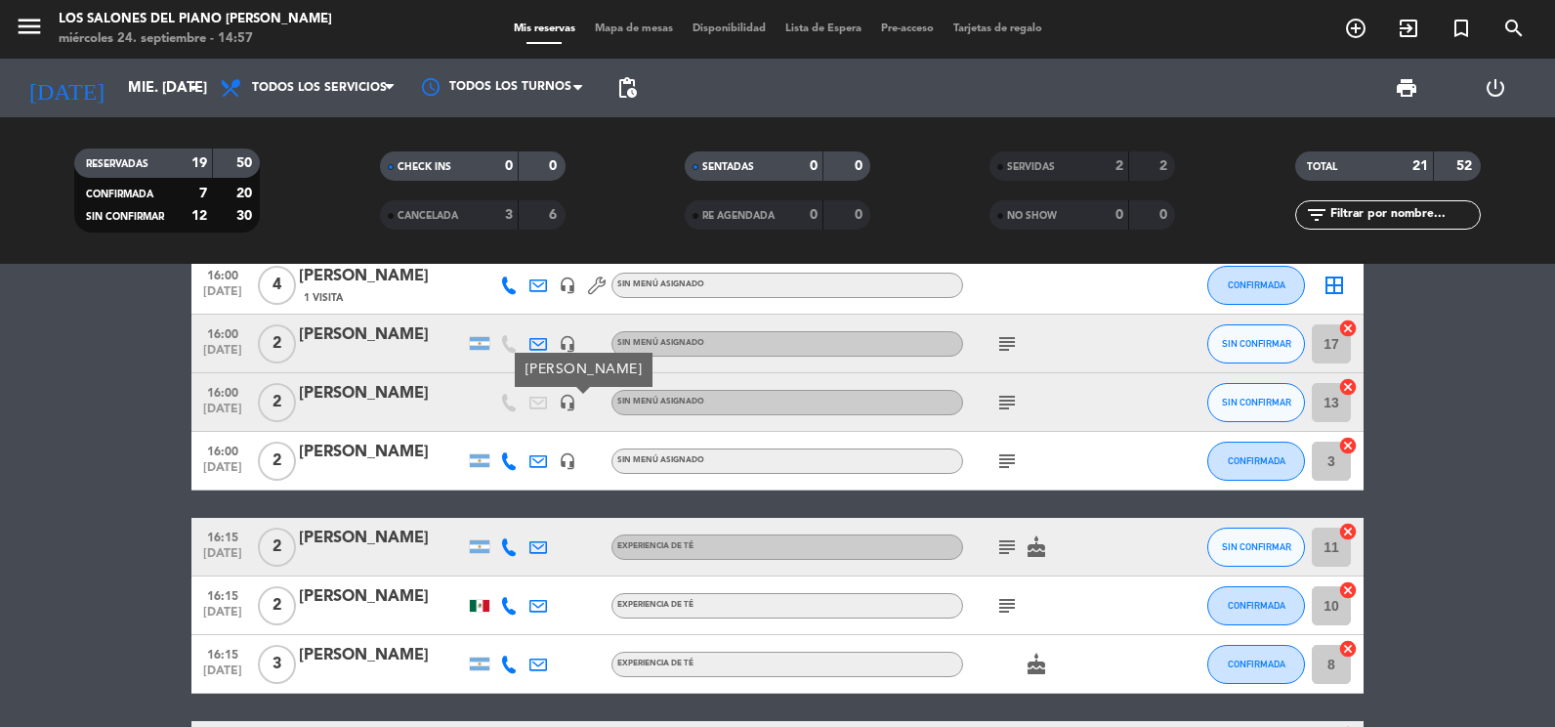
click at [568, 458] on icon "headset_mic" at bounding box center [568, 461] width 18 height 18
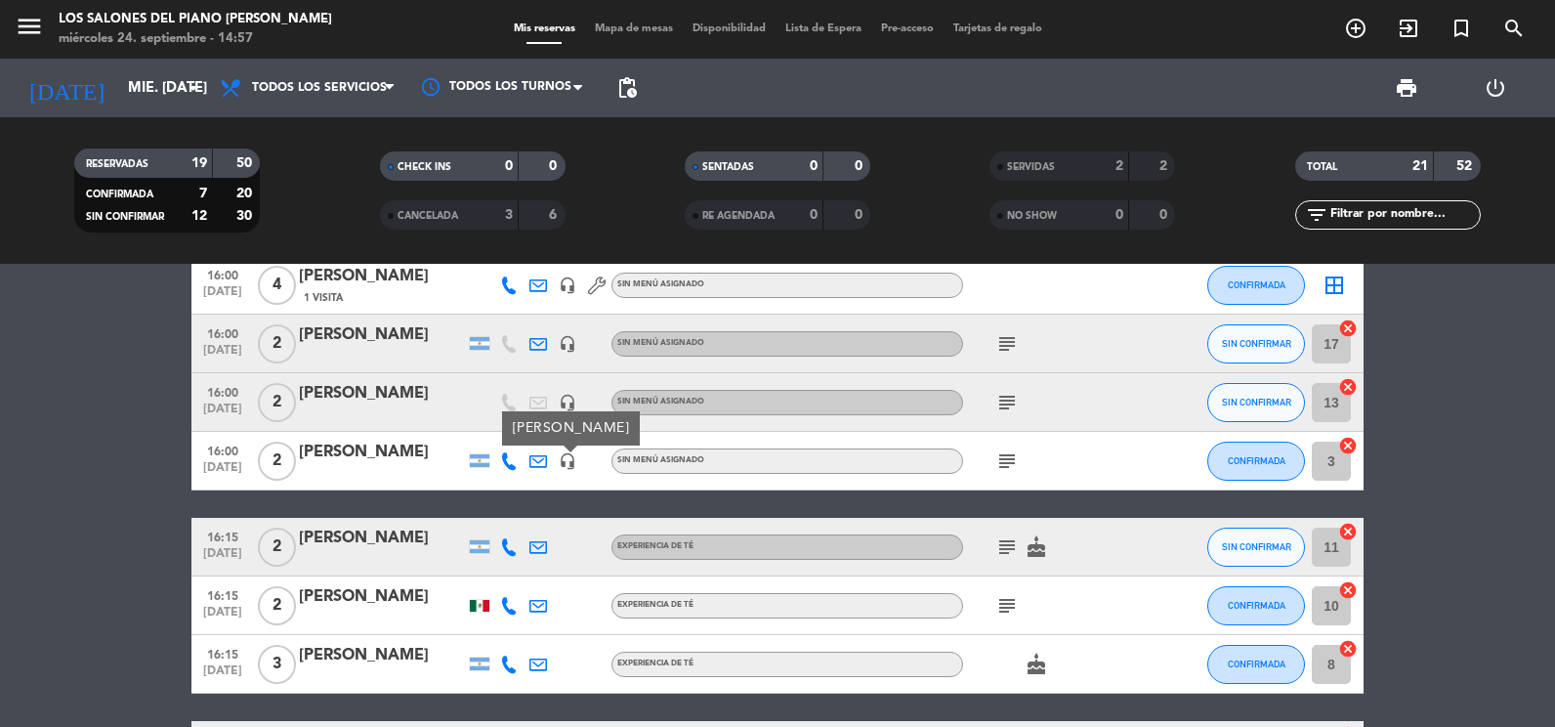
click at [1009, 541] on icon "subject" at bounding box center [1006, 546] width 23 height 23
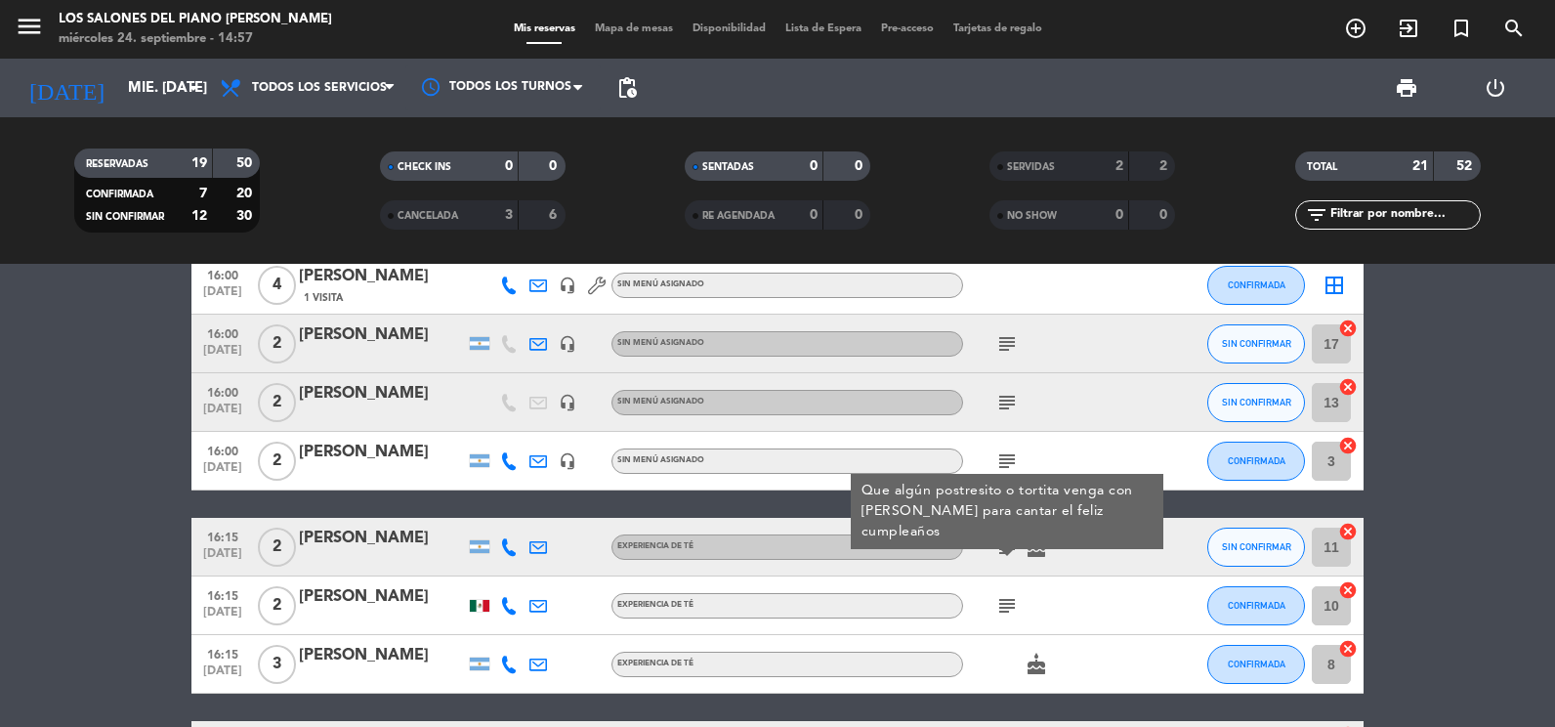
click at [1003, 601] on icon "subject" at bounding box center [1006, 605] width 23 height 23
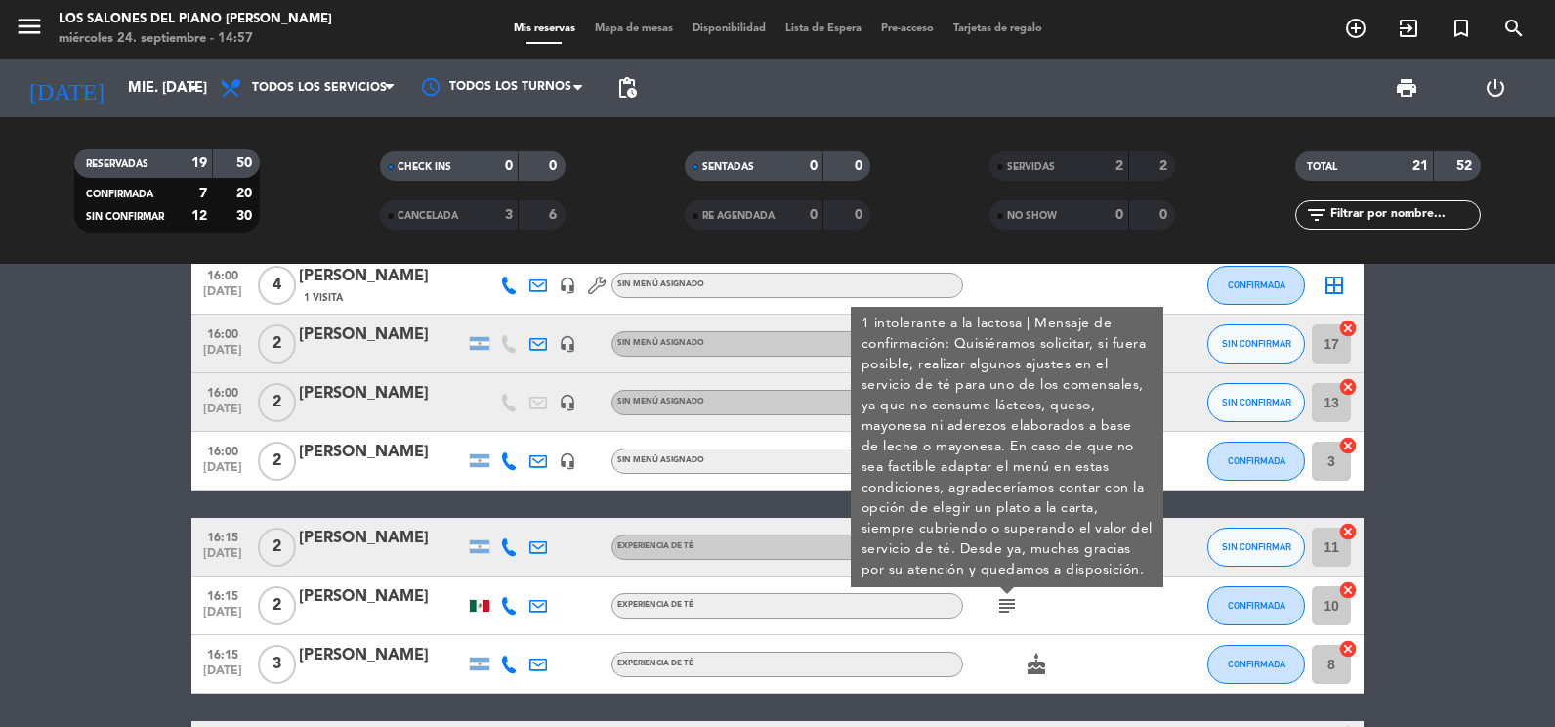
click at [1000, 596] on icon "subject" at bounding box center [1006, 605] width 23 height 23
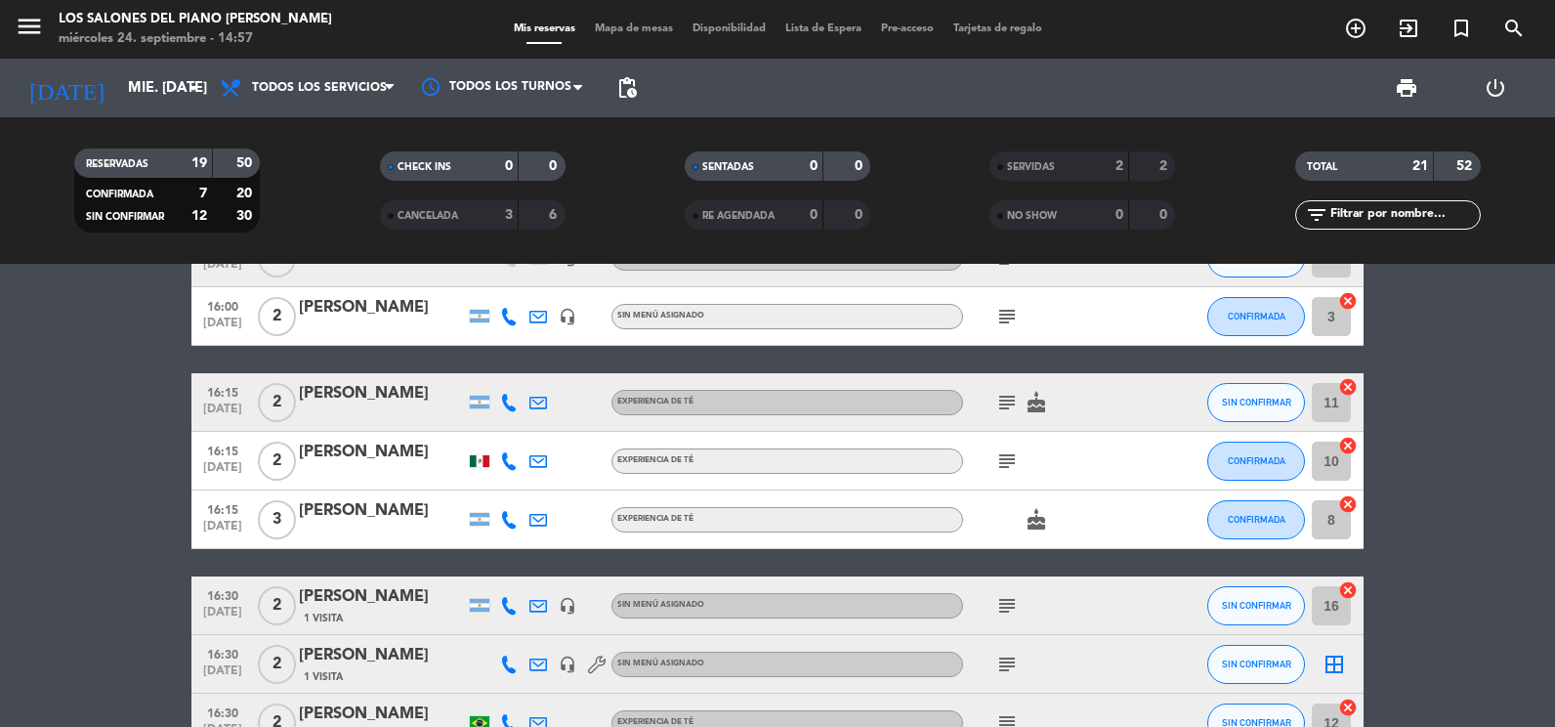
scroll to position [293, 0]
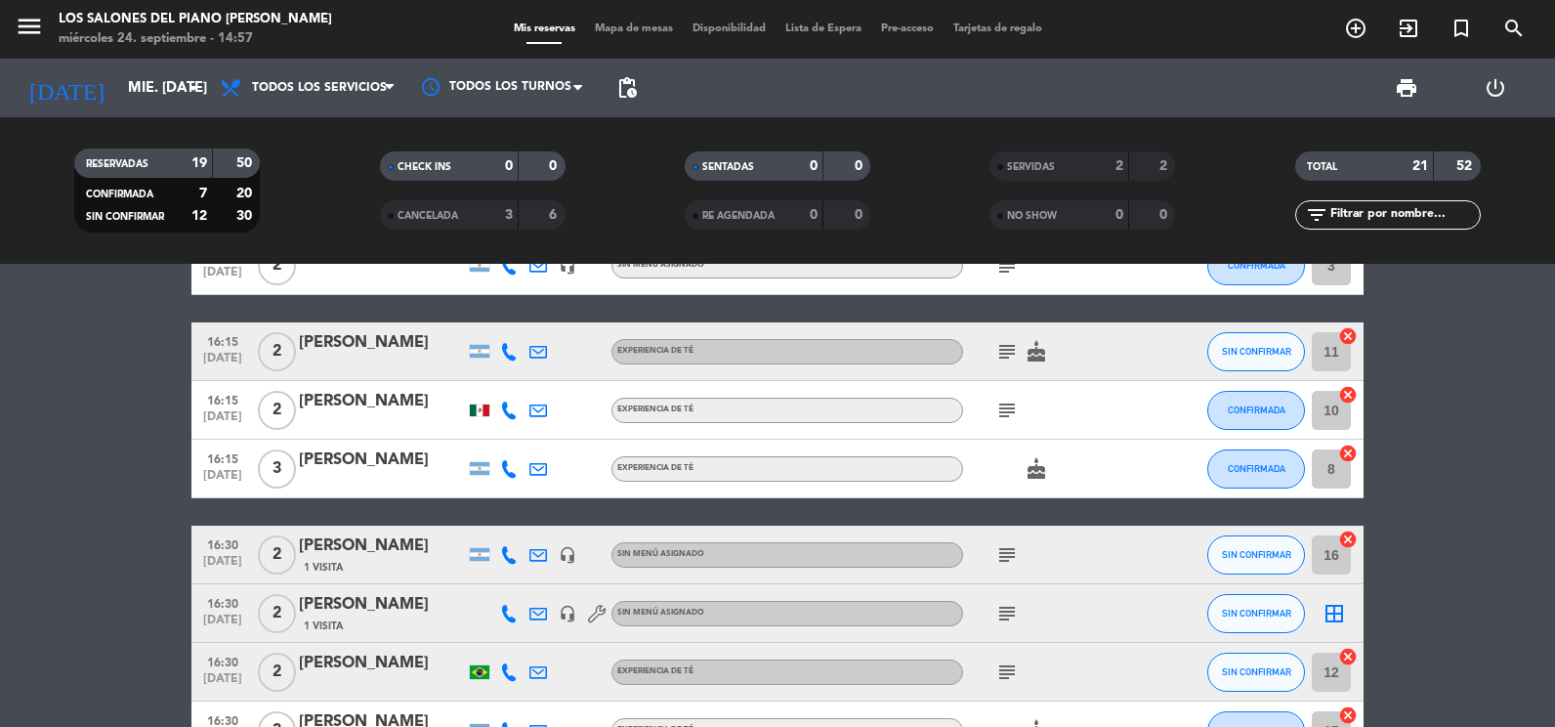
click at [1025, 474] on icon "cake" at bounding box center [1035, 468] width 23 height 23
click at [1012, 548] on icon "subject" at bounding box center [1006, 554] width 23 height 23
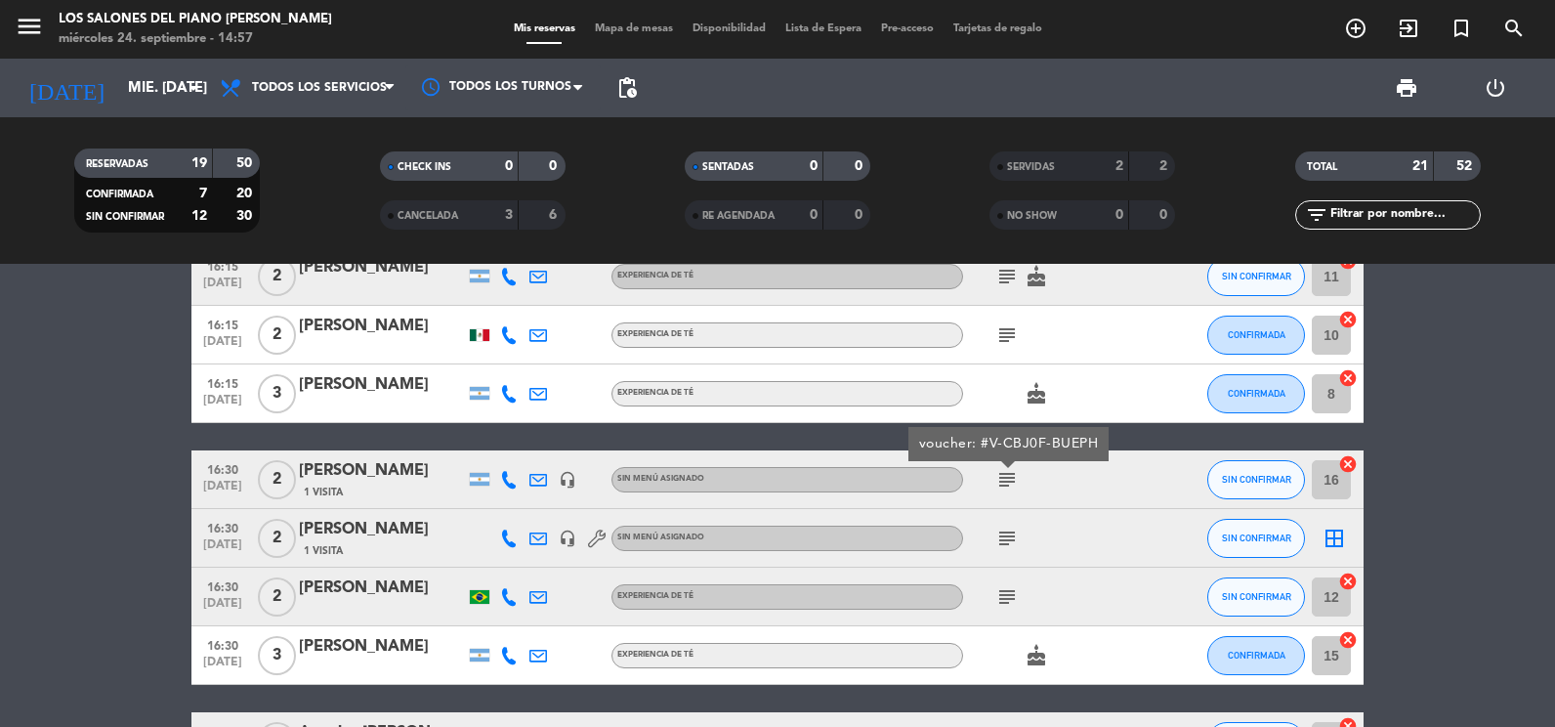
scroll to position [391, 0]
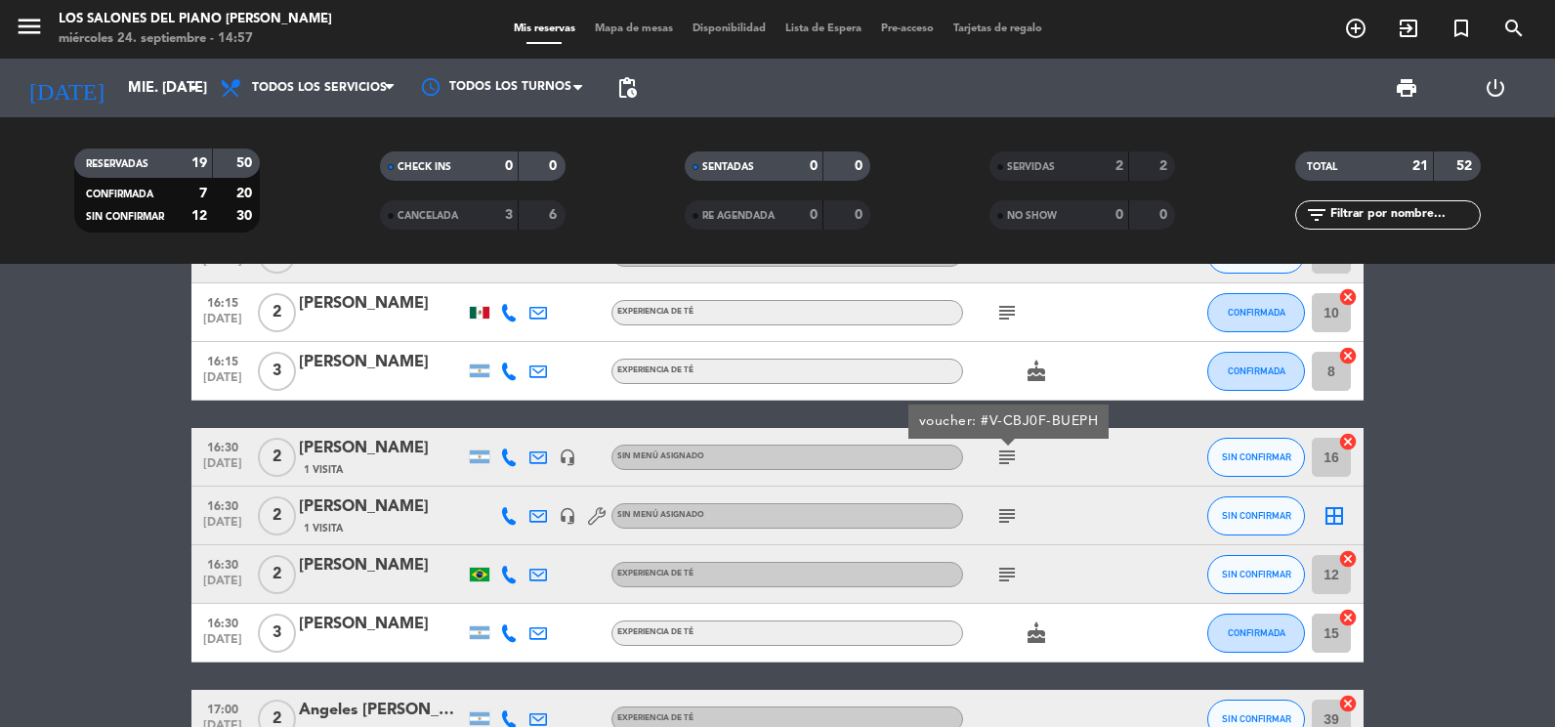
click at [1005, 517] on icon "subject" at bounding box center [1006, 515] width 23 height 23
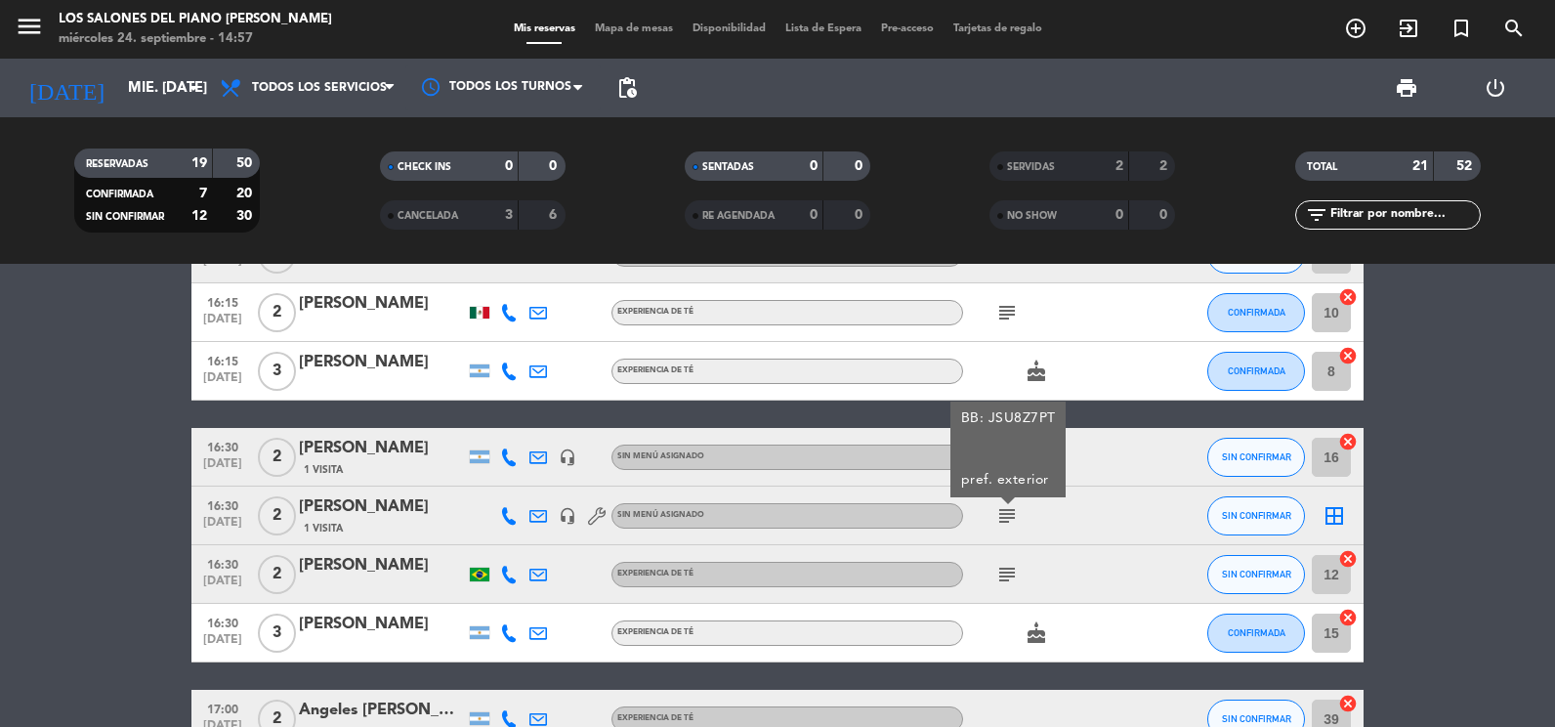
click at [1002, 558] on div "subject" at bounding box center [1051, 574] width 176 height 58
click at [999, 565] on icon "subject" at bounding box center [1006, 574] width 23 height 23
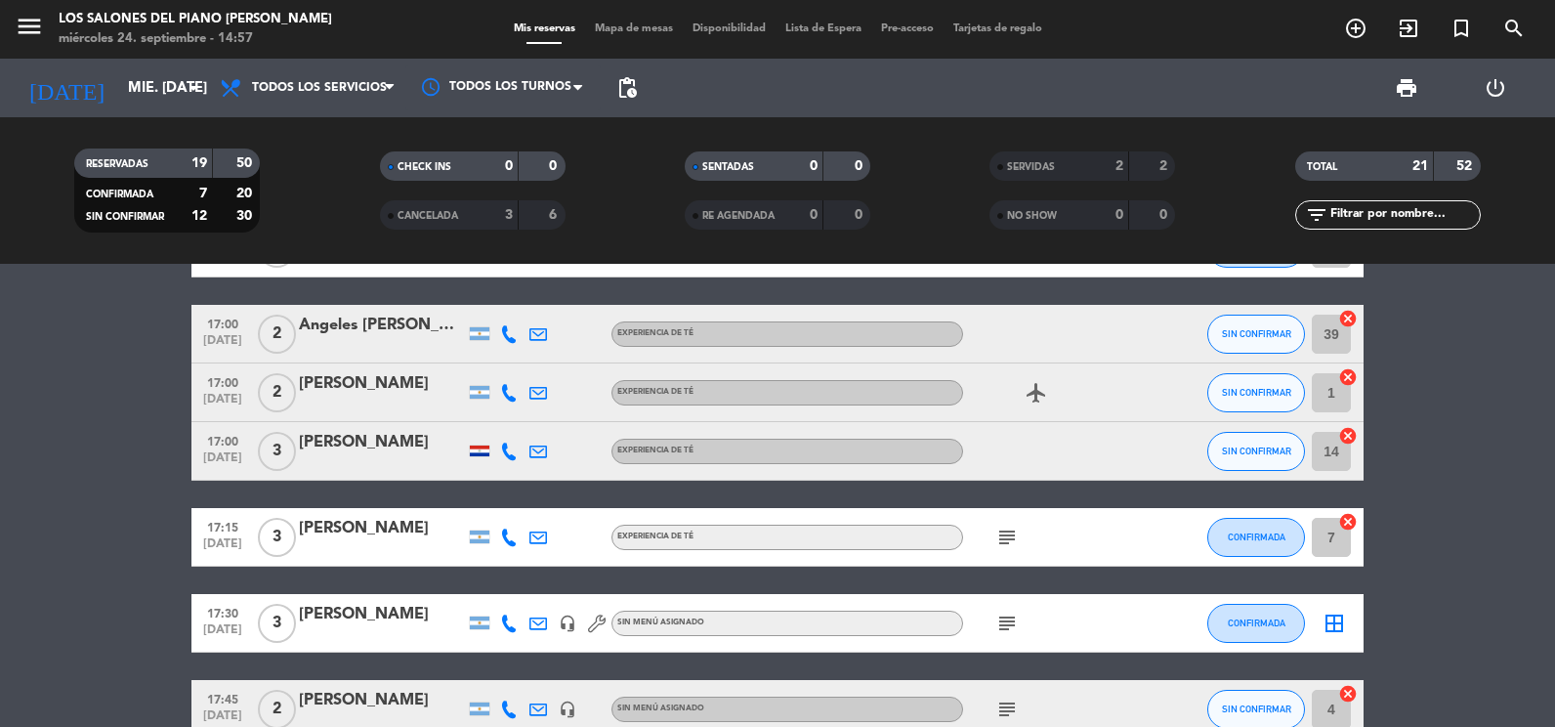
scroll to position [781, 0]
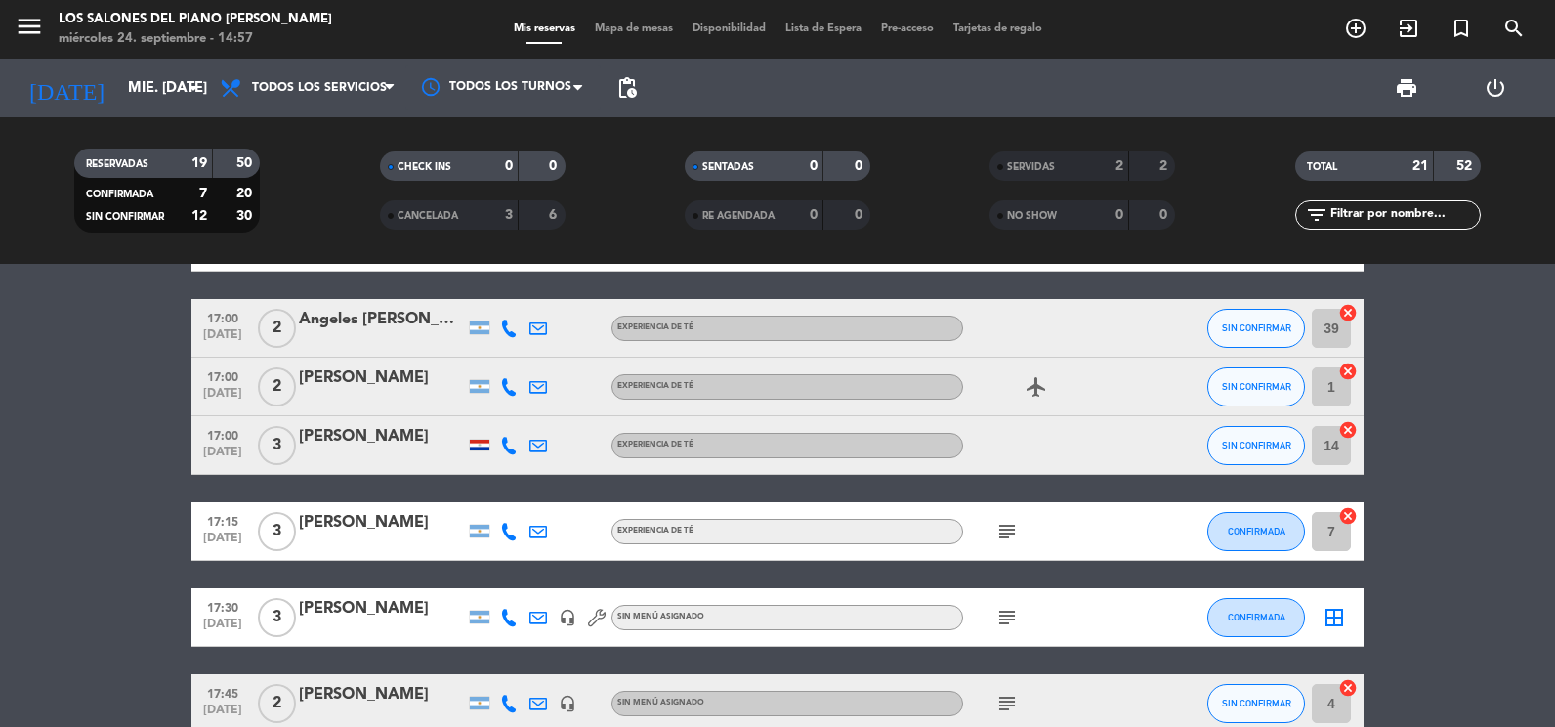
click at [1013, 533] on icon "subject" at bounding box center [1006, 531] width 23 height 23
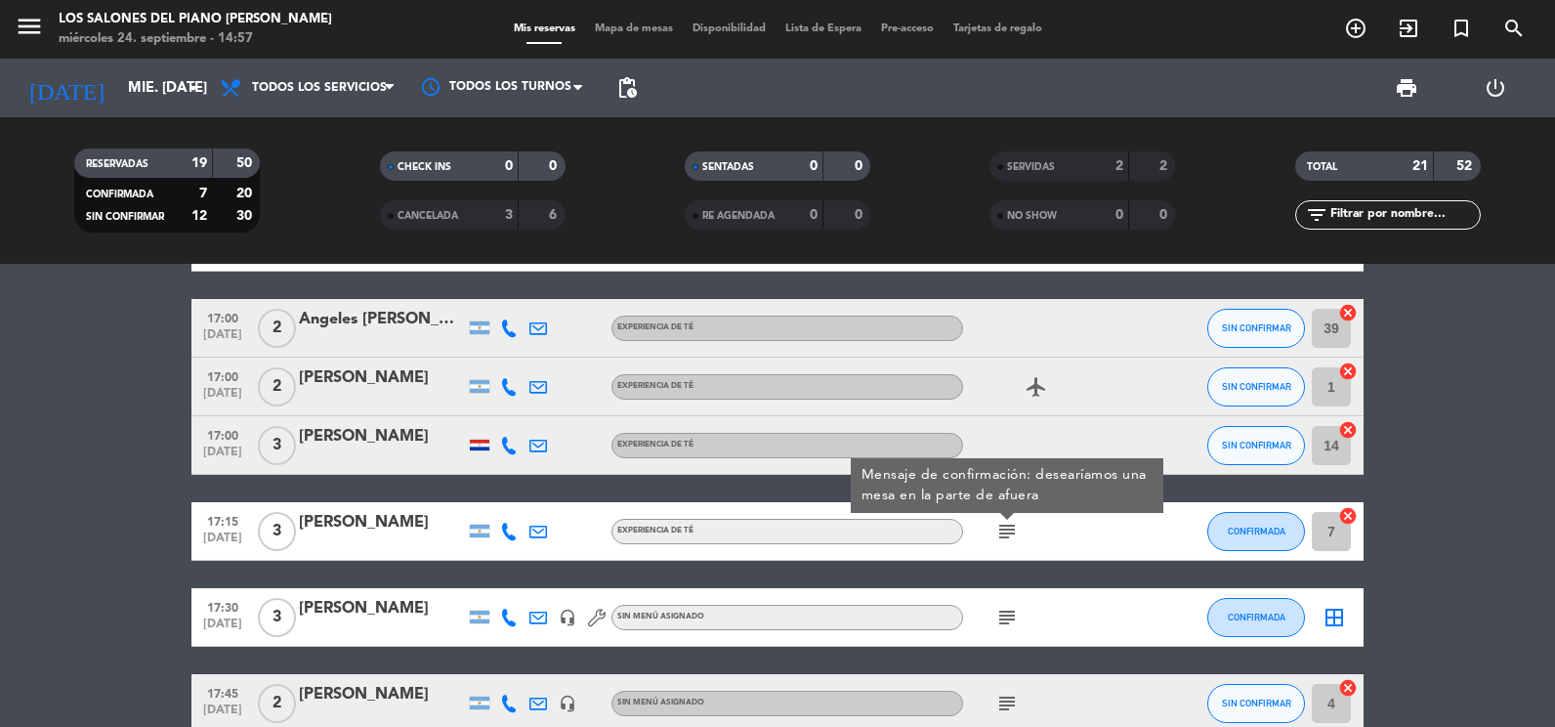
click at [1010, 598] on div "subject" at bounding box center [1051, 617] width 176 height 58
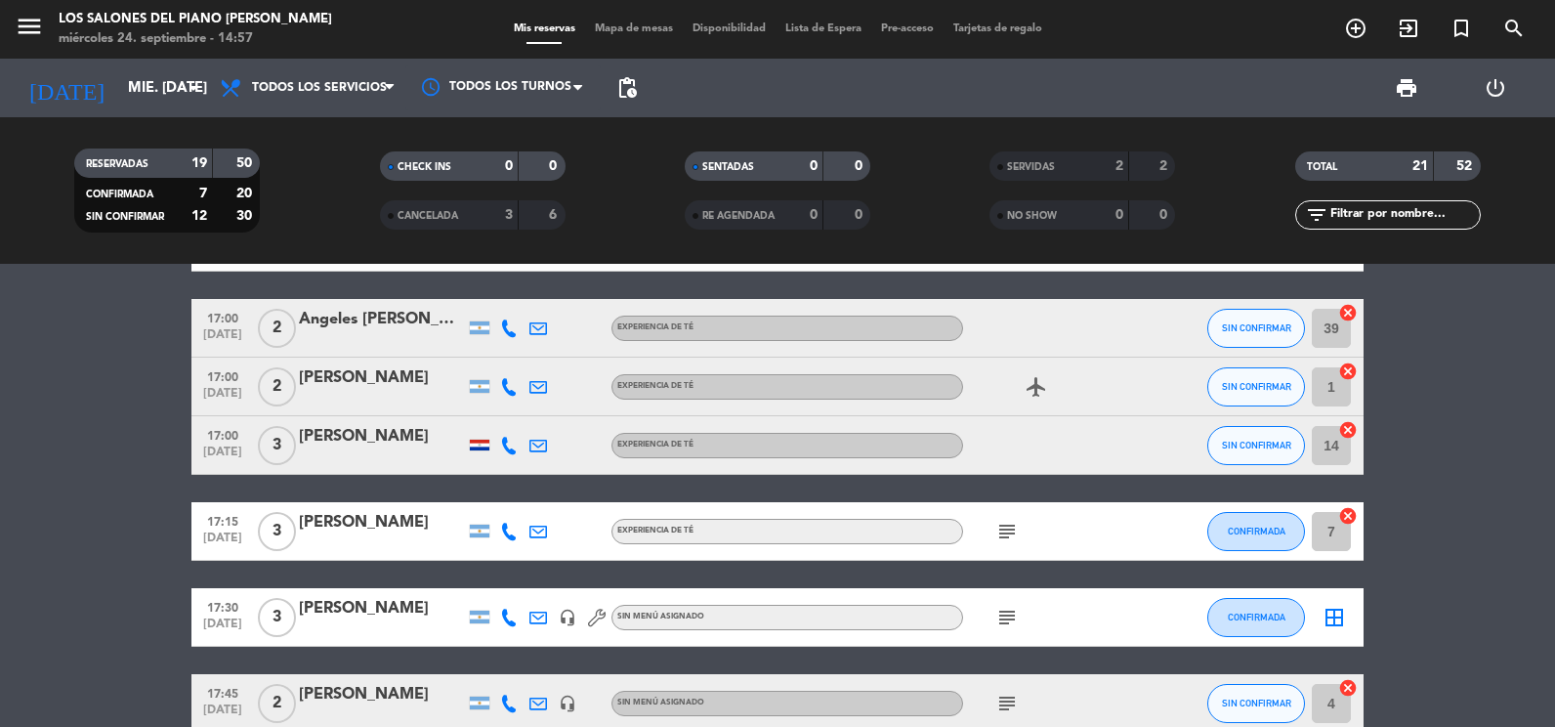
click at [993, 606] on span "subject" at bounding box center [1006, 616] width 29 height 23
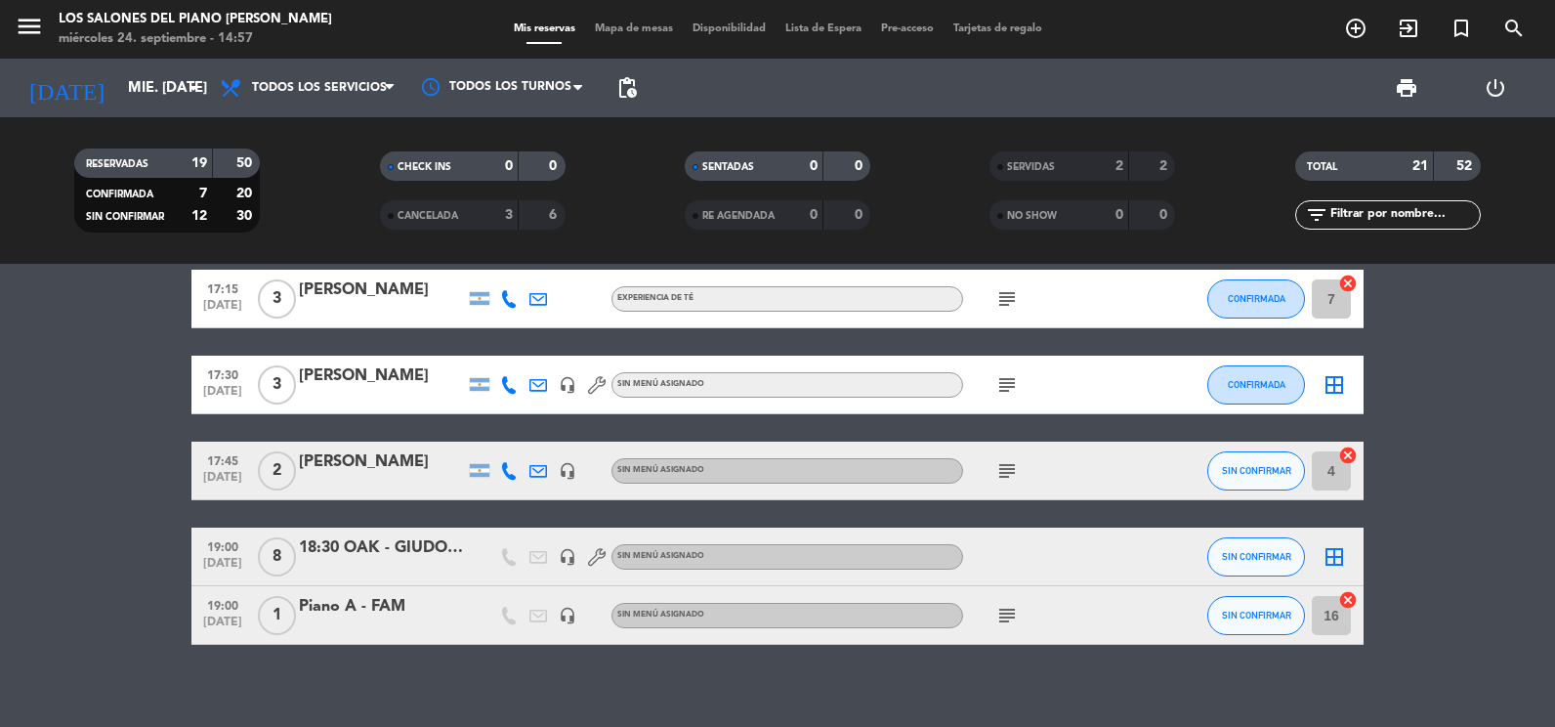
scroll to position [1029, 0]
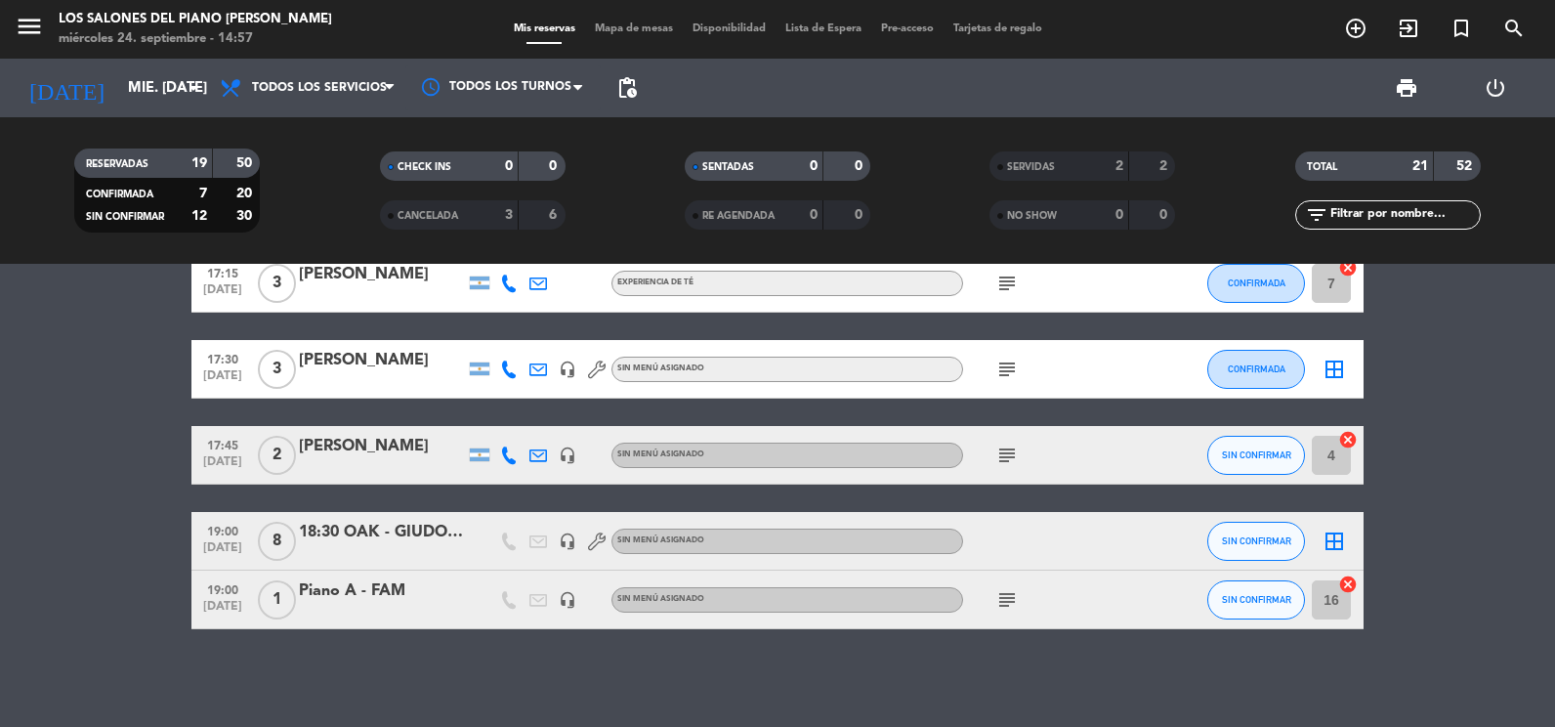
click at [998, 589] on icon "subject" at bounding box center [1006, 599] width 23 height 23
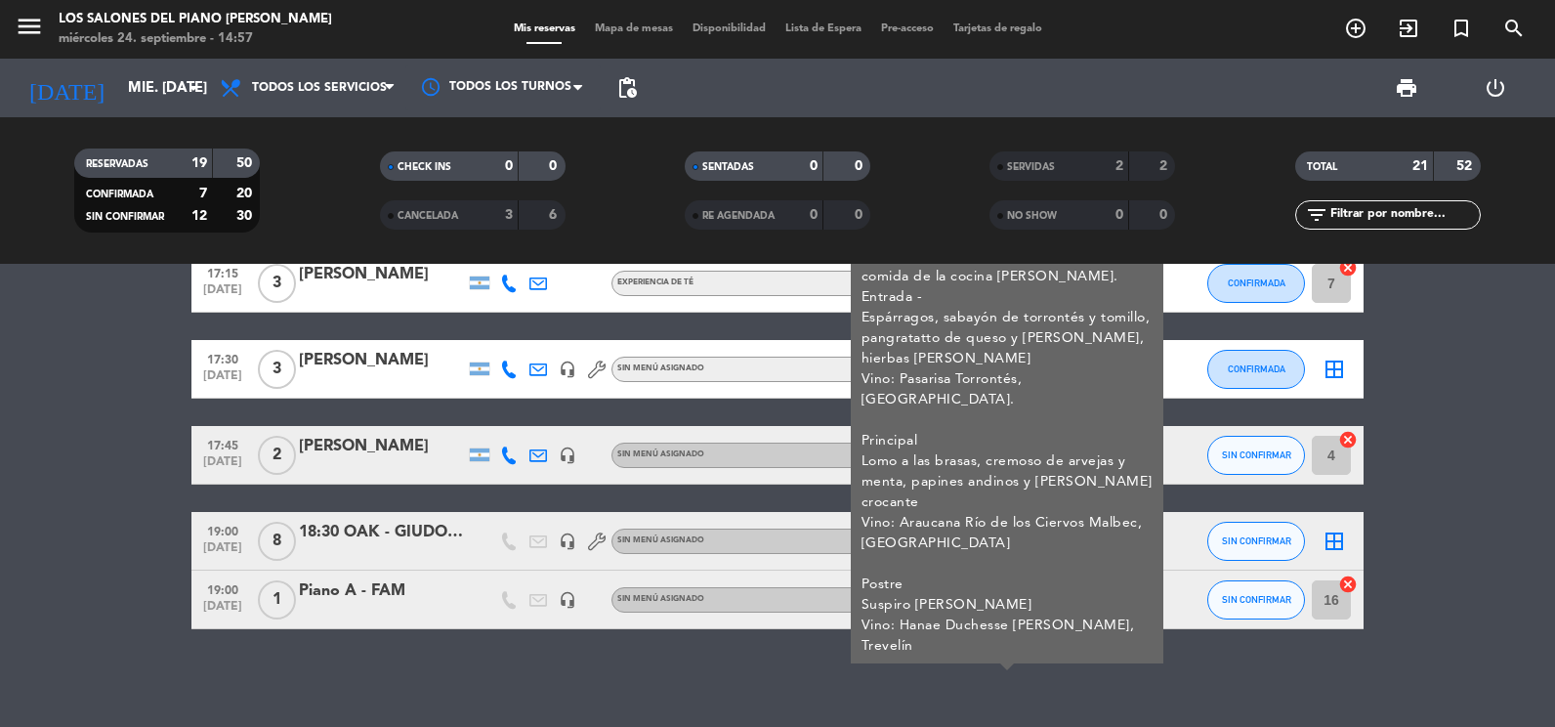
click at [998, 590] on icon "subject" at bounding box center [1006, 599] width 23 height 23
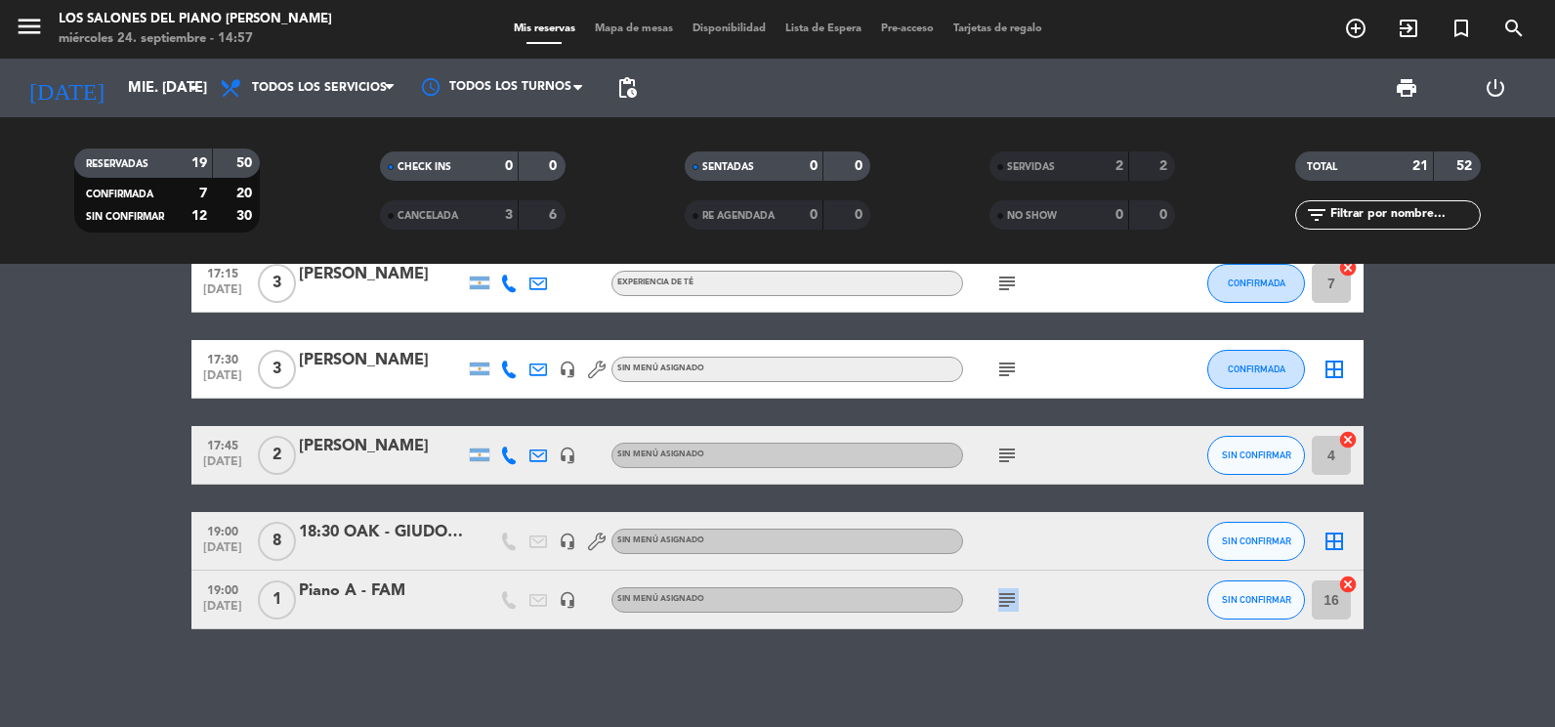
click at [998, 590] on icon "subject" at bounding box center [1006, 599] width 23 height 23
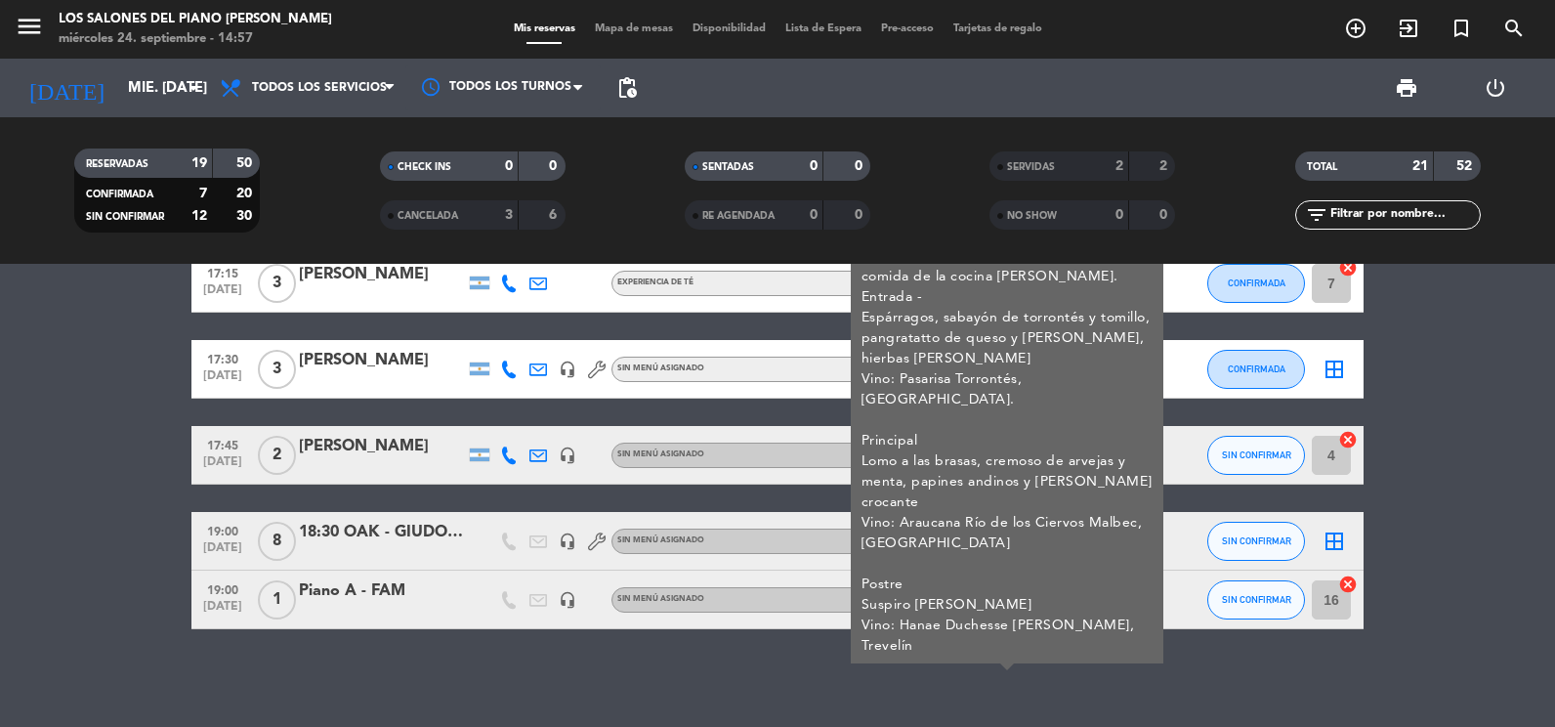
drag, startPoint x: 998, startPoint y: 590, endPoint x: 981, endPoint y: 638, distance: 50.7
click at [973, 636] on div "Hay 2 notas para este día, haz clic para verlas 16:00 [DATE] 4 [PERSON_NAME] 1 …" at bounding box center [777, 495] width 1555 height 463
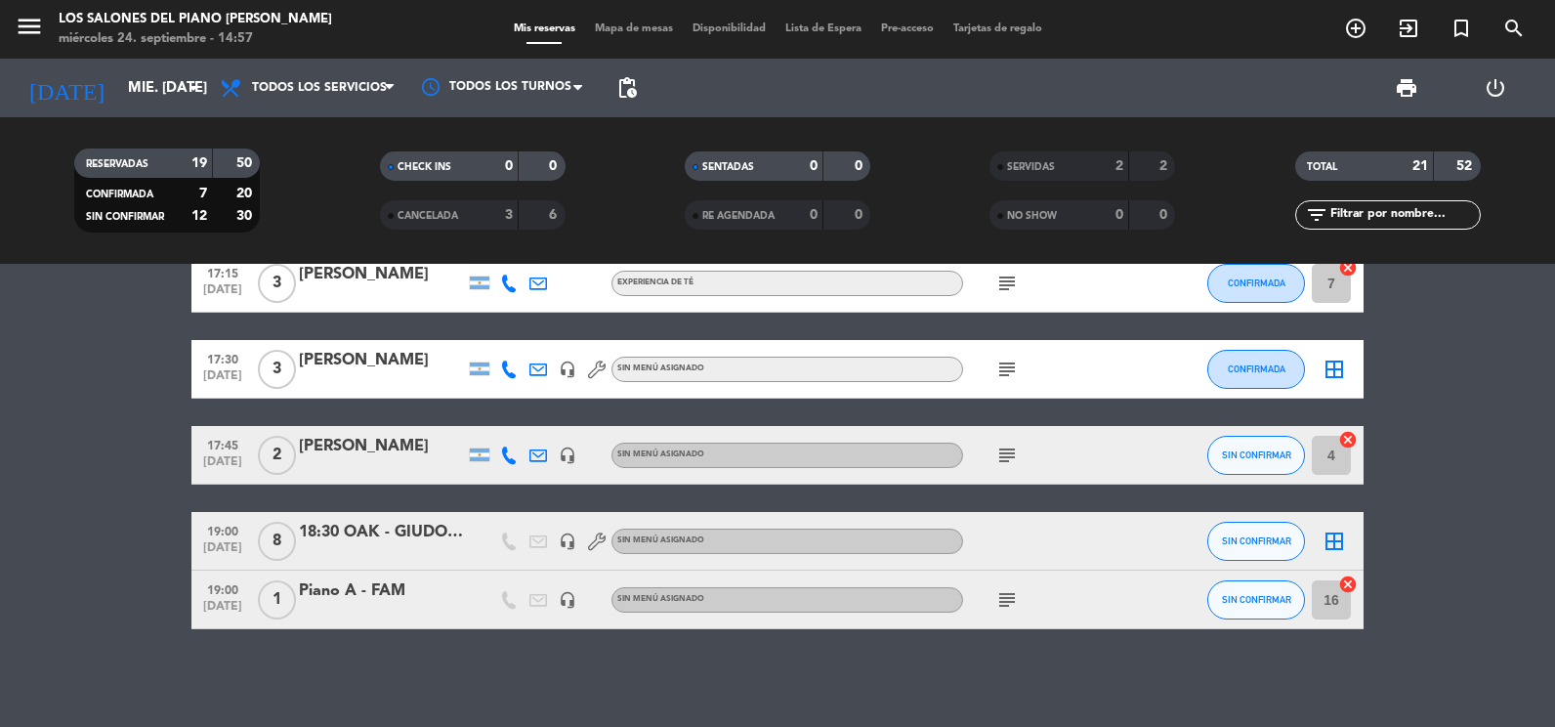
click at [1011, 599] on icon "subject" at bounding box center [1006, 599] width 23 height 23
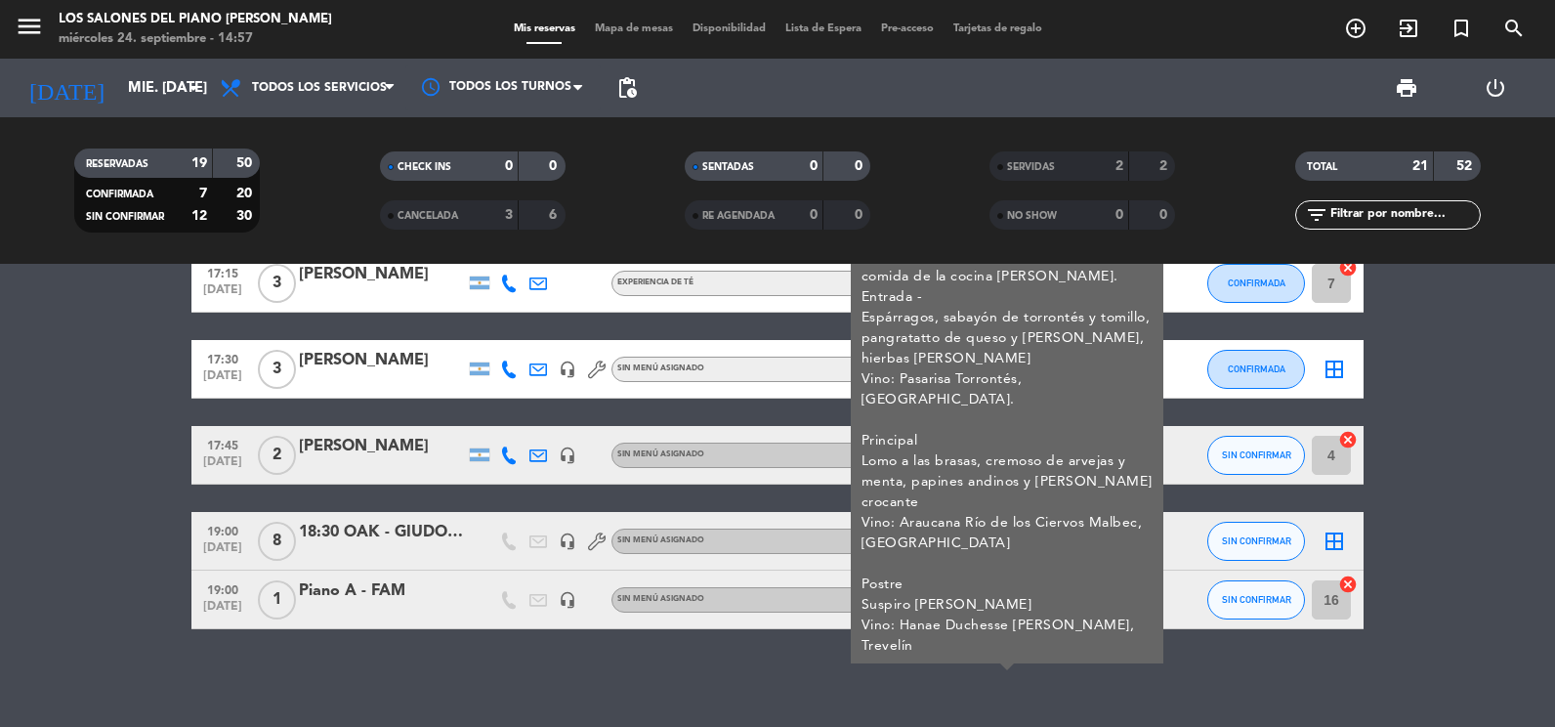
click at [798, 669] on div "Hay 2 notas para este día, haz clic para verlas 16:00 [DATE] 4 [PERSON_NAME] 1 …" at bounding box center [777, 495] width 1555 height 463
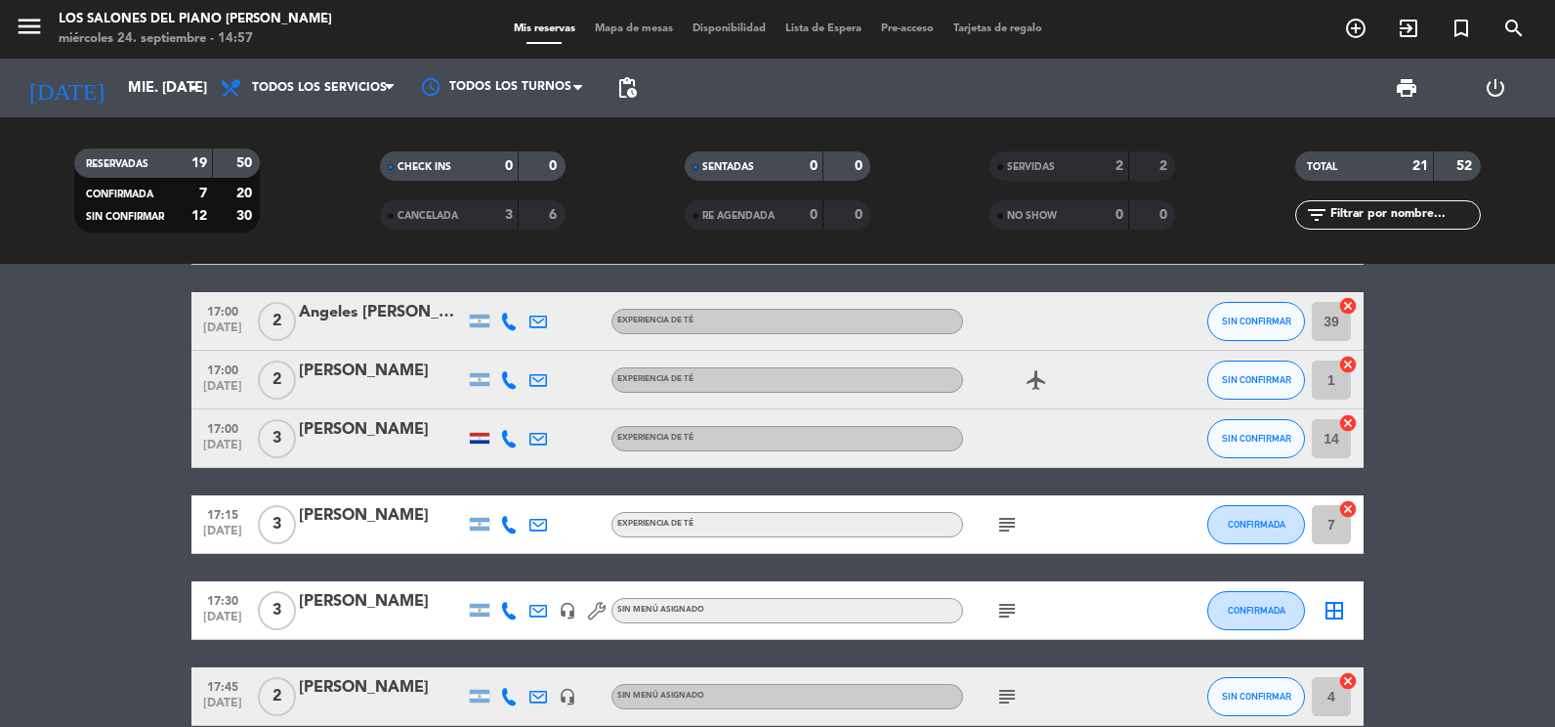
scroll to position [736, 0]
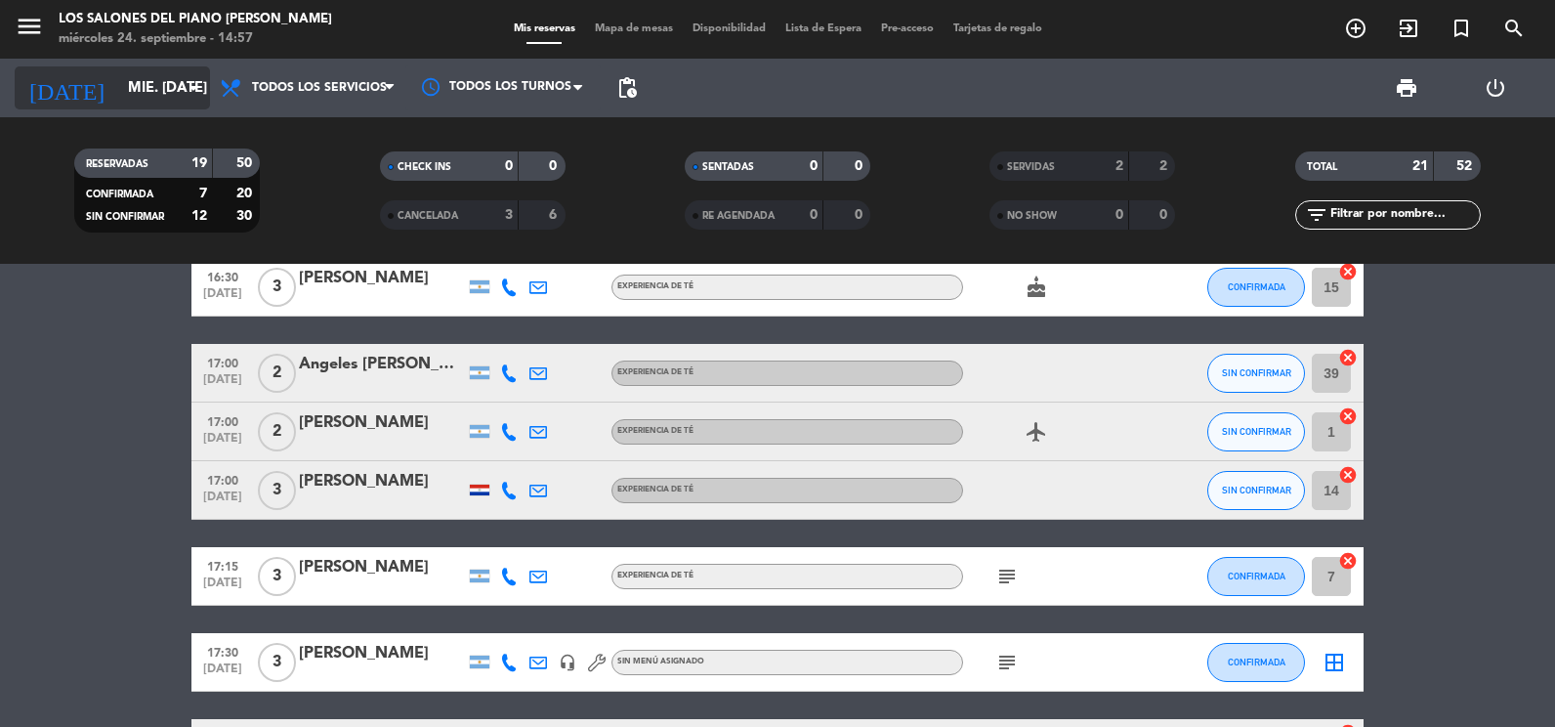
click at [115, 106] on div "[DATE] mié. [DATE] arrow_drop_down" at bounding box center [112, 87] width 195 height 43
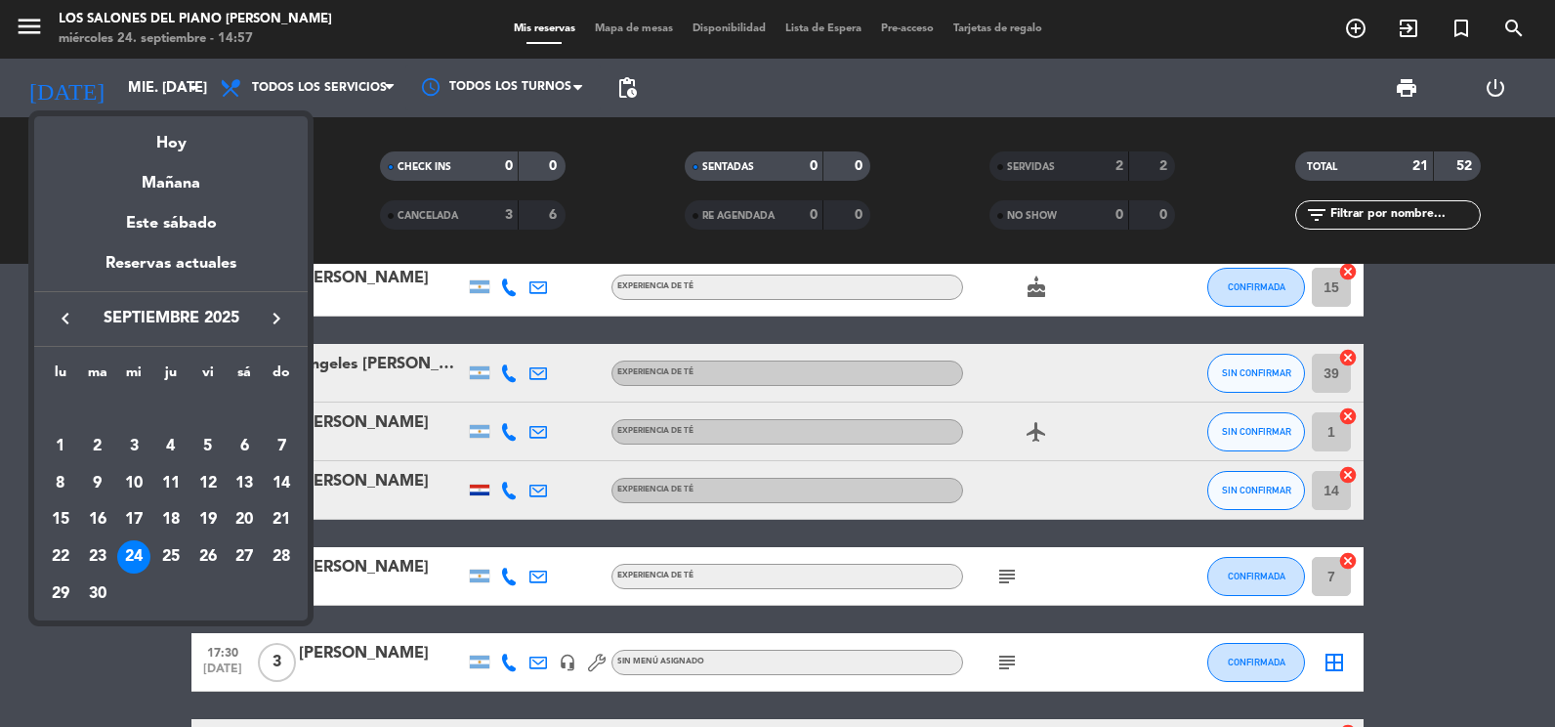
drag, startPoint x: 17, startPoint y: 1, endPoint x: 220, endPoint y: 122, distance: 236.5
click at [363, 180] on div at bounding box center [777, 363] width 1555 height 727
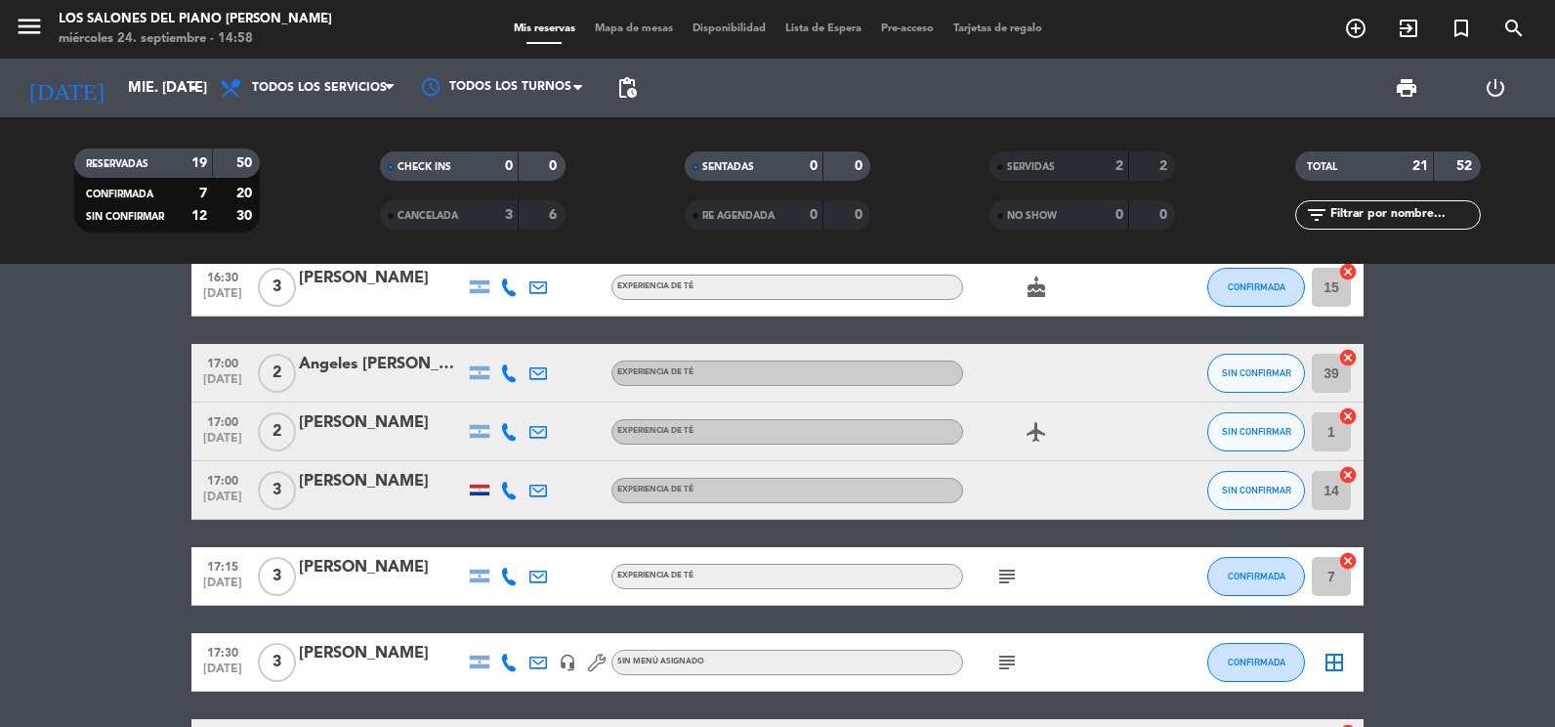
click at [47, 26] on span "menu" at bounding box center [37, 30] width 44 height 46
click at [20, 24] on icon "menu" at bounding box center [29, 26] width 29 height 29
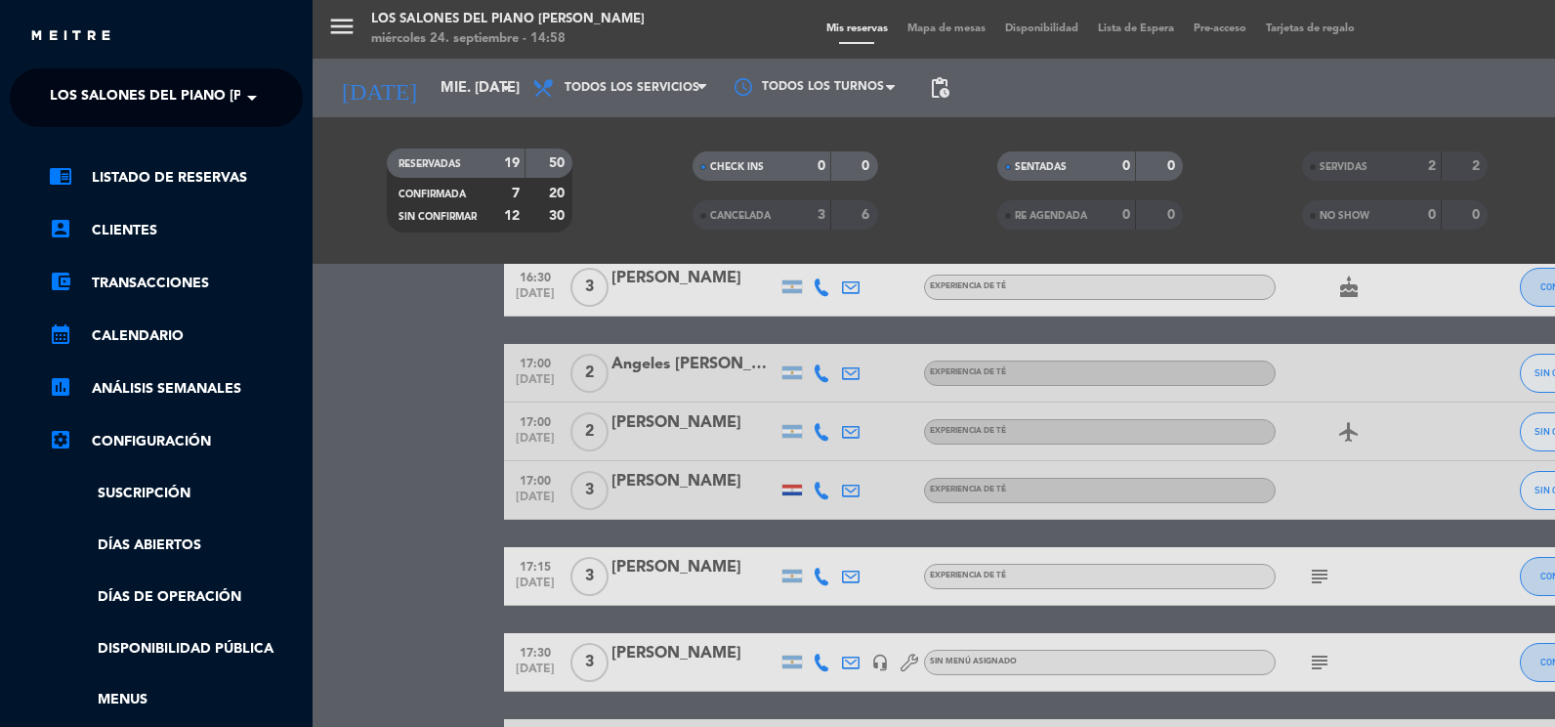
click at [104, 118] on ng-select "× Los Salones del Piano [PERSON_NAME] ×" at bounding box center [156, 97] width 293 height 59
click at [103, 102] on span "Los Salones del Piano [PERSON_NAME]" at bounding box center [196, 97] width 293 height 41
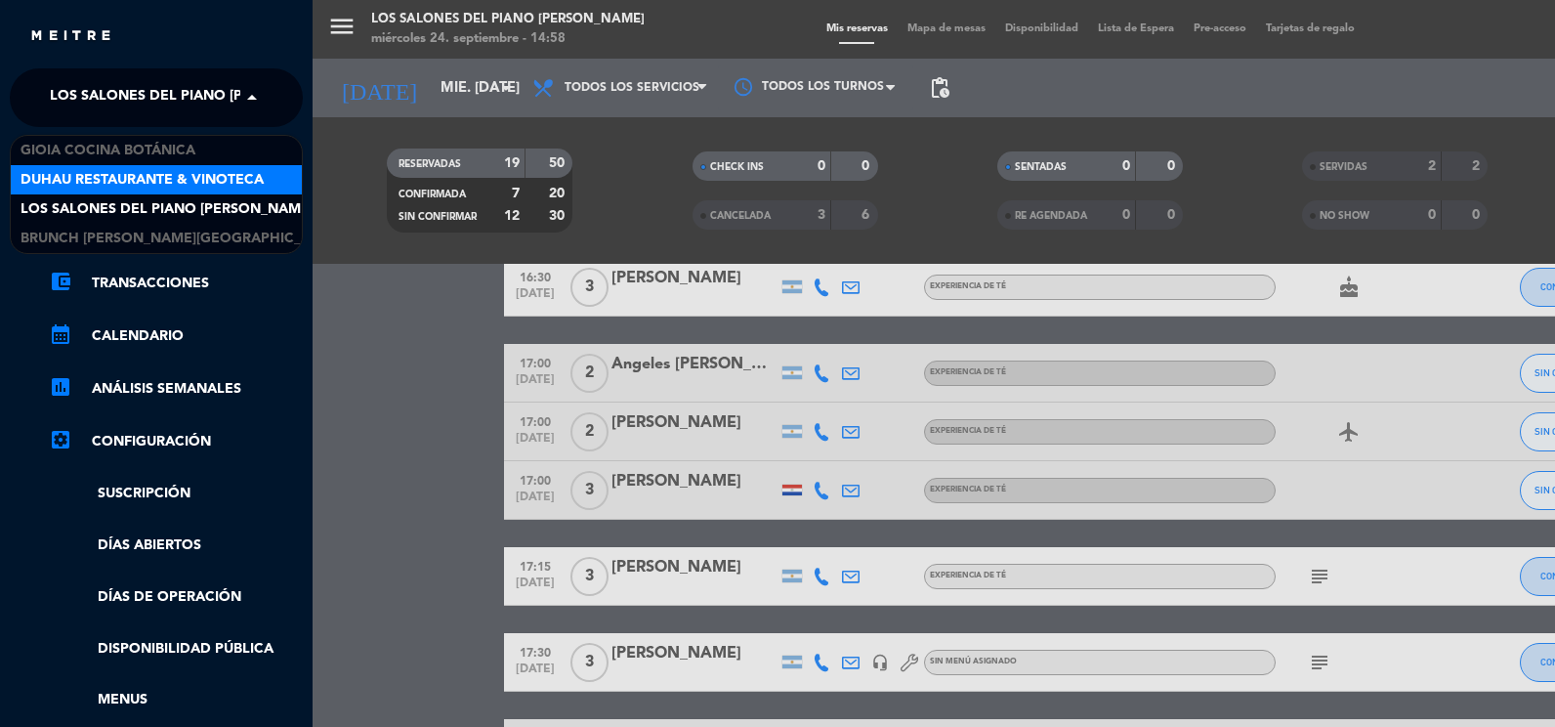
click at [102, 185] on span "Duhau Restaurante & Vinoteca" at bounding box center [142, 180] width 243 height 22
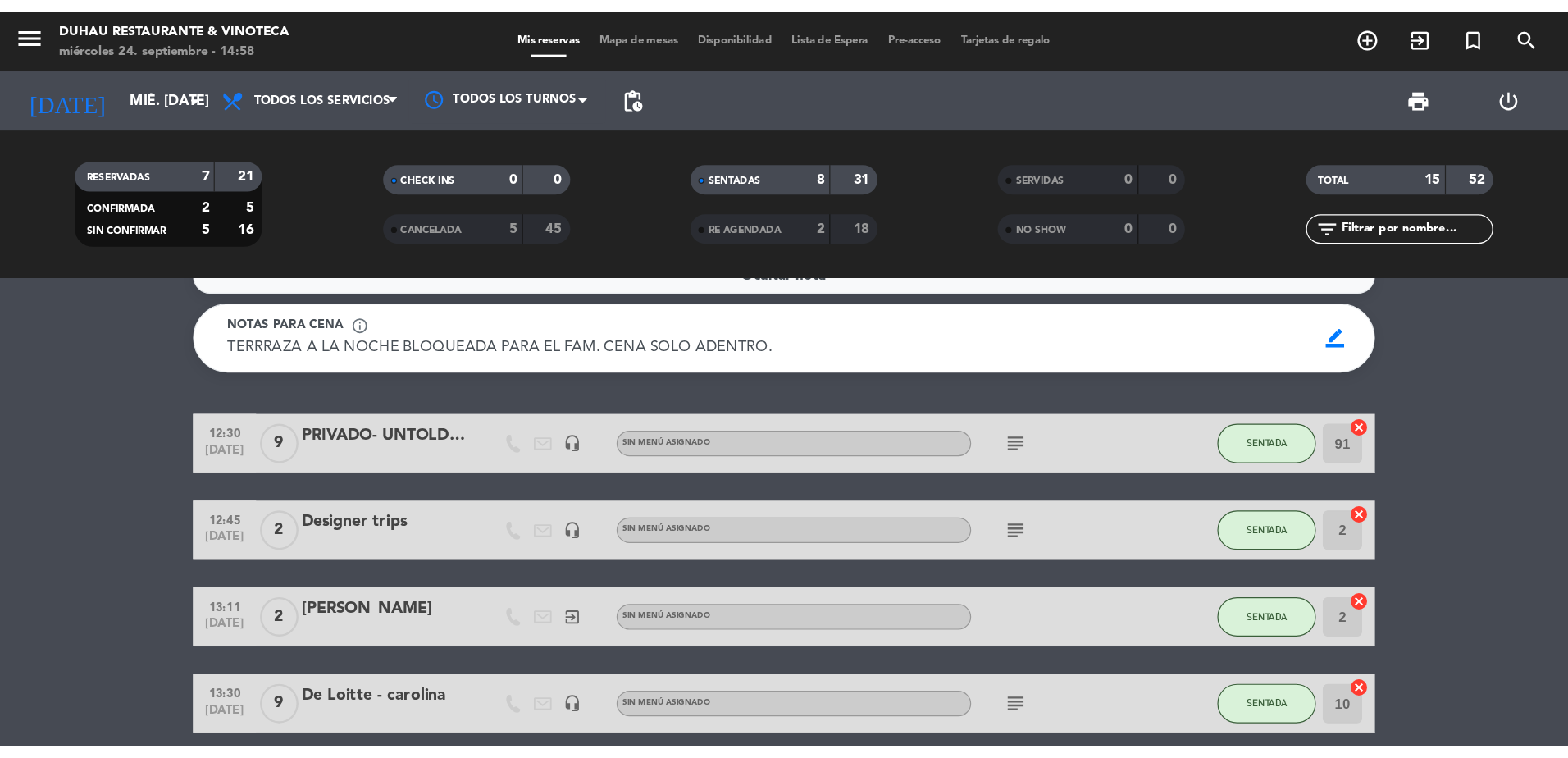
scroll to position [0, 0]
